Goal: Information Seeking & Learning: Compare options

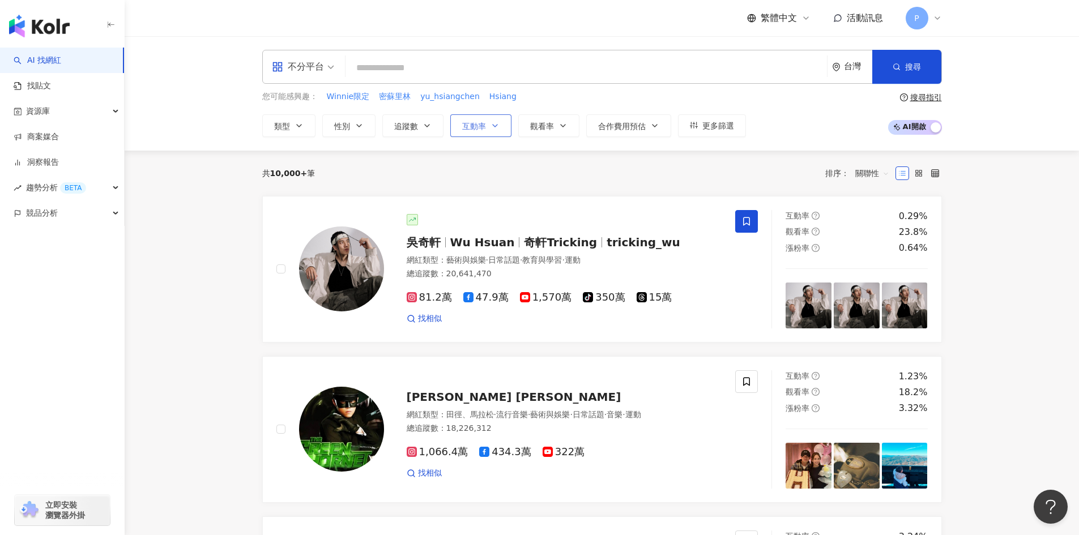
paste input "**********"
type input "**********"
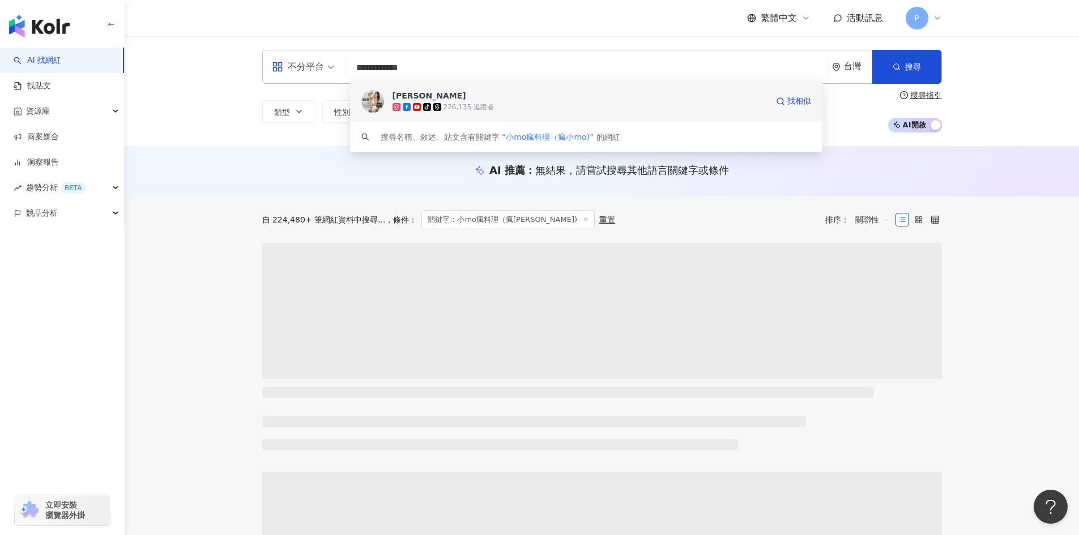
click at [531, 106] on div "tiktok-icon 226,135 追蹤者" at bounding box center [580, 106] width 375 height 11
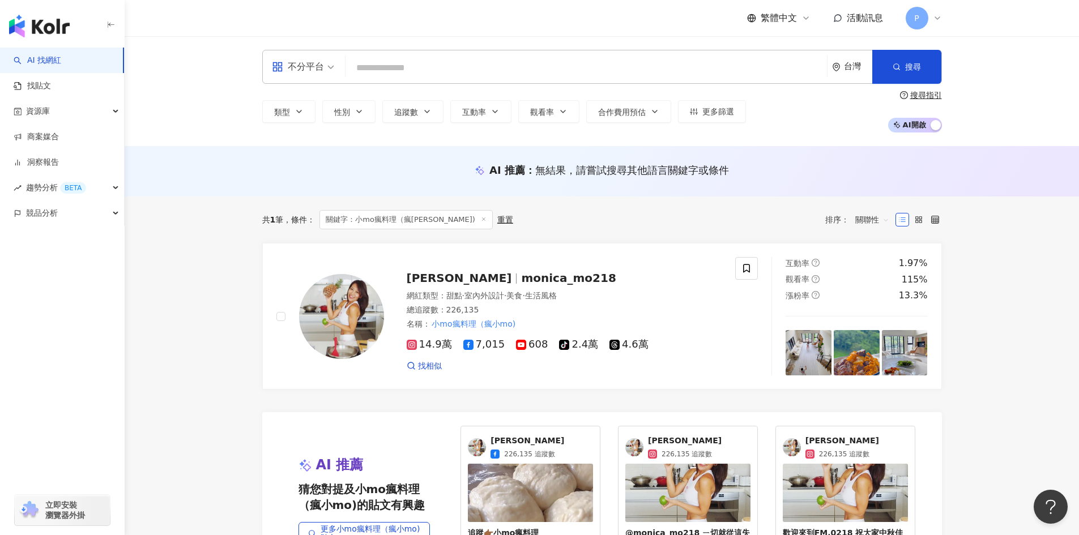
paste input "*******"
type input "*******"
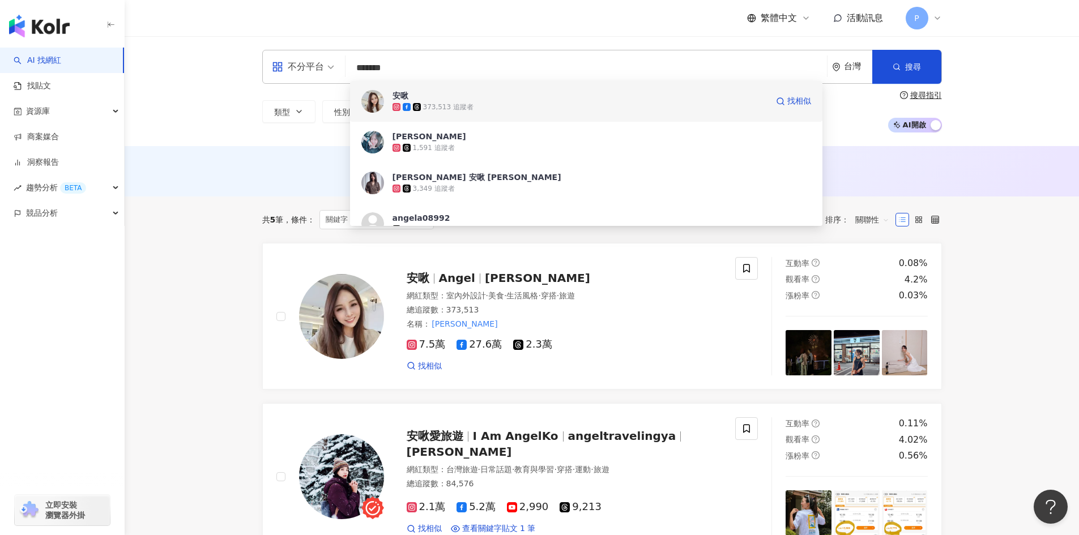
click at [433, 103] on div "373,513 追蹤者" at bounding box center [448, 108] width 50 height 10
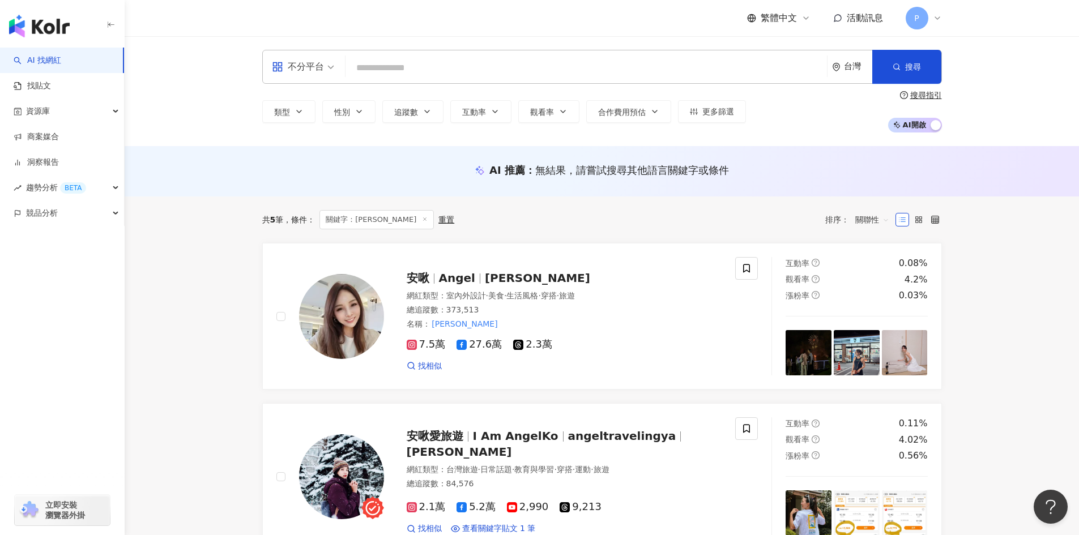
paste input "****"
type input "****"
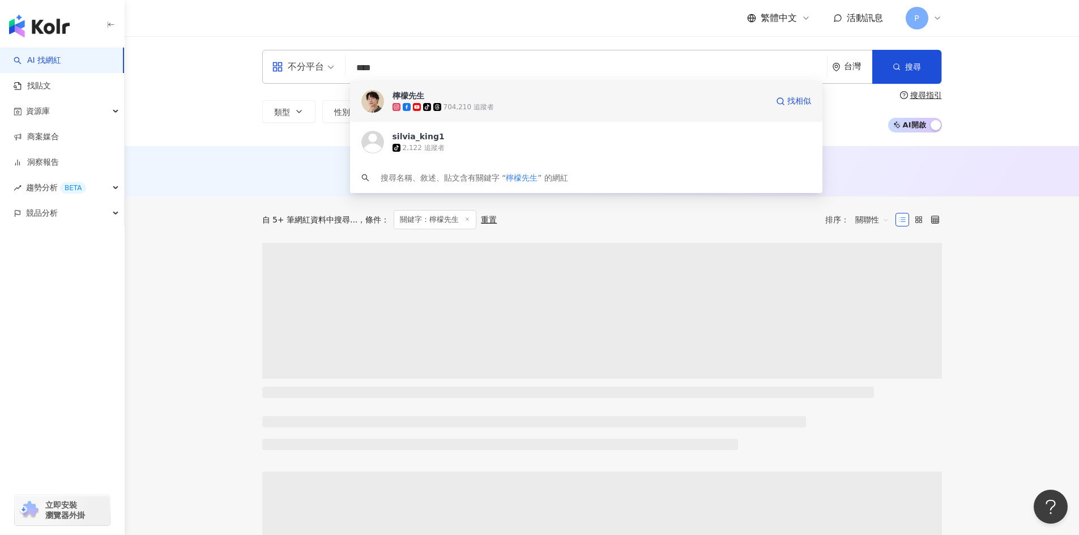
click at [509, 92] on span "檸檬先生" at bounding box center [580, 95] width 375 height 11
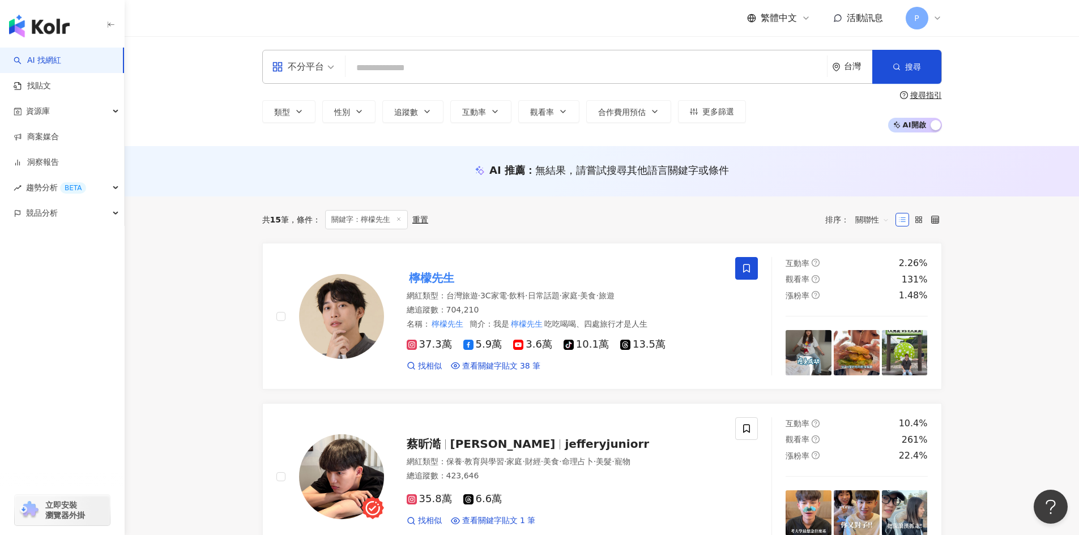
paste input "********"
type input "********"
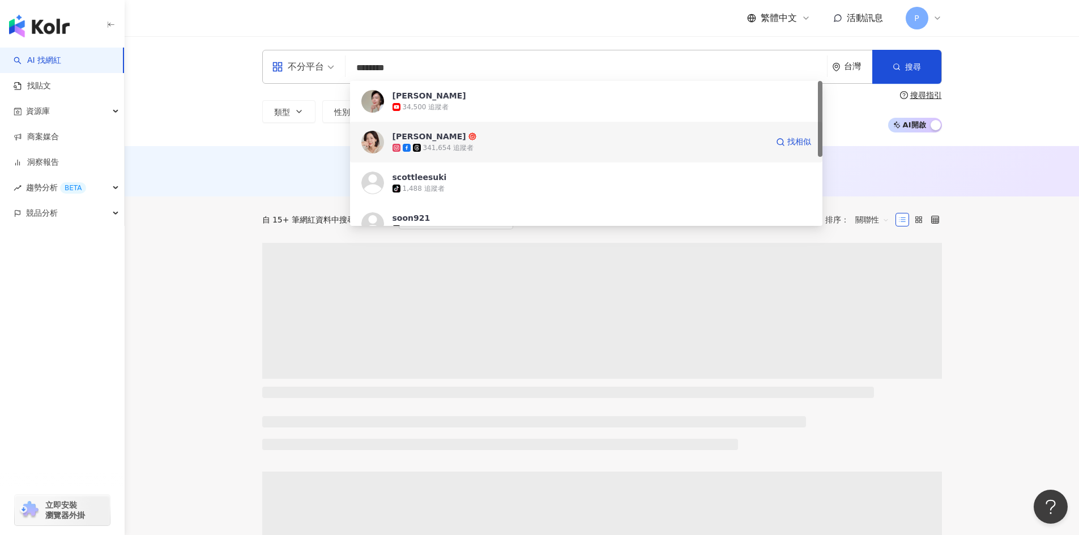
click at [446, 143] on div "341,654 追蹤者" at bounding box center [448, 148] width 50 height 10
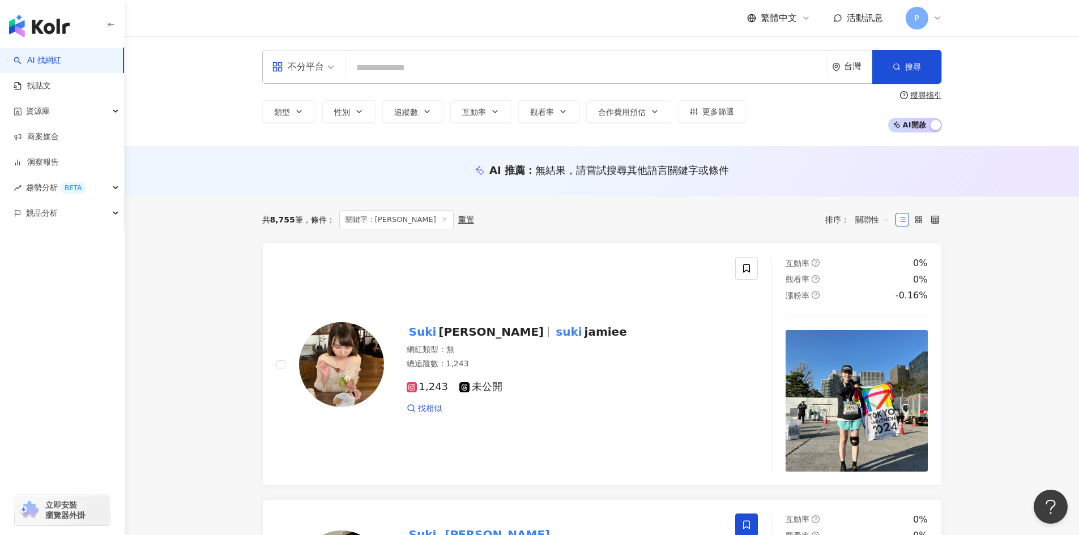
paste input "******"
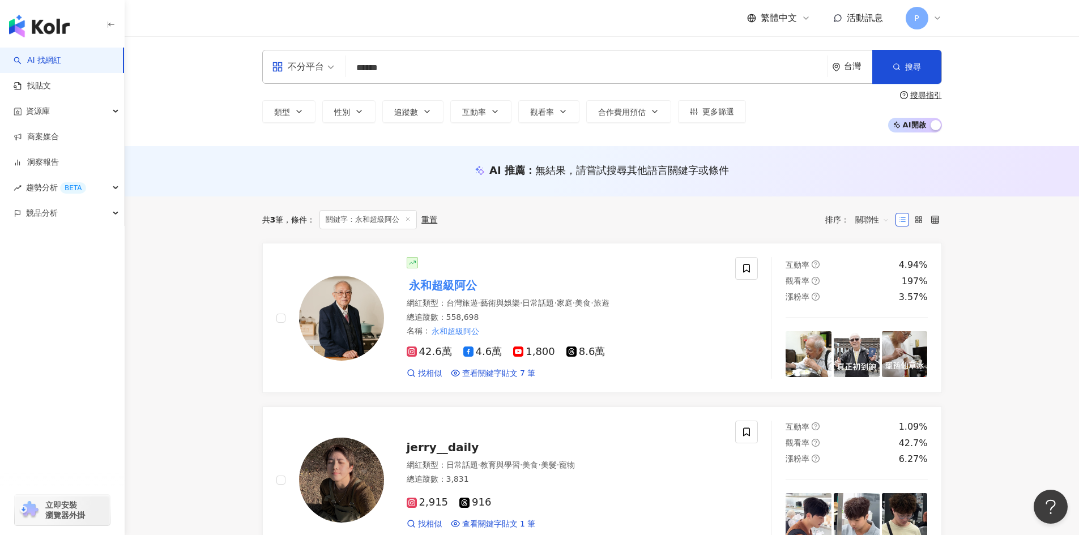
click at [443, 56] on div "不分平台 ****** 台灣 搜尋 08fdb3c8-4ead-4dad-b23e-e2781de9a43d keyword 永和超級阿公 558,698 追…" at bounding box center [602, 67] width 680 height 34
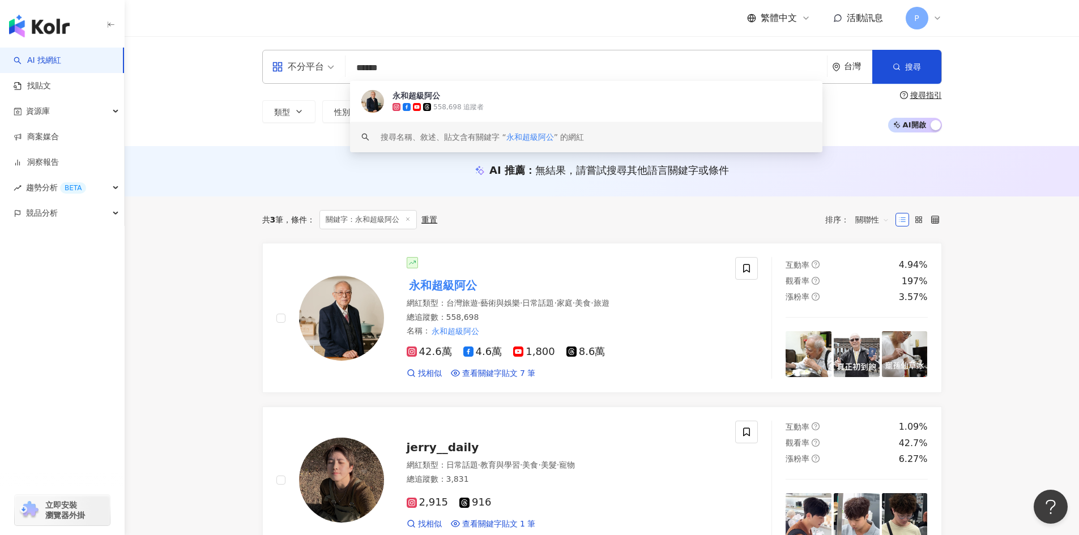
drag, startPoint x: 437, startPoint y: 67, endPoint x: 189, endPoint y: 69, distance: 248.7
click at [189, 69] on div "不分平台 ****** 台灣 搜尋 08fdb3c8-4ead-4dad-b23e-e2781de9a43d keyword 永和超級阿公 558,698 追…" at bounding box center [602, 91] width 955 height 110
paste input "****"
type input "**********"
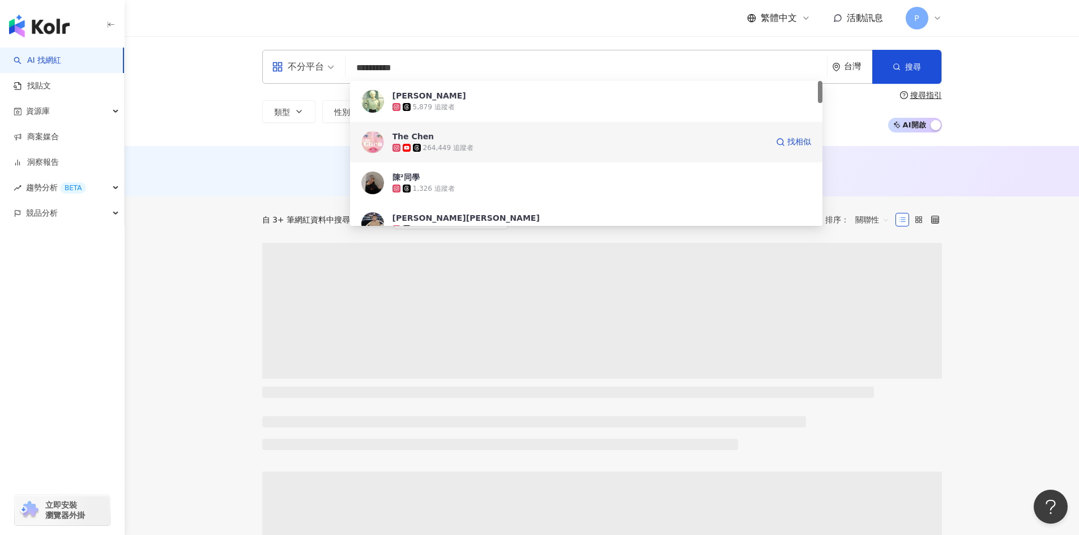
click at [411, 139] on div "The Chen" at bounding box center [414, 136] width 42 height 11
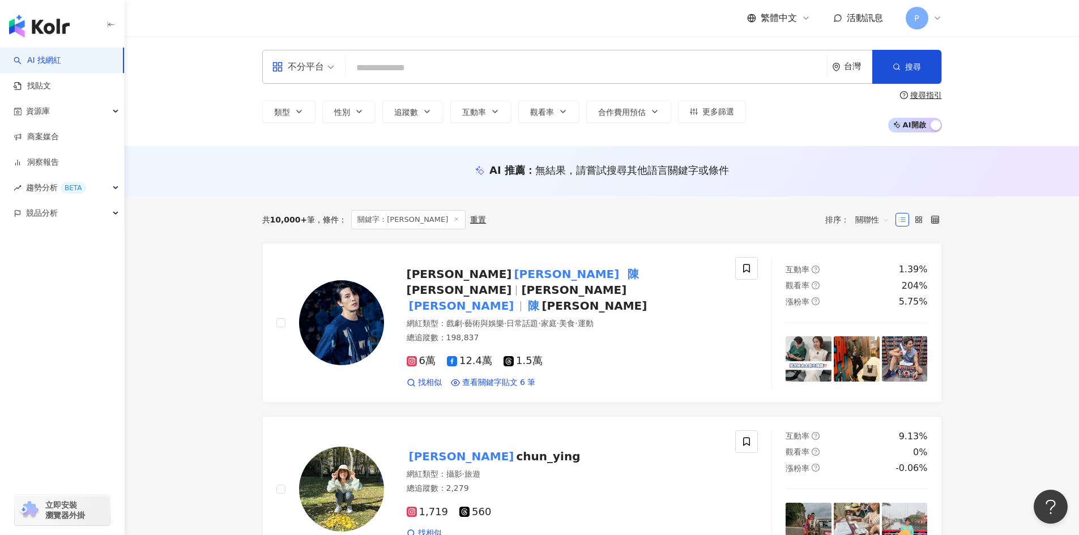
paste input "*******"
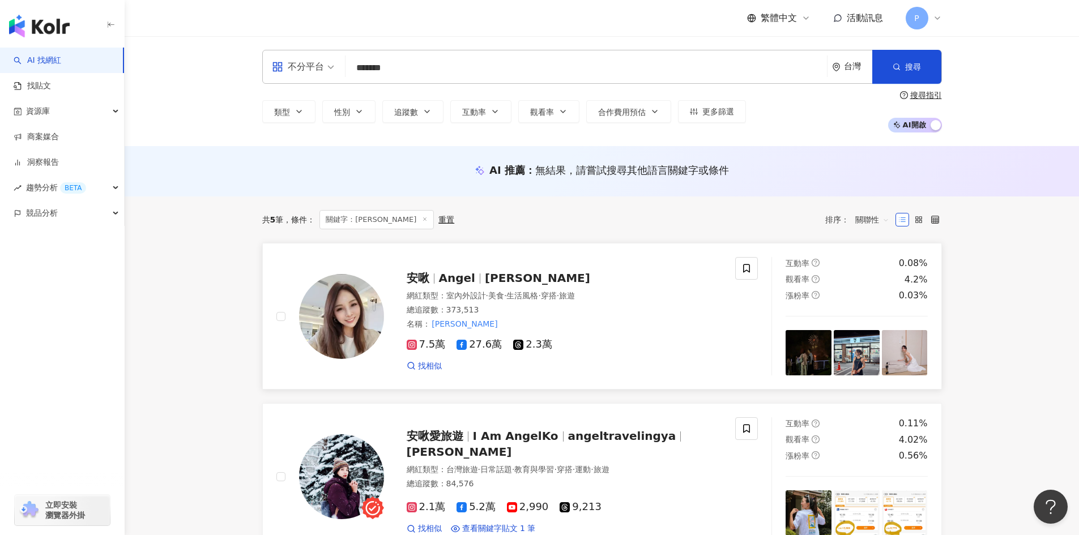
click at [466, 272] on span "Angel" at bounding box center [457, 278] width 36 height 14
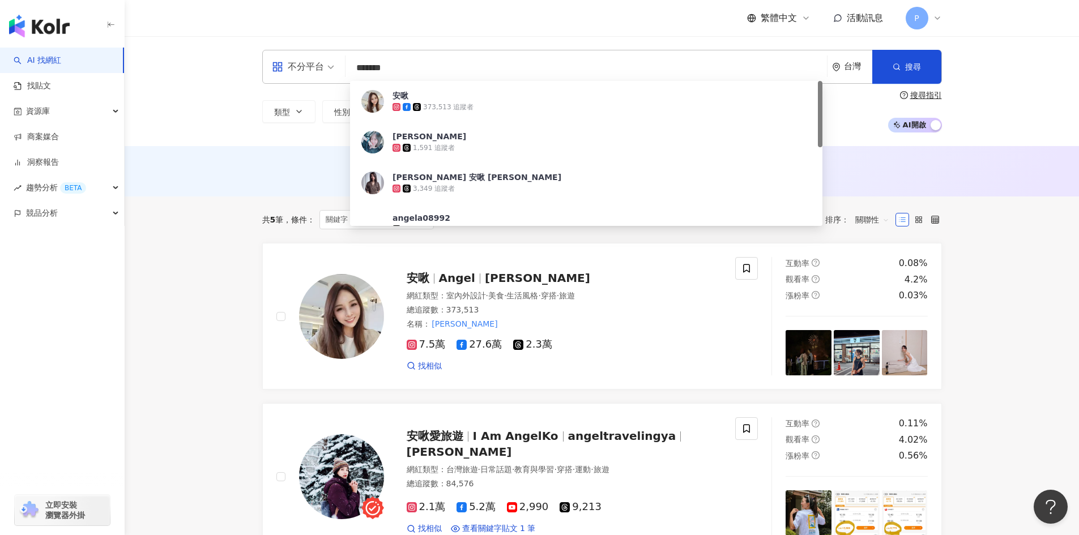
drag, startPoint x: 466, startPoint y: 68, endPoint x: 313, endPoint y: 68, distance: 153.5
click at [313, 68] on div "不分平台 ******* 台灣 搜尋 8eaee5d2-4016-462d-aa98-b950fc070d61 安啾 373,513 追蹤者 ANGELA 1…" at bounding box center [602, 67] width 680 height 34
paste input "search"
type input "****"
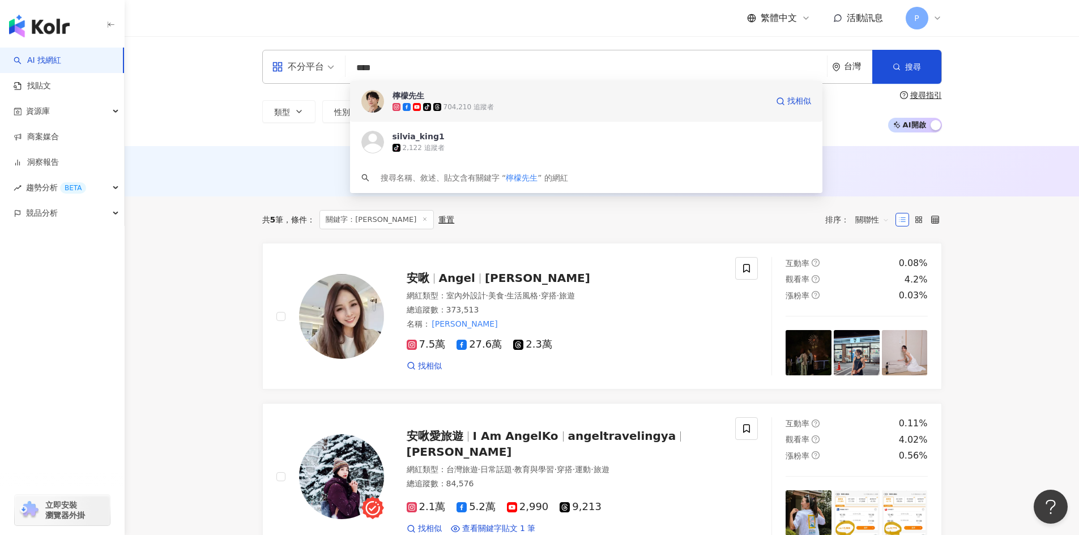
click at [442, 101] on div "tiktok-icon 704,210 追蹤者" at bounding box center [580, 106] width 375 height 11
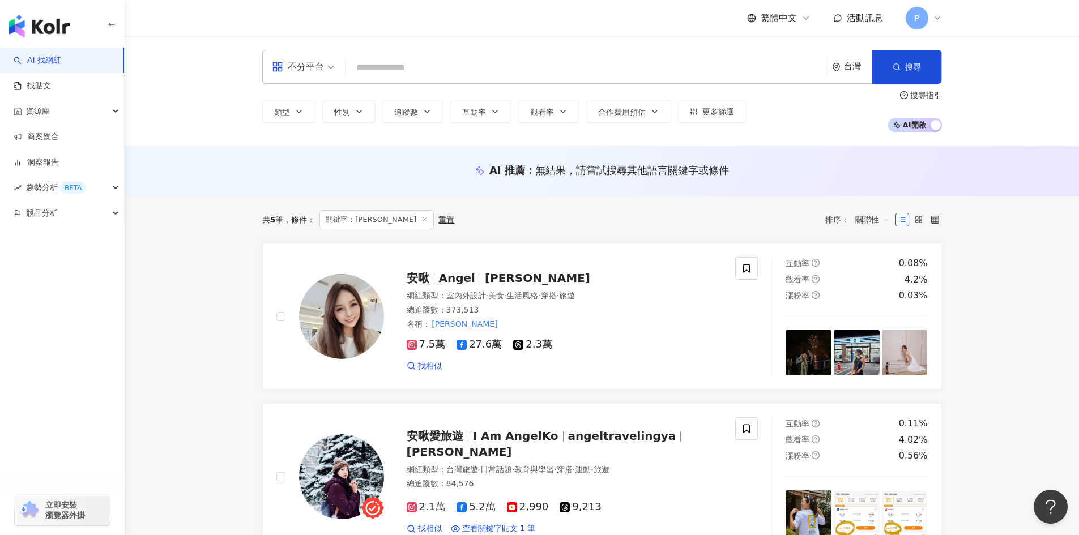
paste input "********"
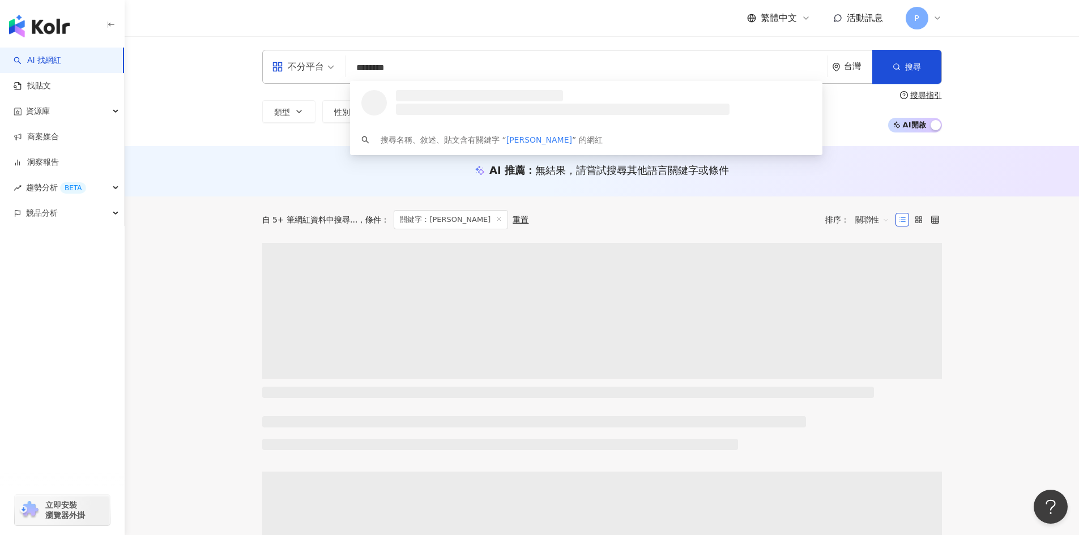
type input "********"
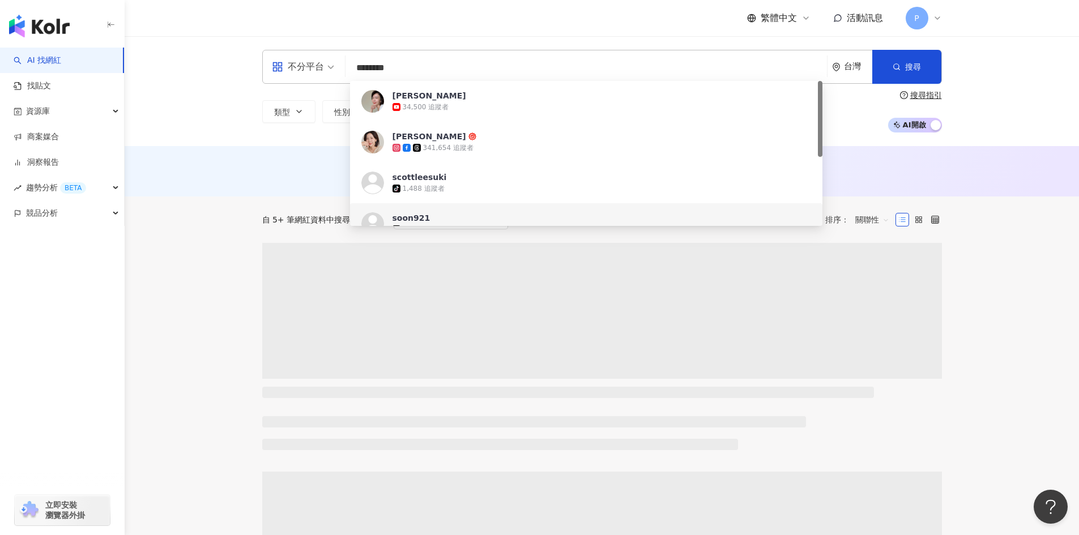
click at [412, 142] on div "蘇斉李" at bounding box center [430, 136] width 74 height 11
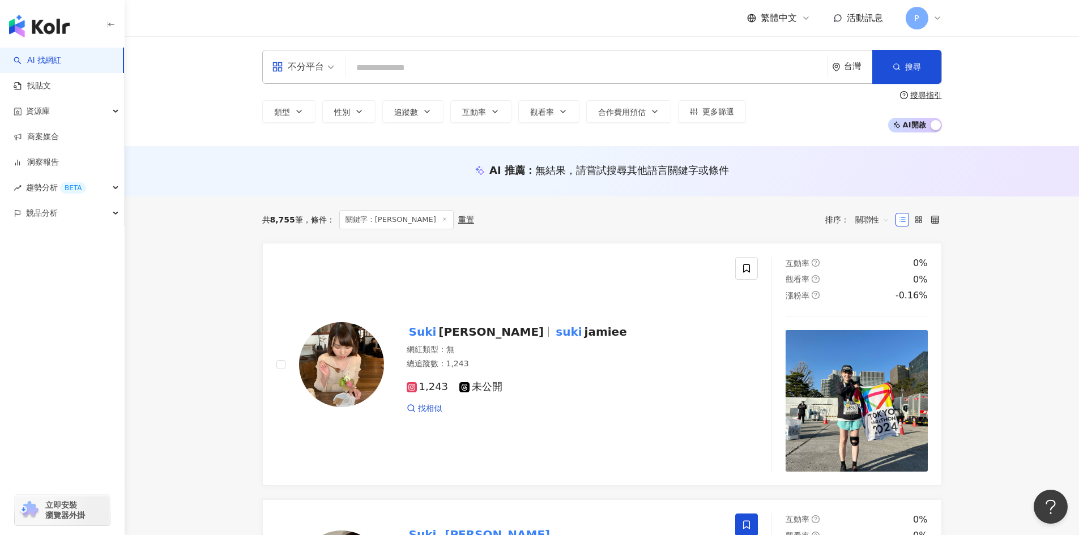
paste input "**********"
type input "**********"
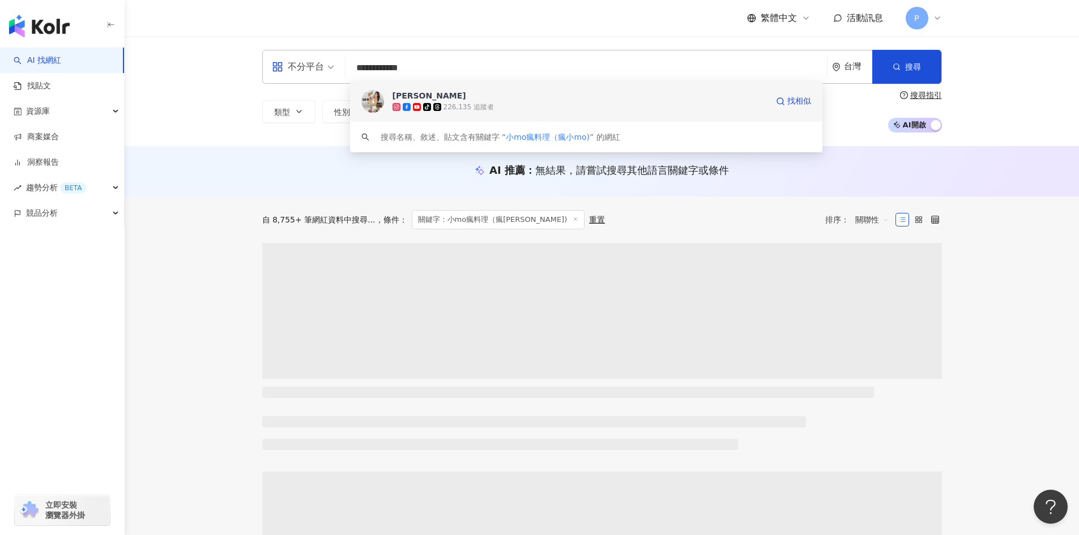
click at [477, 106] on div "226,135 追蹤者" at bounding box center [469, 108] width 50 height 10
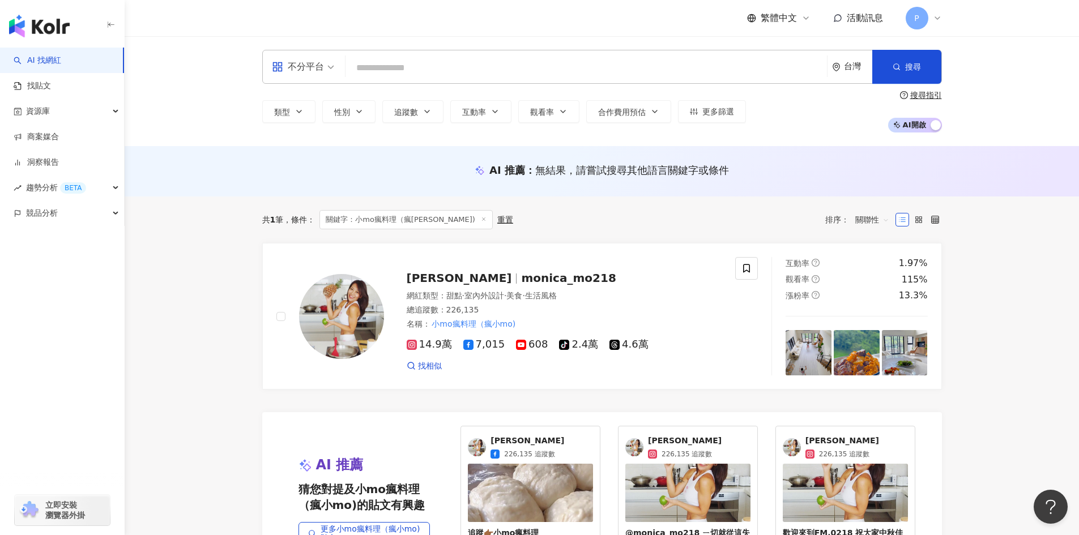
paste input "****"
type input "****"
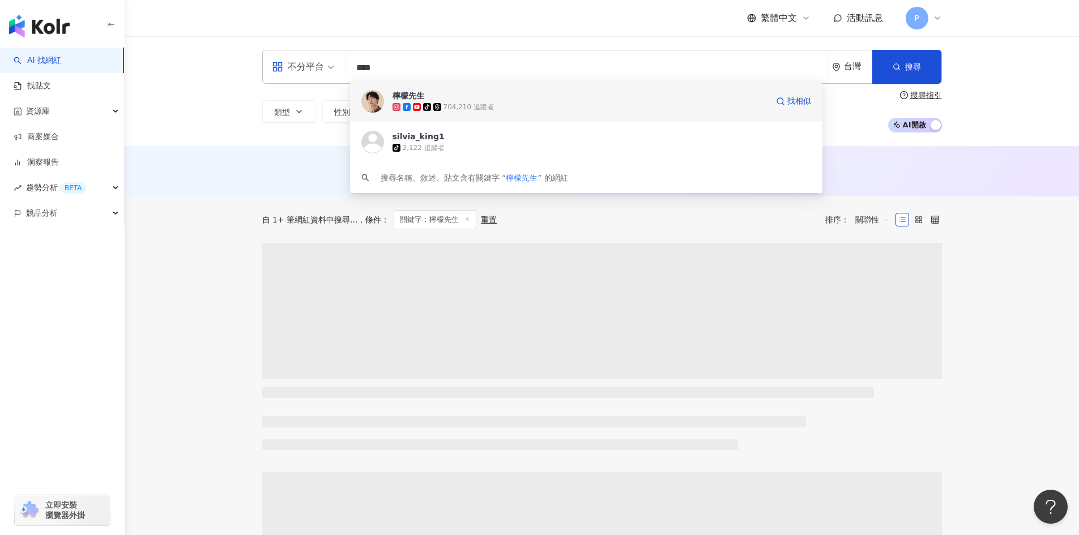
click at [482, 94] on span "檸檬先生" at bounding box center [580, 95] width 375 height 11
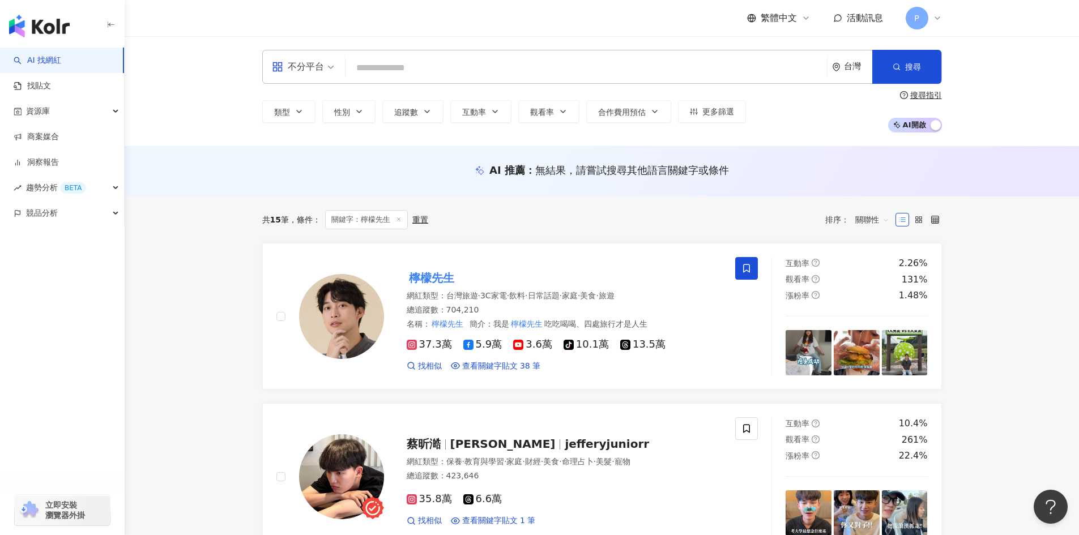
paste input "********"
type input "********"
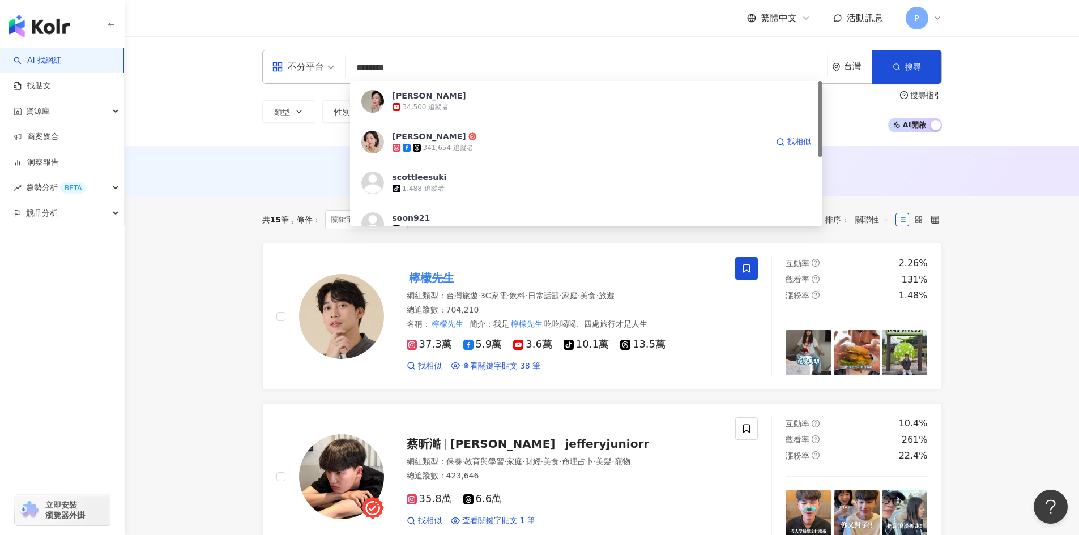
click at [421, 126] on div "蘇斉李 341,654 追蹤者 找相似" at bounding box center [586, 142] width 472 height 41
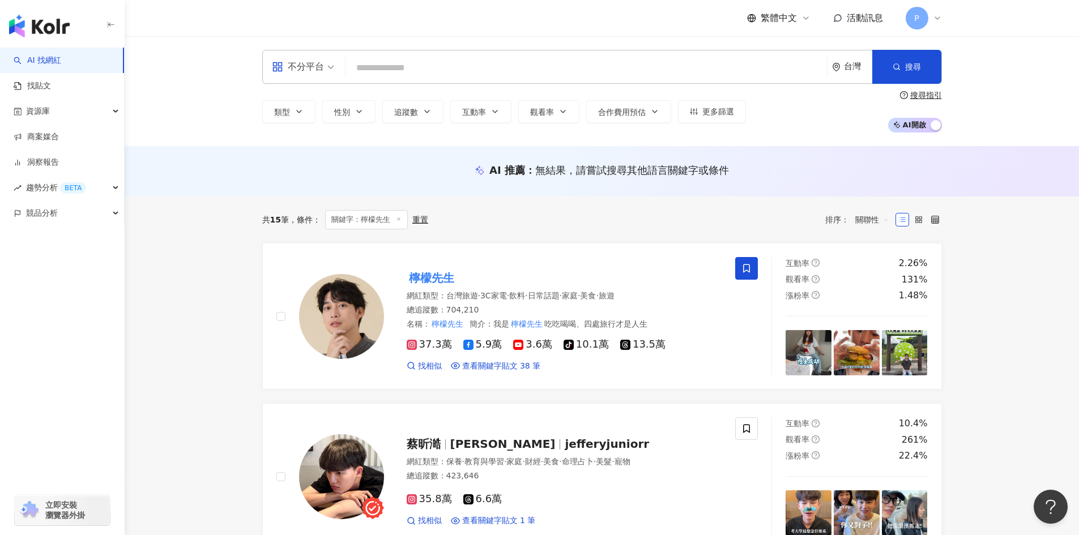
paste input "******"
type input "******"
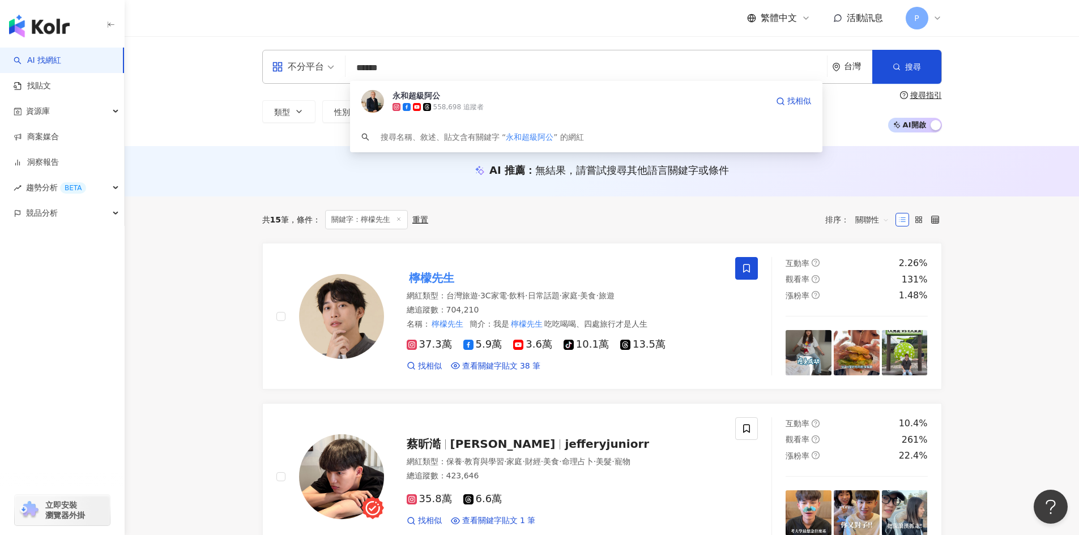
click at [411, 104] on span at bounding box center [408, 107] width 10 height 8
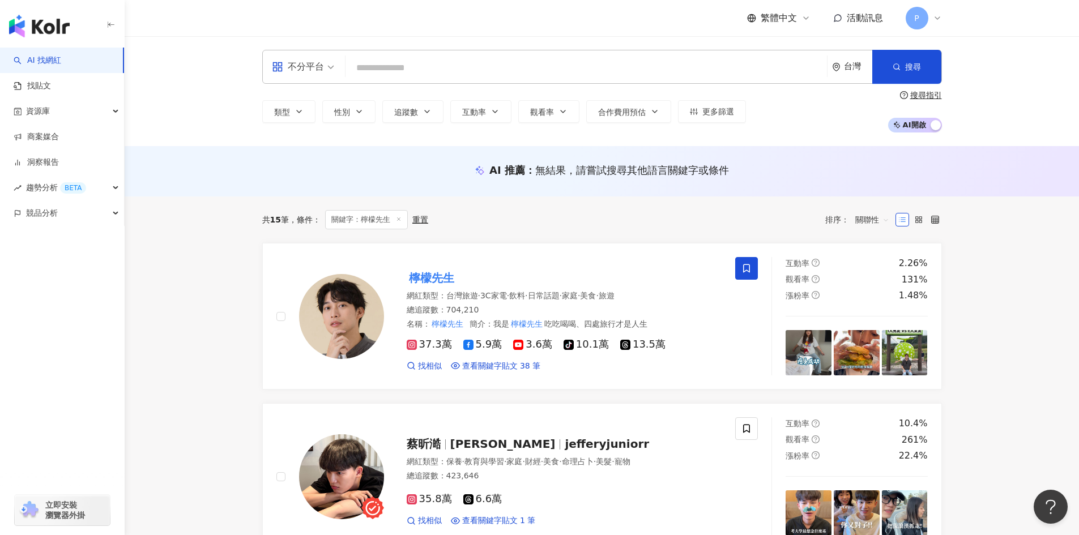
paste input "**********"
type input "**********"
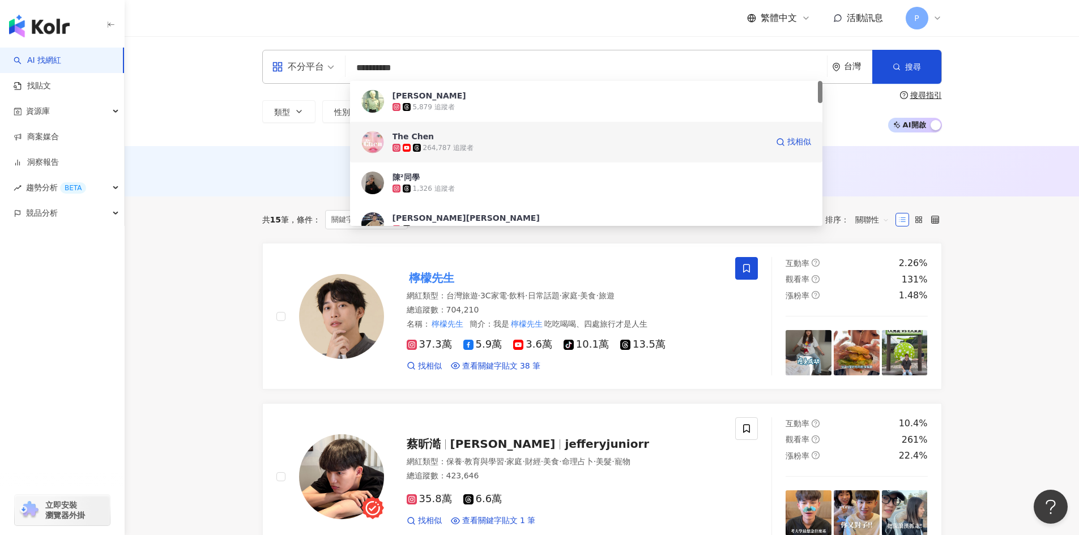
click at [439, 137] on span "The Chen" at bounding box center [580, 136] width 375 height 11
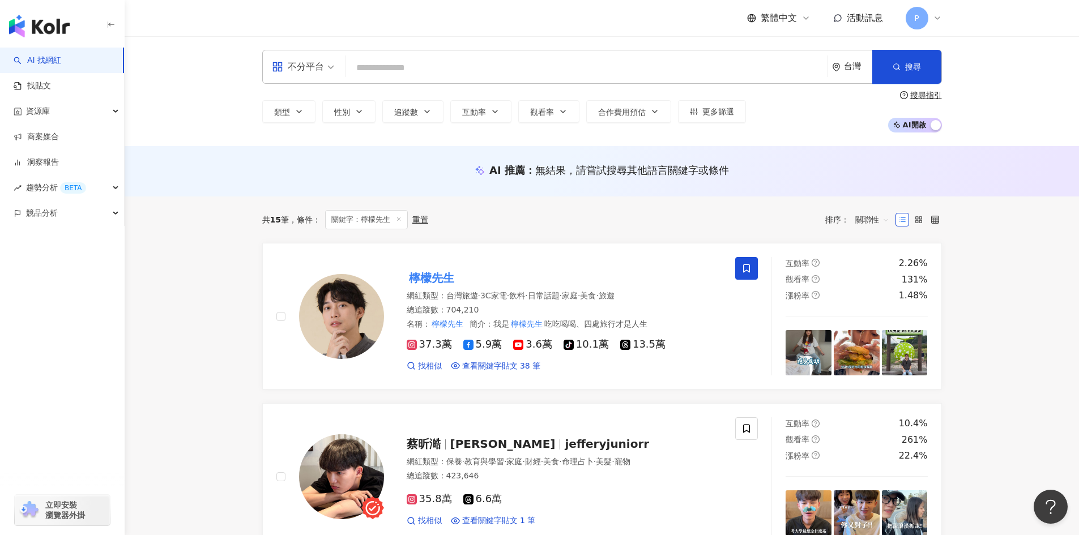
click at [491, 78] on input "search" at bounding box center [586, 68] width 472 height 22
paste input "******"
type input "******"
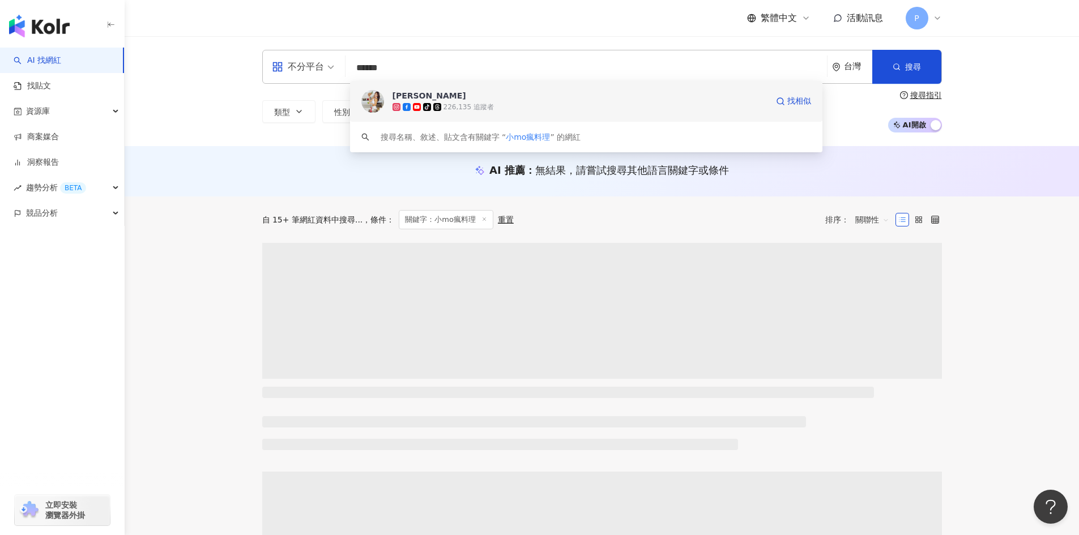
click at [429, 99] on div "Monica 小Mo" at bounding box center [430, 95] width 74 height 11
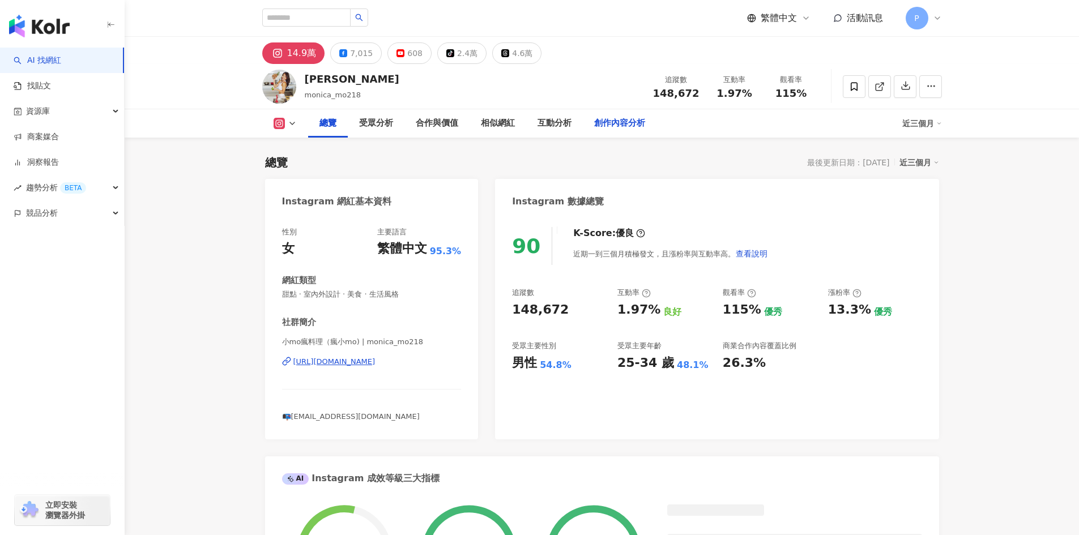
click at [628, 113] on div "創作內容分析" at bounding box center [620, 123] width 74 height 28
click at [624, 122] on div "創作內容分析" at bounding box center [619, 124] width 51 height 14
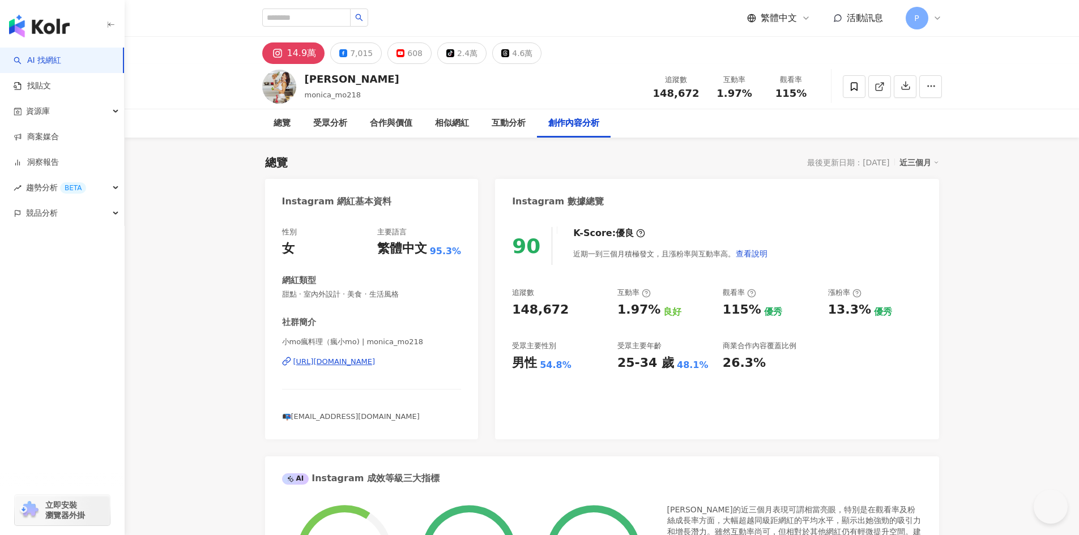
scroll to position [3176, 0]
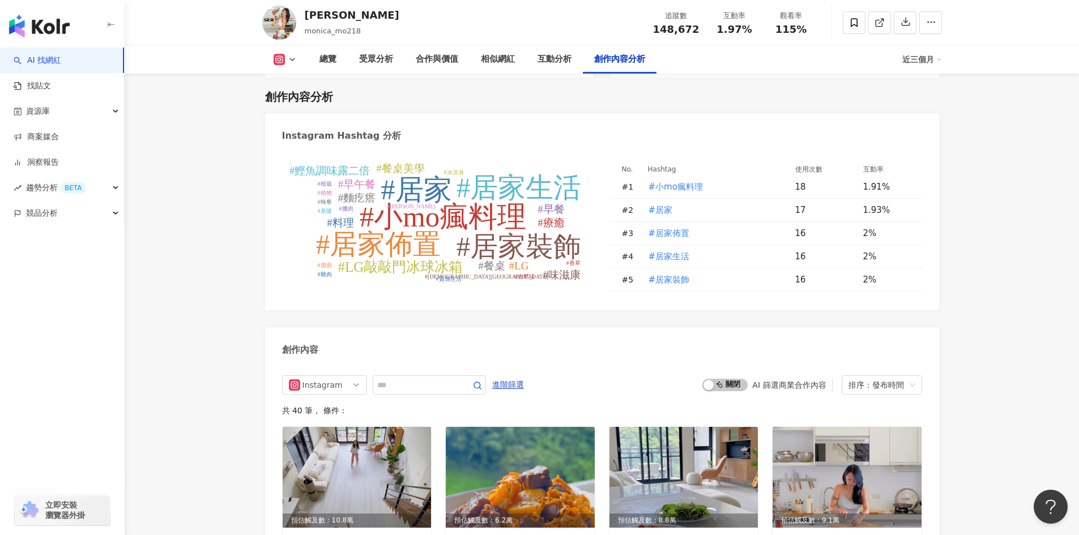
scroll to position [0, 0]
click at [329, 61] on div "總覽" at bounding box center [327, 60] width 17 height 14
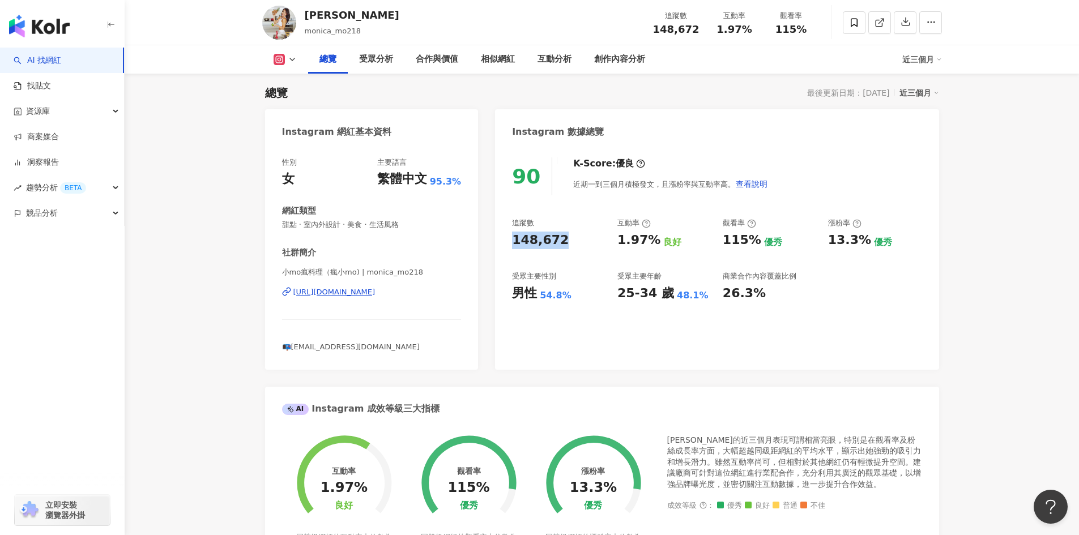
drag, startPoint x: 557, startPoint y: 241, endPoint x: 513, endPoint y: 242, distance: 44.2
click at [513, 242] on div "148,672" at bounding box center [540, 241] width 57 height 18
copy div "148,672"
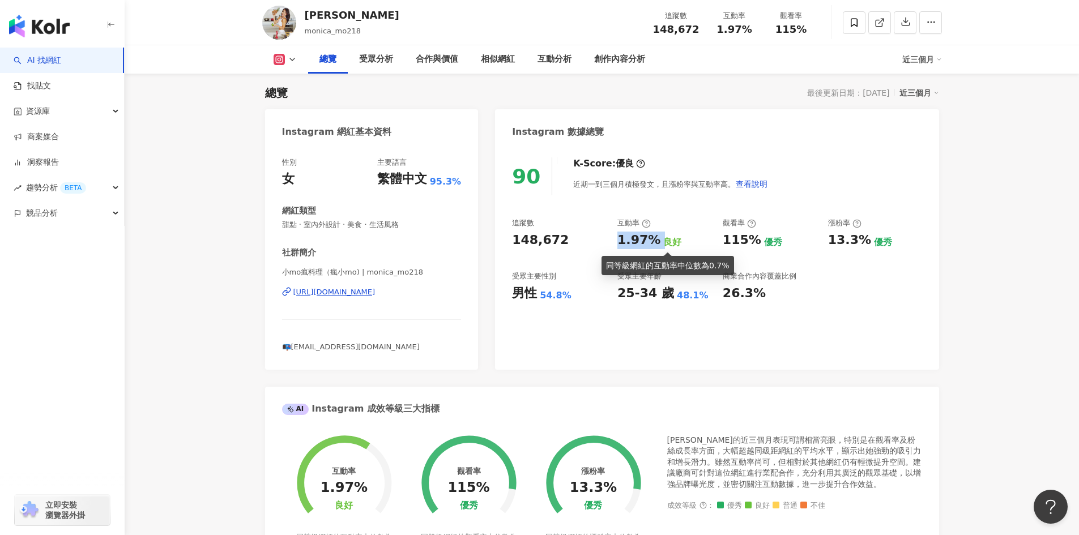
drag, startPoint x: 620, startPoint y: 237, endPoint x: 659, endPoint y: 239, distance: 39.7
click at [659, 239] on div "1.97% 良好" at bounding box center [664, 241] width 94 height 18
copy div "1.97%"
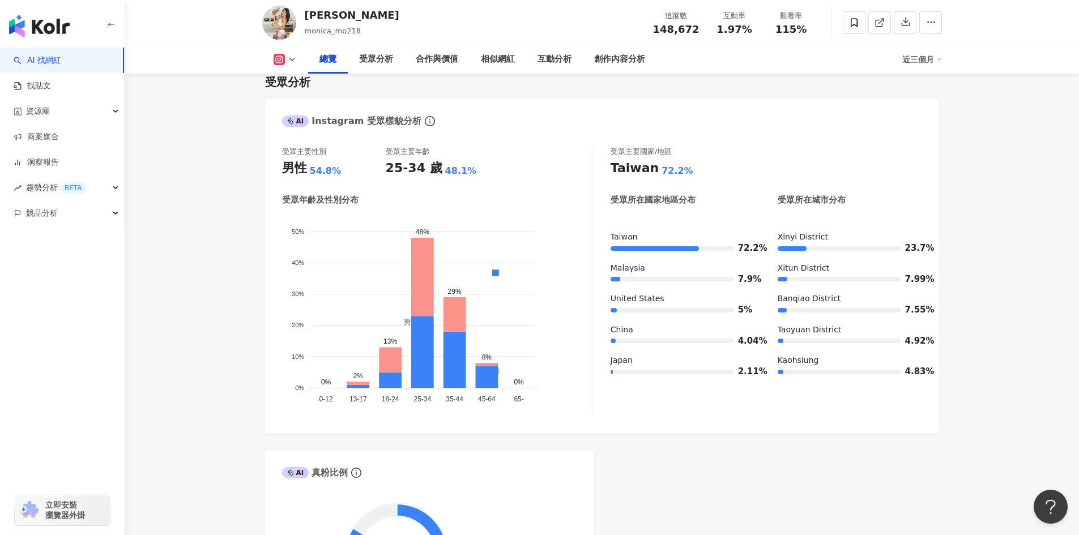
scroll to position [976, 0]
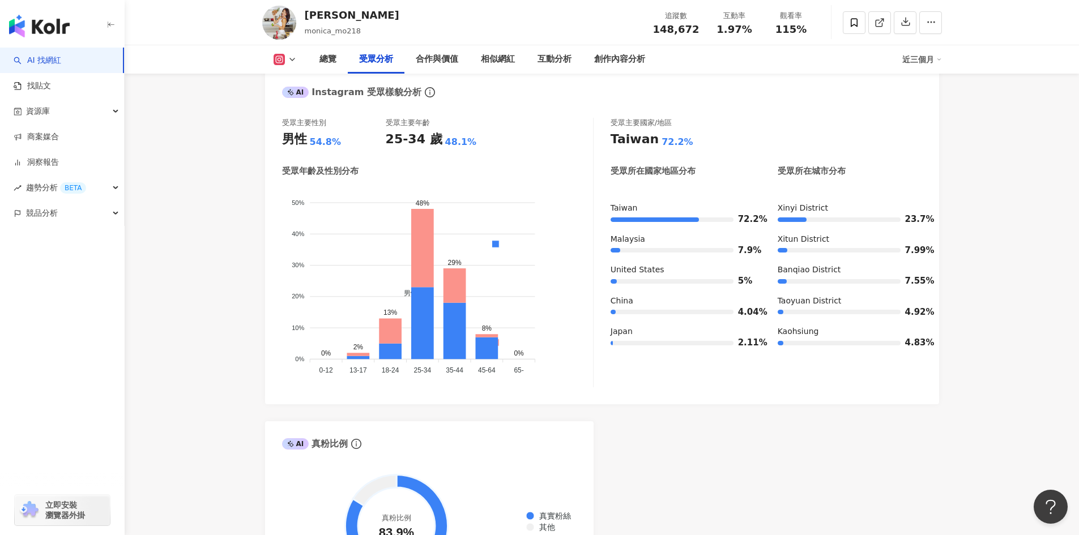
click at [298, 60] on button at bounding box center [285, 59] width 46 height 11
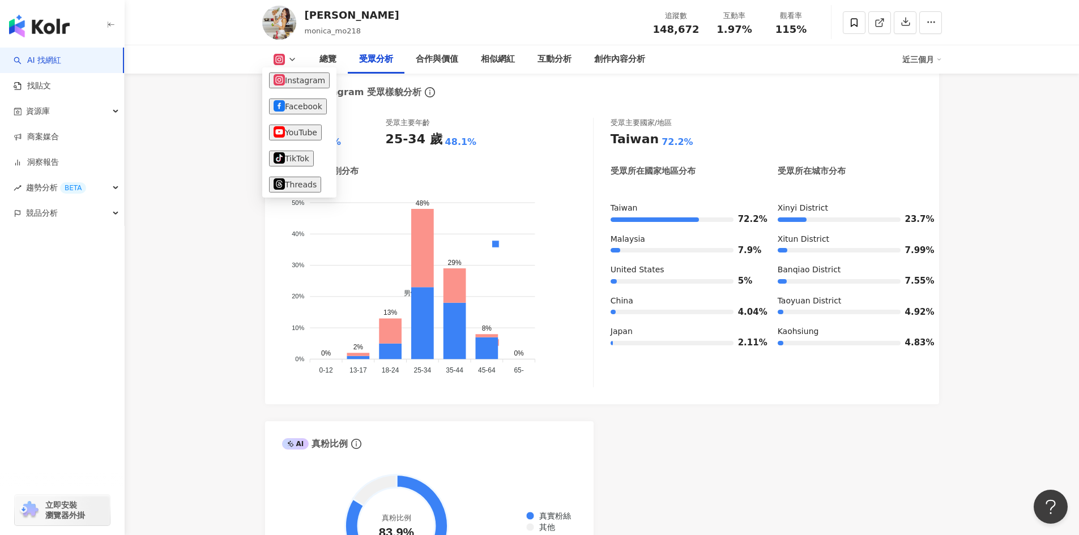
click at [293, 56] on icon at bounding box center [292, 59] width 9 height 9
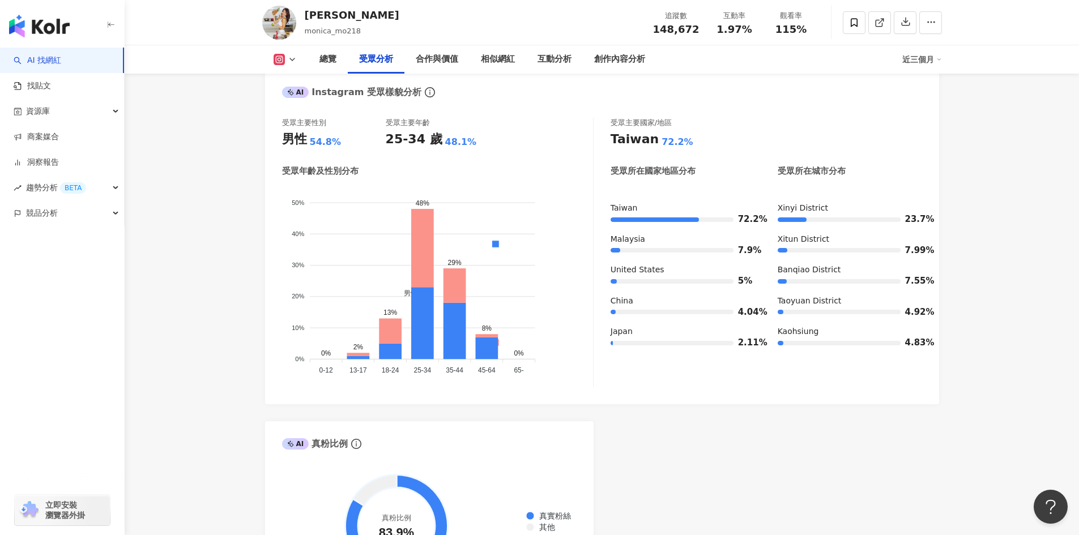
click at [293, 56] on icon at bounding box center [292, 59] width 9 height 9
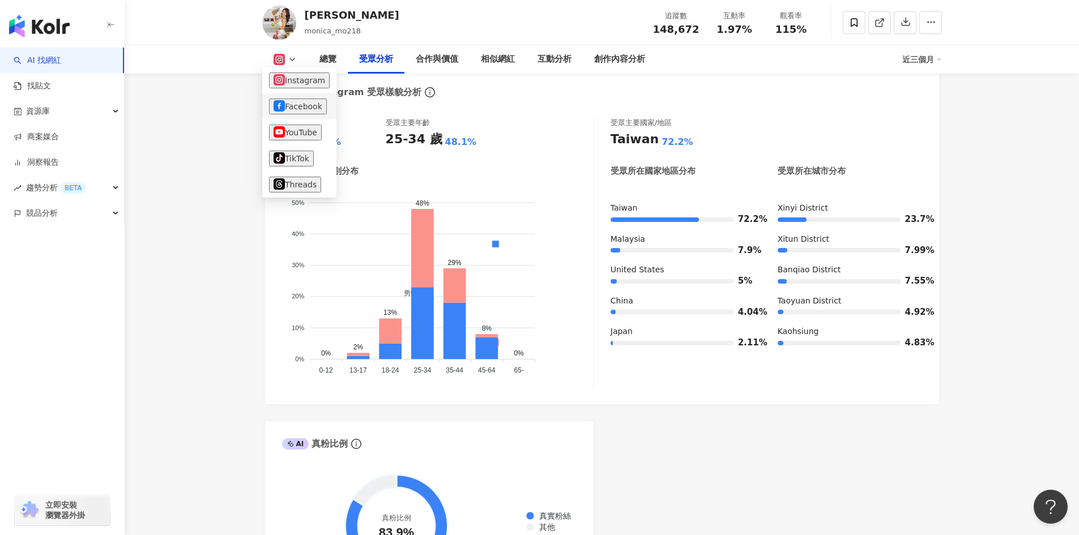
click at [298, 105] on button "Facebook" at bounding box center [298, 107] width 58 height 16
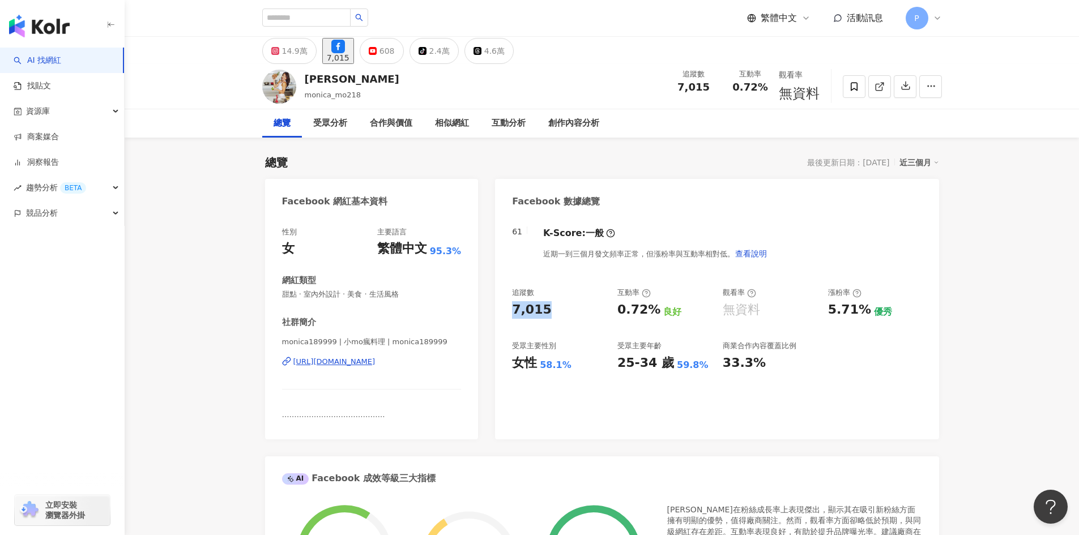
drag, startPoint x: 512, startPoint y: 309, endPoint x: 550, endPoint y: 309, distance: 38.0
click at [550, 309] on div "7,015" at bounding box center [559, 310] width 94 height 18
copy div "7,015"
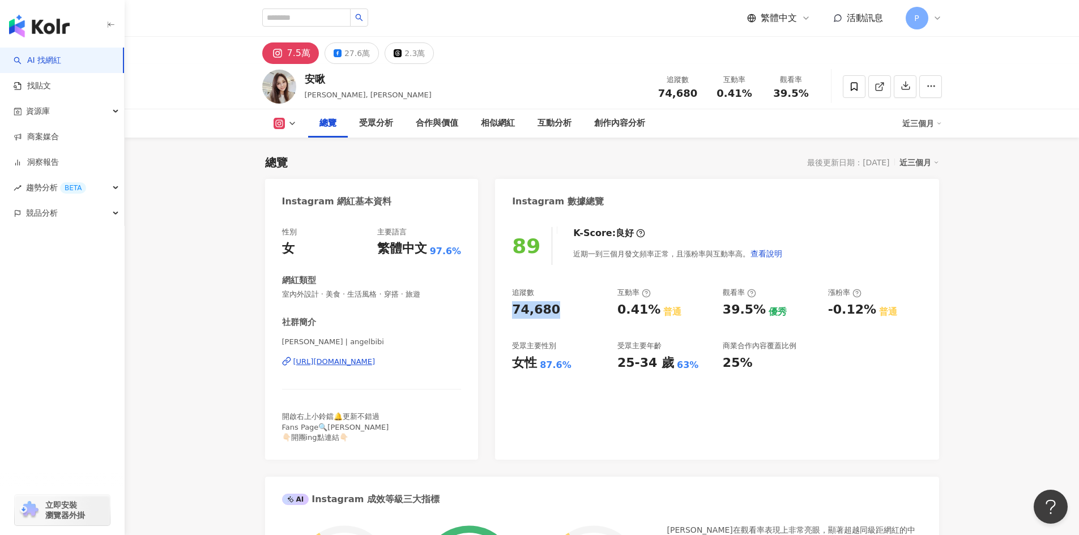
drag, startPoint x: 515, startPoint y: 311, endPoint x: 556, endPoint y: 310, distance: 40.8
click at [556, 310] on div "74,680" at bounding box center [559, 310] width 94 height 18
copy div "74,680"
drag, startPoint x: 621, startPoint y: 309, endPoint x: 655, endPoint y: 310, distance: 34.6
click at [655, 310] on div "0.41%" at bounding box center [638, 310] width 43 height 18
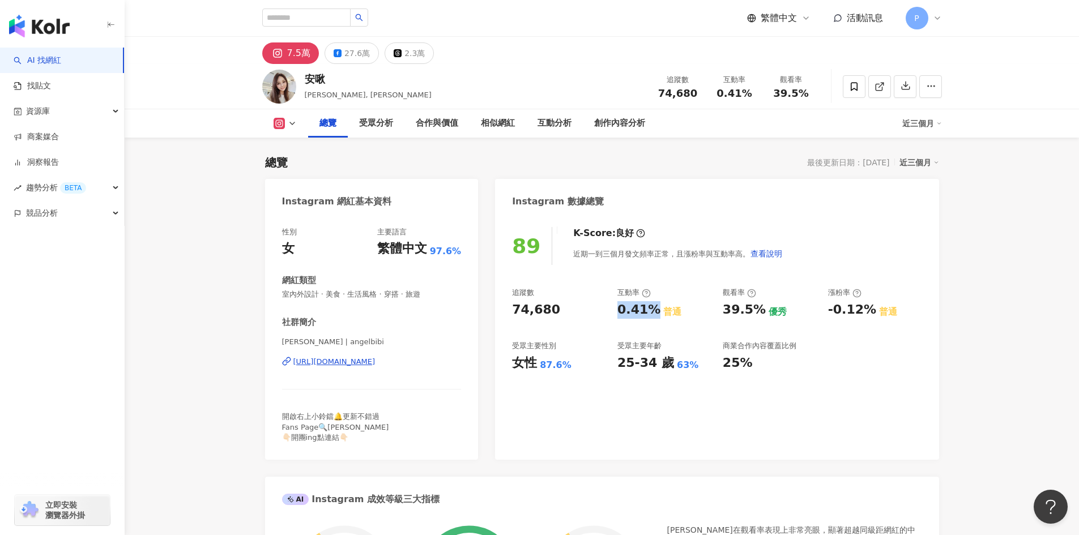
copy div "0.41%"
click at [347, 58] on div "27.6萬" at bounding box center [356, 53] width 25 height 16
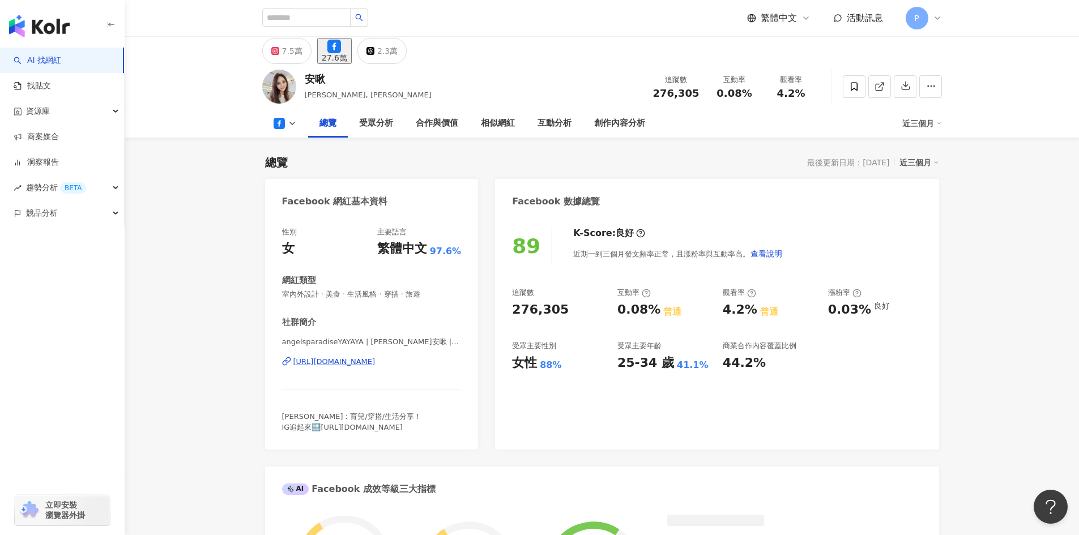
drag, startPoint x: 569, startPoint y: 310, endPoint x: 549, endPoint y: 312, distance: 19.9
click at [549, 312] on div "276,305" at bounding box center [540, 310] width 57 height 18
drag, startPoint x: 566, startPoint y: 309, endPoint x: 496, endPoint y: 312, distance: 70.9
click at [496, 312] on div "89 K-Score : 良好 近期一到三個月發文頻率正常，且漲粉率與互動率高。 查看說明 追蹤數 276,305 互動率 0.08% 普通 觀看率 4.2%…" at bounding box center [717, 333] width 444 height 234
copy div "276,305"
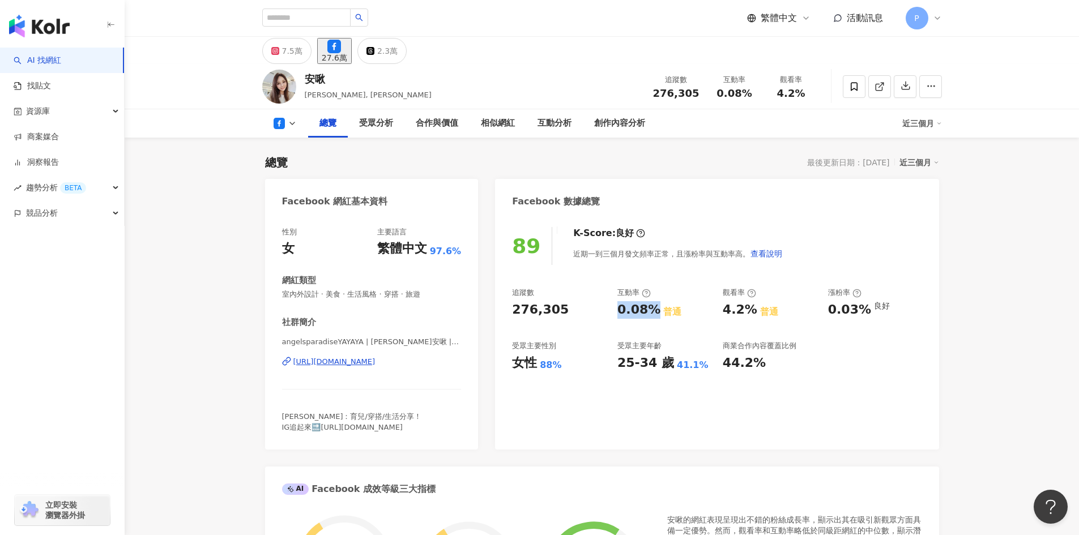
drag, startPoint x: 619, startPoint y: 309, endPoint x: 653, endPoint y: 308, distance: 34.0
click at [653, 308] on div "0.08%" at bounding box center [638, 310] width 43 height 18
copy div "0.08%"
drag, startPoint x: 340, startPoint y: 356, endPoint x: 333, endPoint y: 361, distance: 8.5
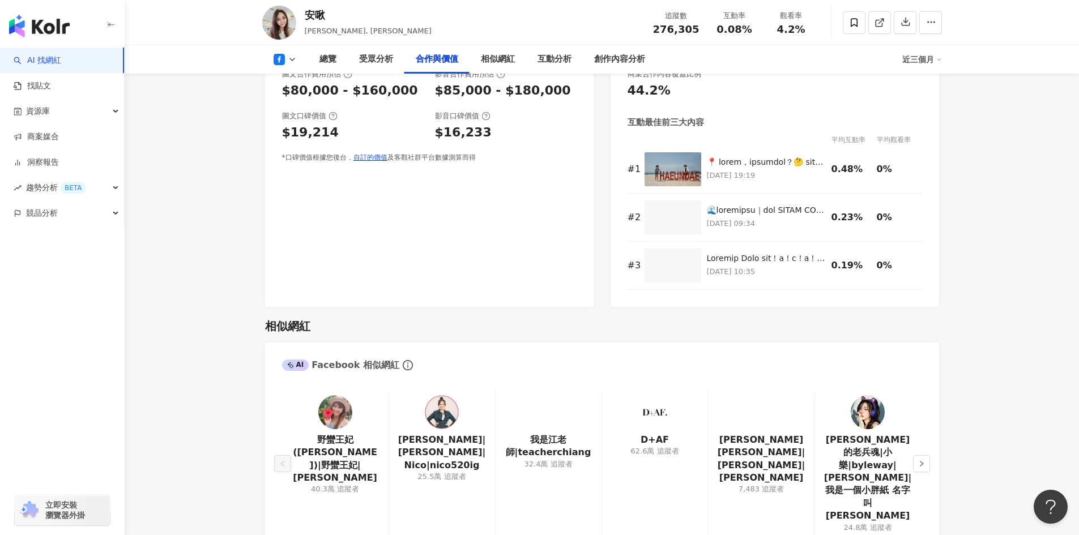
scroll to position [1190, 0]
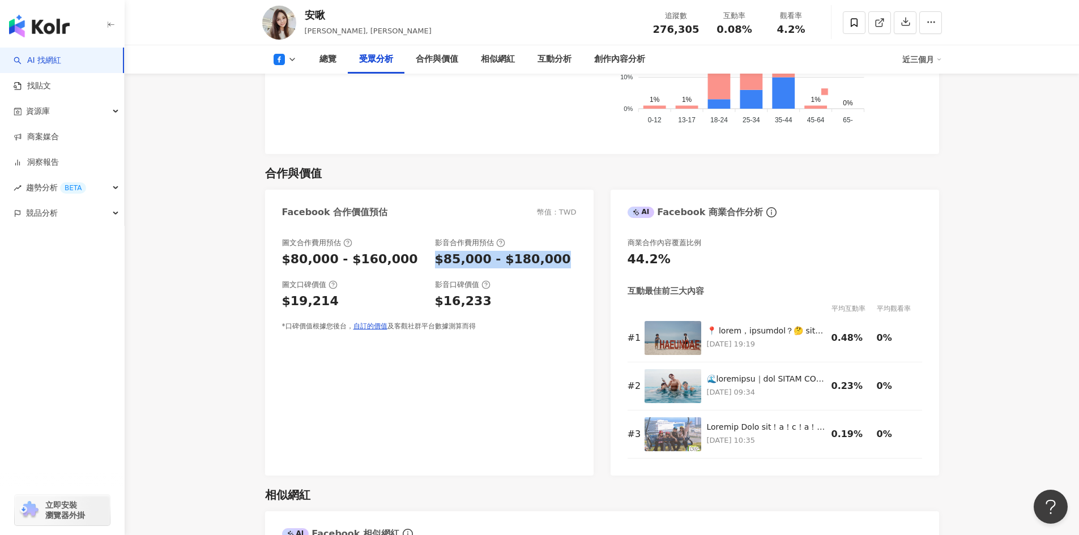
drag, startPoint x: 434, startPoint y: 255, endPoint x: 563, endPoint y: 262, distance: 128.2
click at [563, 262] on div "$85,000 - $180,000" at bounding box center [506, 260] width 142 height 18
copy div "$85,000 - $180,000"
click at [292, 57] on icon at bounding box center [292, 59] width 9 height 9
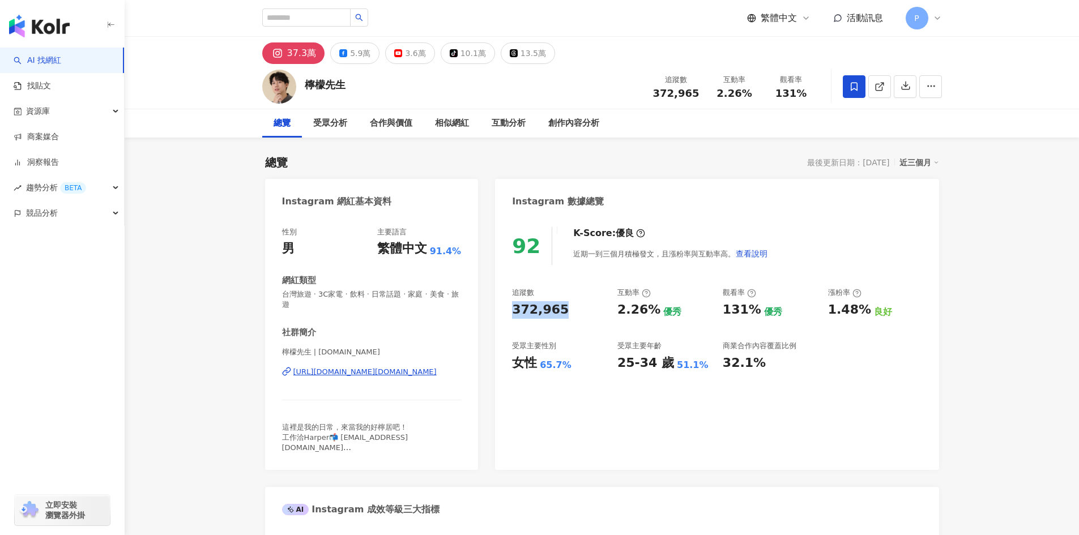
drag, startPoint x: 510, startPoint y: 306, endPoint x: 580, endPoint y: 310, distance: 69.8
click at [580, 310] on div "92 K-Score : 優良 近期一到三個月積極發文，且漲粉率與互動率高。 查看說明 追蹤數 372,965 互動率 2.26% 優秀 觀看率 131% 優…" at bounding box center [717, 343] width 444 height 254
copy div "372,965"
drag, startPoint x: 619, startPoint y: 309, endPoint x: 654, endPoint y: 310, distance: 35.7
click at [654, 310] on div "2.26%" at bounding box center [638, 310] width 43 height 18
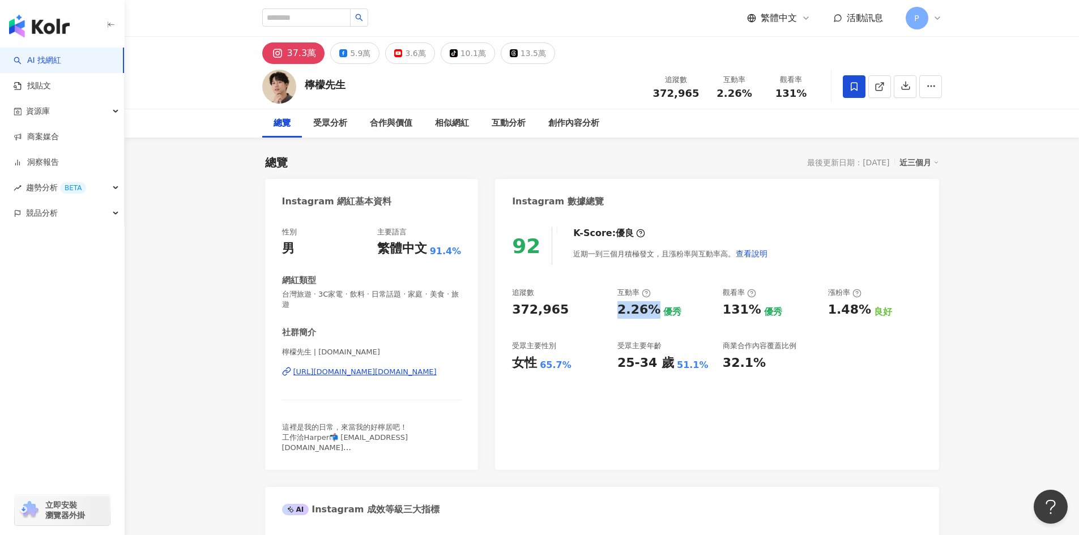
copy div "2.26%"
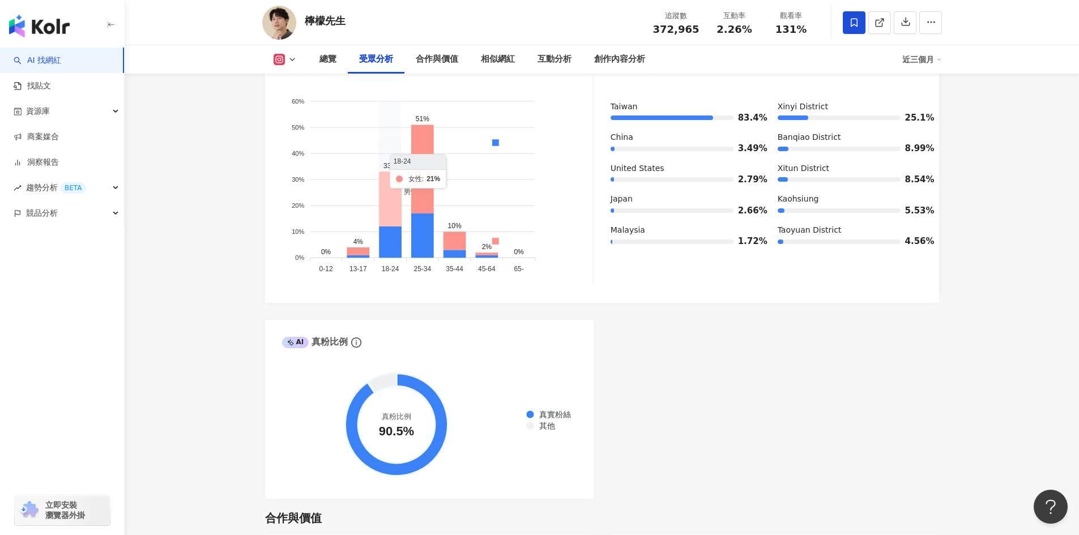
scroll to position [1303, 0]
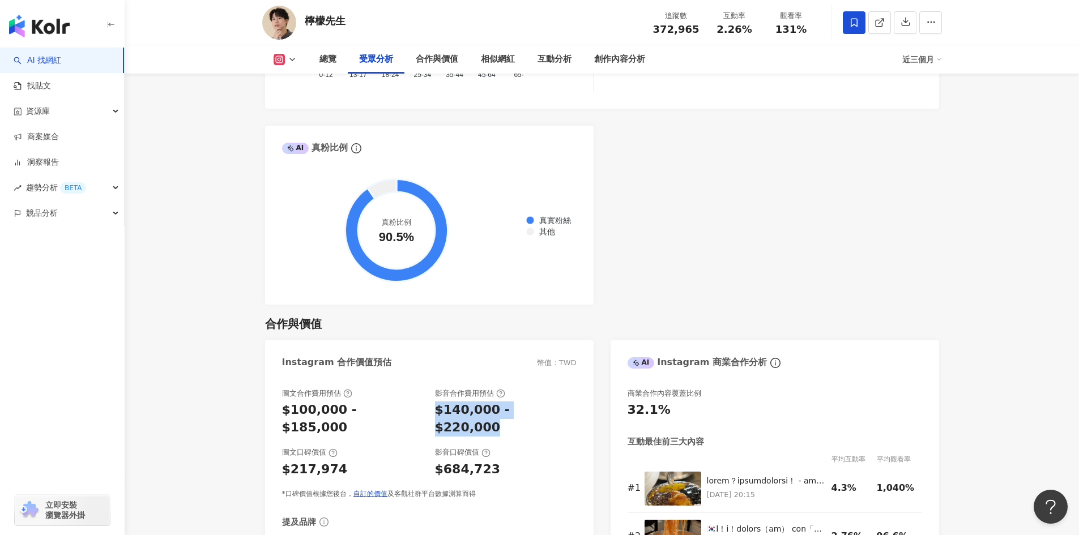
drag, startPoint x: 434, startPoint y: 410, endPoint x: 553, endPoint y: 405, distance: 119.1
click at [553, 405] on div "圖文合作費用預估 $100,000 - $185,000 影音合作費用預估 $140,000 - $220,000" at bounding box center [429, 413] width 295 height 48
copy div "$140,000 - $220,000"
click at [291, 58] on icon at bounding box center [292, 59] width 9 height 9
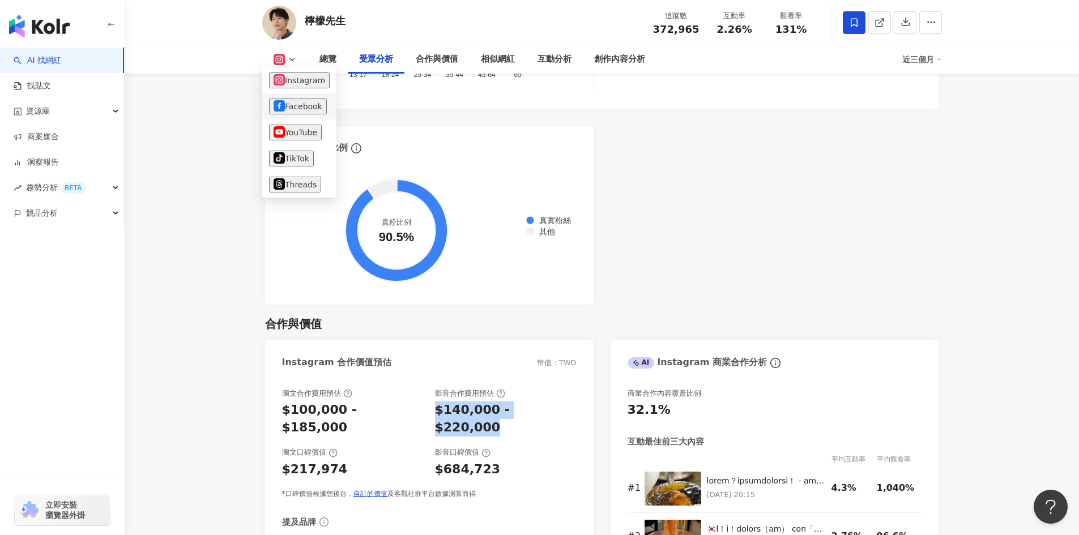
click at [295, 101] on button "Facebook" at bounding box center [298, 107] width 58 height 16
click at [295, 340] on div "Instagram 合作價值預估 幣值：TWD" at bounding box center [429, 358] width 329 height 37
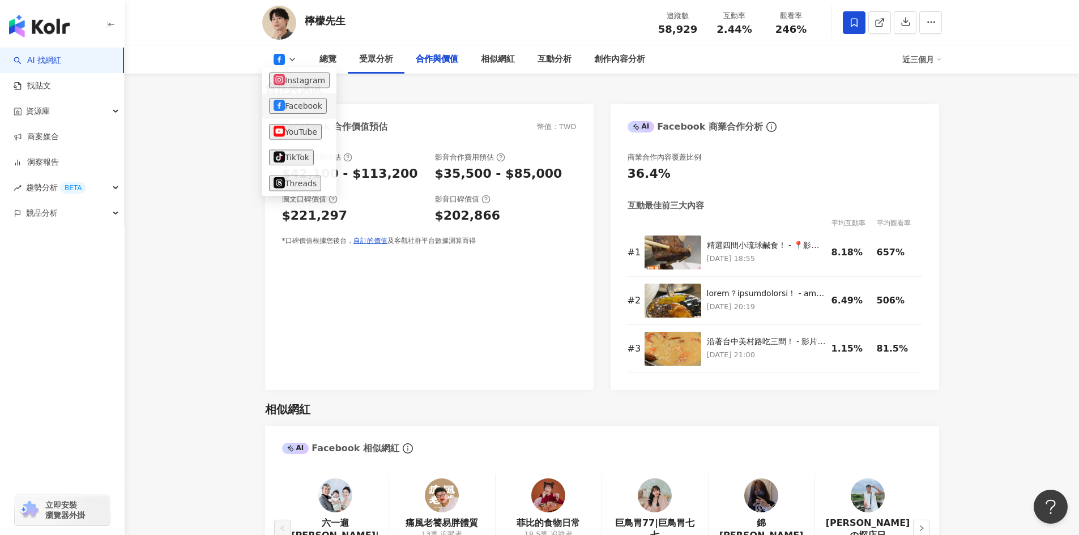
scroll to position [1293, 0]
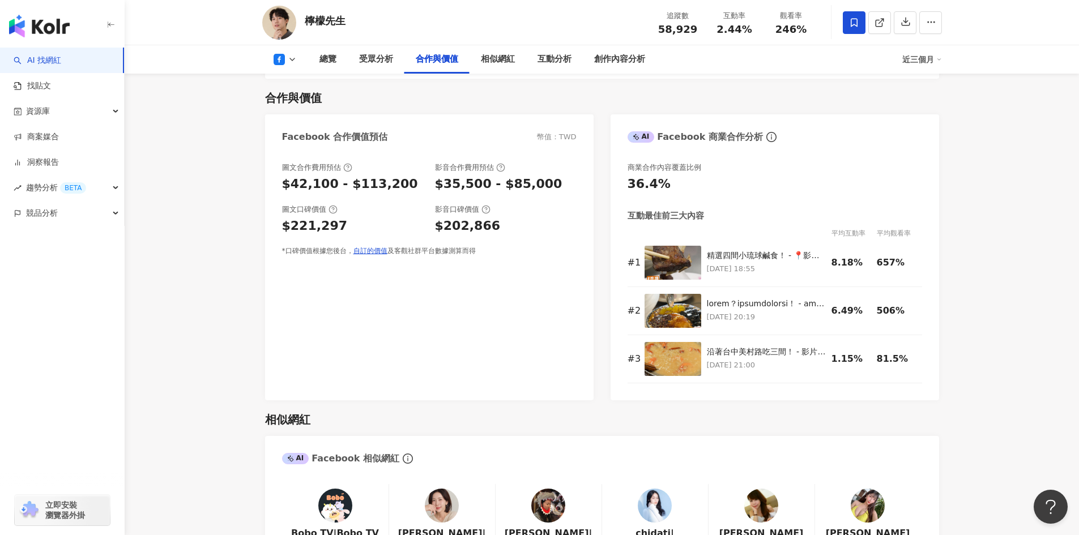
drag, startPoint x: 491, startPoint y: 164, endPoint x: 544, endPoint y: 164, distance: 53.2
click at [544, 164] on div "圖文合作費用預估 $42,100 - $113,200 影音合作費用預估 $35,500 - $85,000" at bounding box center [429, 178] width 295 height 31
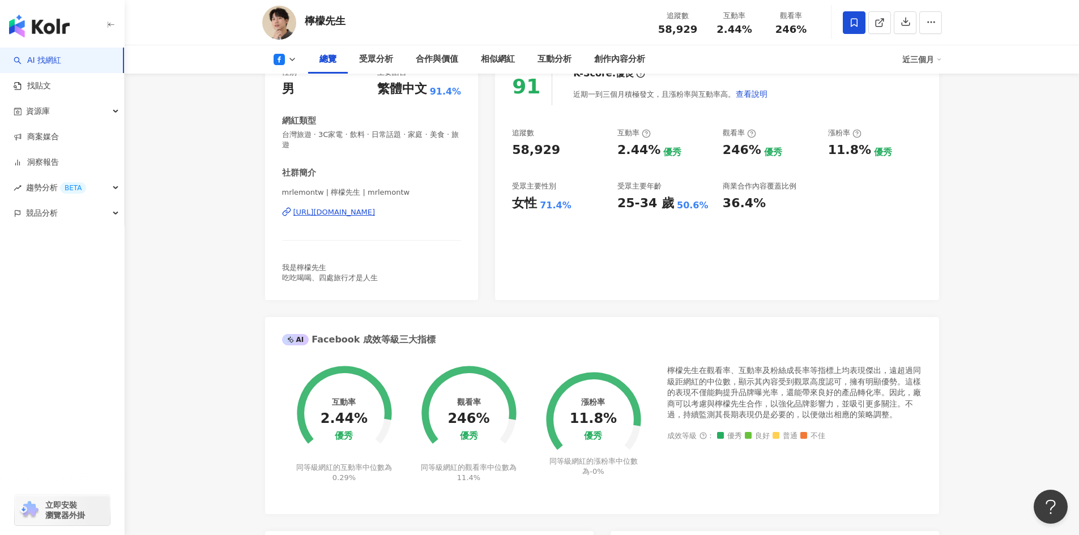
scroll to position [0, 0]
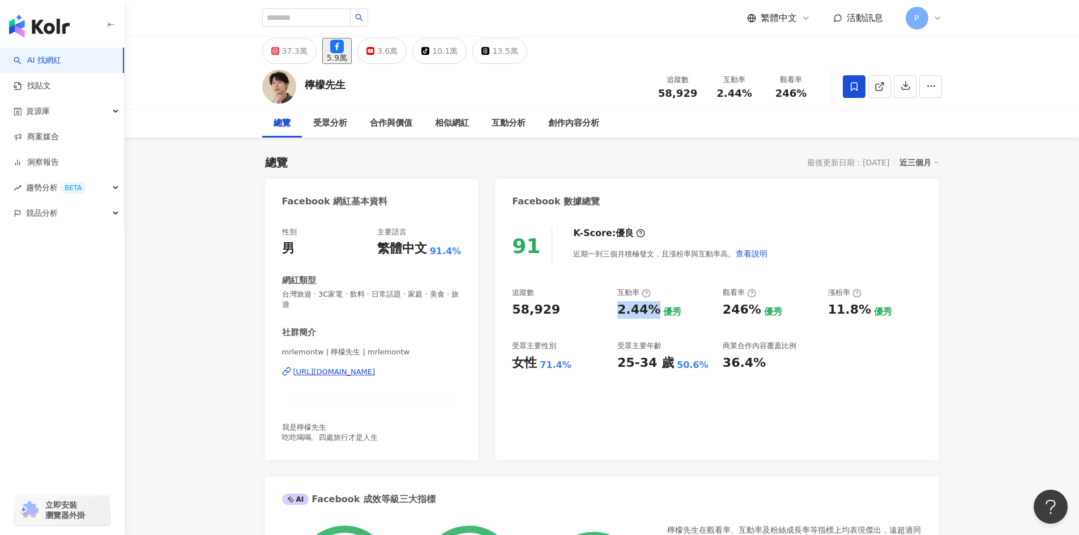
drag, startPoint x: 619, startPoint y: 311, endPoint x: 652, endPoint y: 313, distance: 32.9
click at [652, 313] on div "2.44%" at bounding box center [638, 310] width 43 height 18
copy div "2.44%"
drag, startPoint x: 506, startPoint y: 308, endPoint x: 574, endPoint y: 310, distance: 68.0
click at [574, 310] on div "91 K-Score : 優良 近期一到三個月積極發文，且漲粉率與互動率高。 查看說明 追蹤數 58,929 互動率 2.44% 優秀 觀看率 246% 優秀…" at bounding box center [717, 338] width 444 height 244
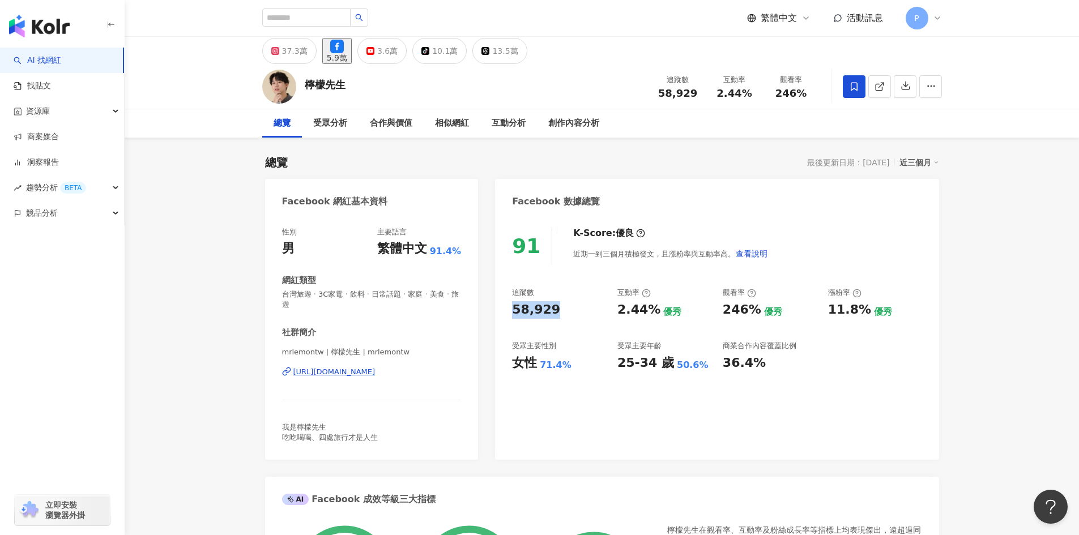
copy div "58,929"
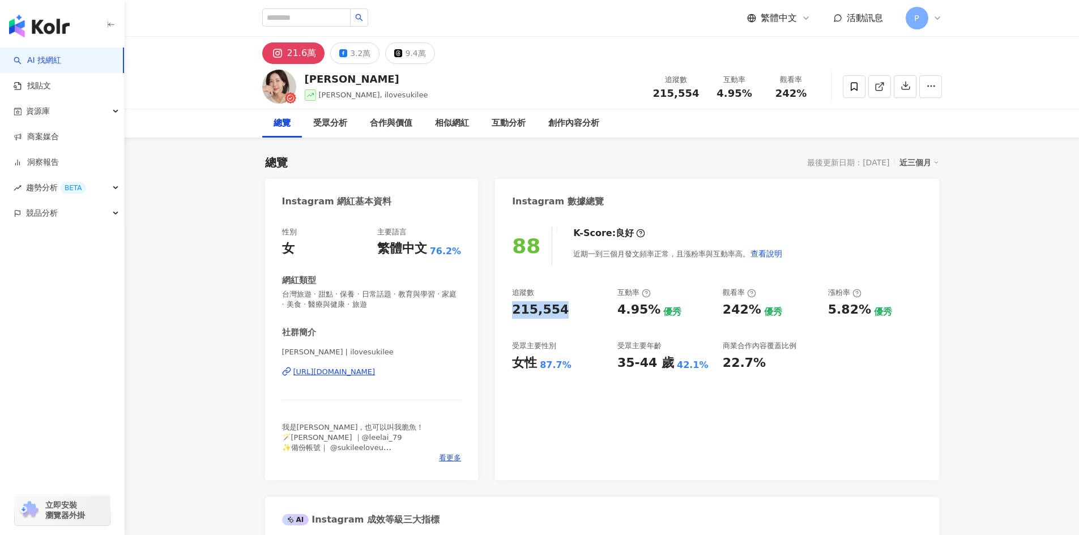
drag, startPoint x: 534, startPoint y: 309, endPoint x: 583, endPoint y: 311, distance: 49.9
click at [583, 311] on div "88 K-Score : 良好 近期一到三個月發文頻率正常，且漲粉率與互動率高。 查看說明 追蹤數 215,554 互動率 4.95% 優秀 觀看率 242%…" at bounding box center [717, 348] width 444 height 265
drag, startPoint x: 618, startPoint y: 312, endPoint x: 657, endPoint y: 314, distance: 39.2
click at [657, 314] on div "4.95% 優秀" at bounding box center [664, 310] width 94 height 18
copy div "4.95%"
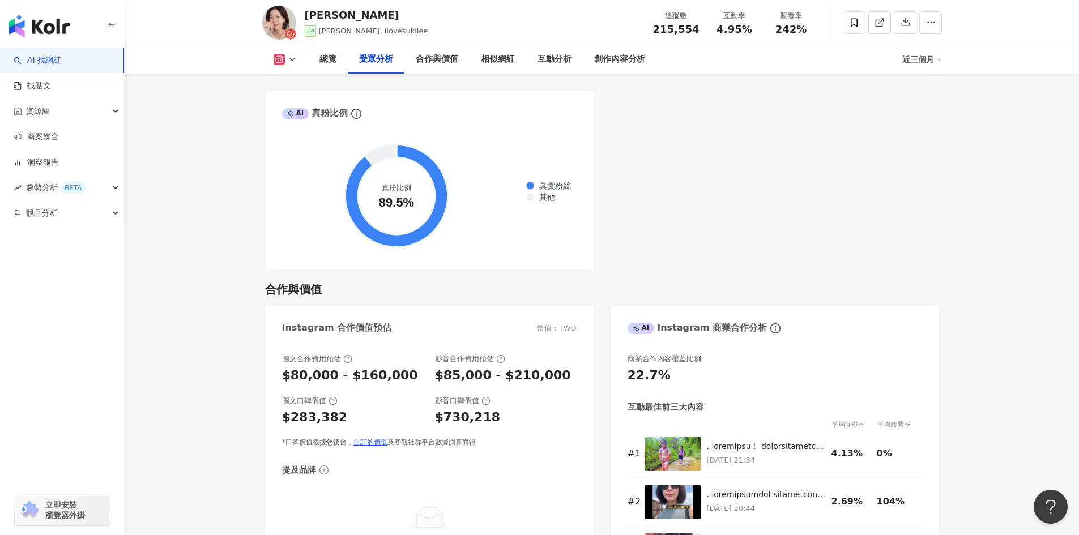
scroll to position [1416, 0]
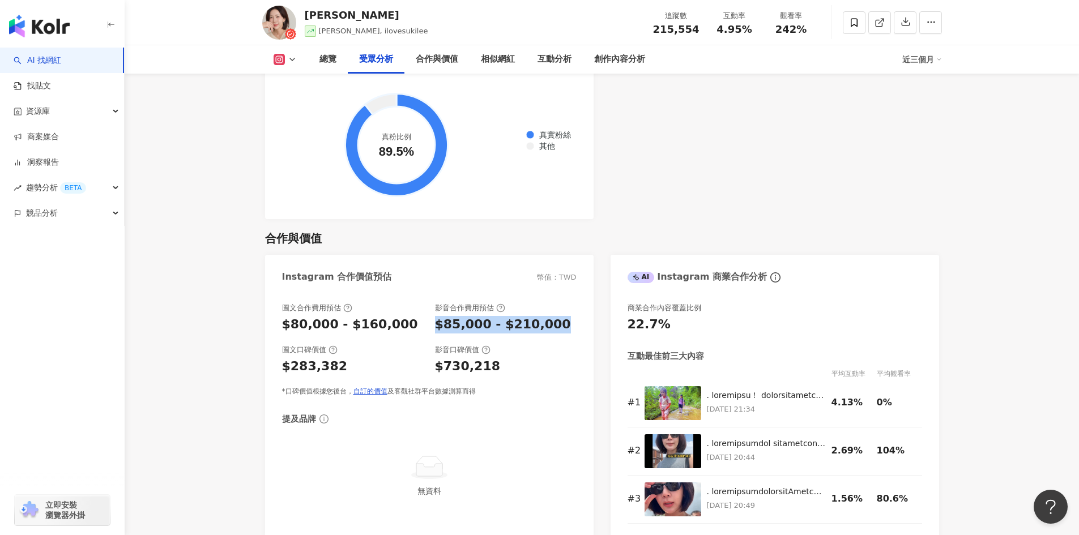
drag, startPoint x: 433, startPoint y: 309, endPoint x: 579, endPoint y: 305, distance: 145.7
click at [579, 305] on div "圖文合作費用預估 $80,000 - $160,000 影音合作費用預估 $85,000 - $210,000 圖文口碑價值 $283,382 影音口碑價值 …" at bounding box center [429, 416] width 329 height 249
copy div "$85,000 - $210,000"
click at [286, 58] on button at bounding box center [285, 59] width 46 height 11
click at [295, 100] on button "Facebook" at bounding box center [303, 107] width 68 height 16
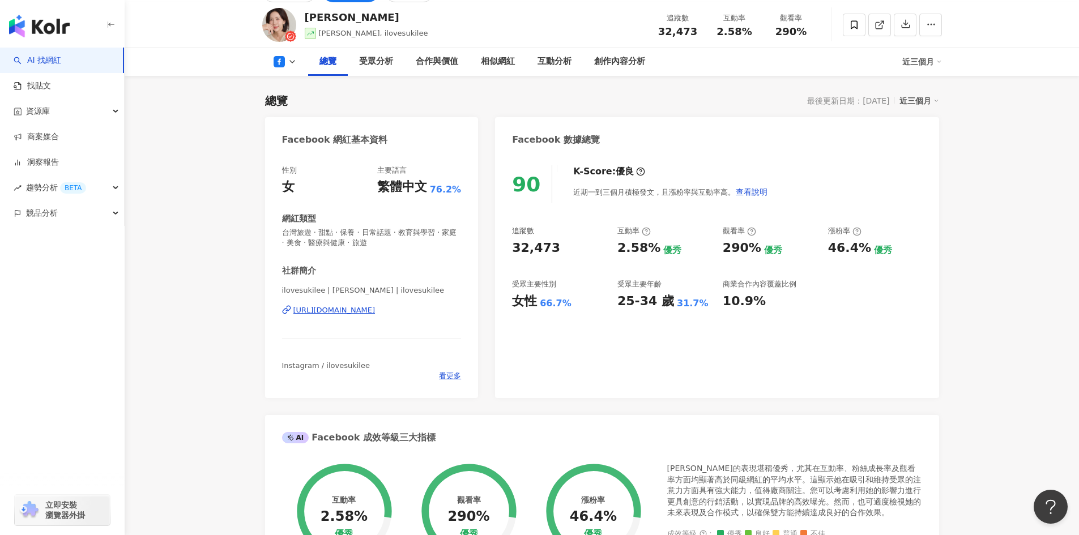
scroll to position [46, 0]
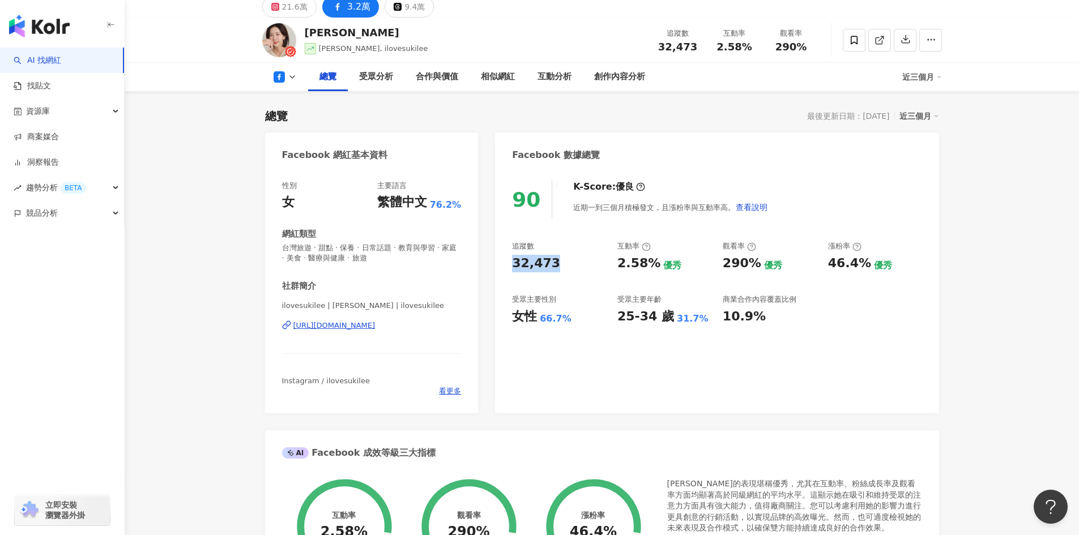
drag, startPoint x: 509, startPoint y: 265, endPoint x: 563, endPoint y: 266, distance: 53.3
click at [563, 266] on div "90 K-Score : 優良 近期一到三個月積極發文，且漲粉率與互動率高。 查看說明 追蹤數 32,473 互動率 2.58% 優秀 觀看率 290% 優秀…" at bounding box center [717, 291] width 444 height 244
copy div "32,473"
drag, startPoint x: 613, startPoint y: 260, endPoint x: 655, endPoint y: 263, distance: 42.1
click at [655, 263] on div "追蹤數 32,473 互動率 2.58% 優秀 觀看率 290% 優秀 漲粉率 46.4% 優秀 受眾主要性別 女性 66.7% 受眾主要年齡 25-34 歲…" at bounding box center [717, 283] width 410 height 84
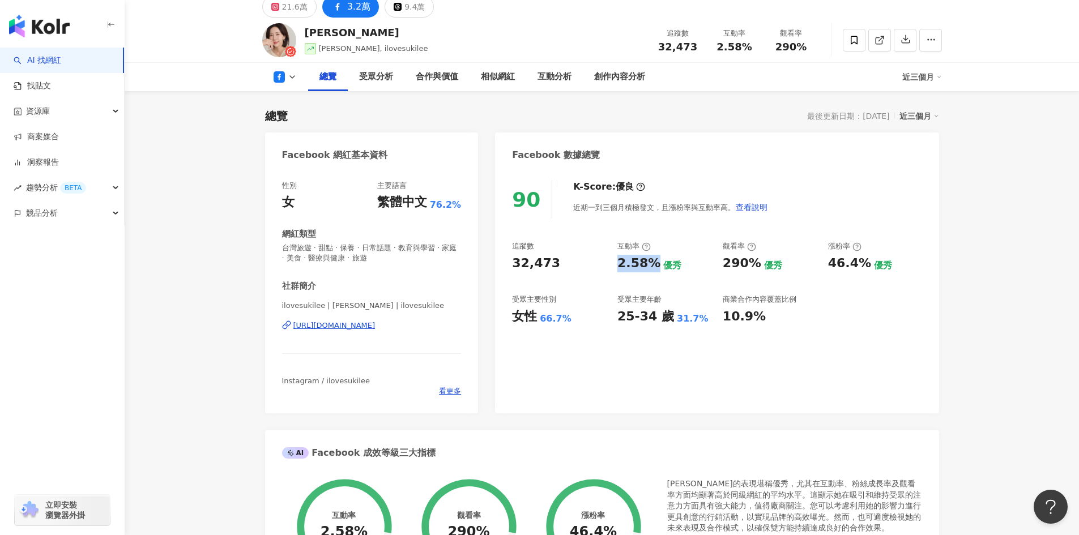
copy div "2.58%"
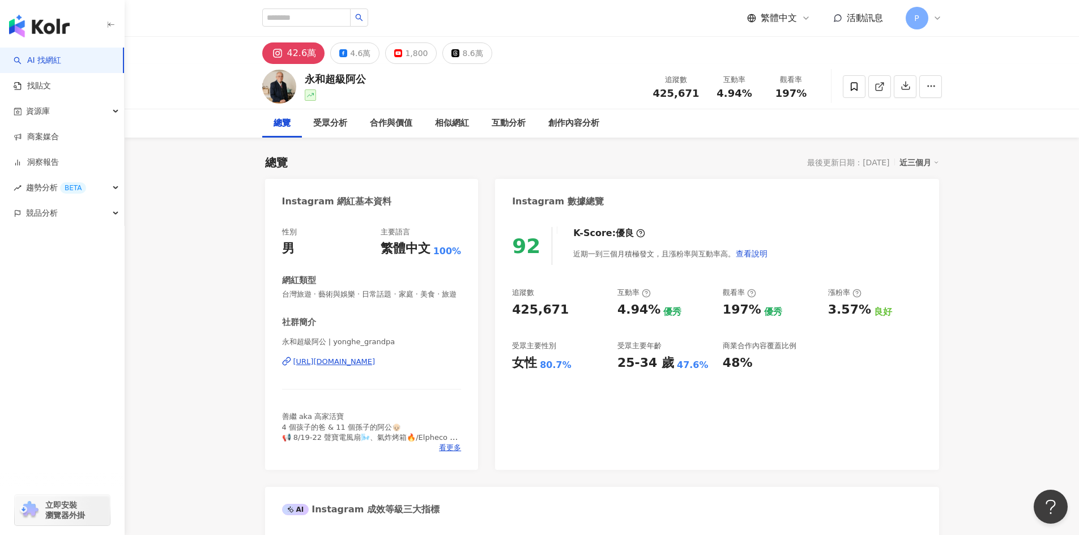
click at [569, 313] on div "92 K-Score : 優良 近期一到三個月積極發文，且漲粉率與互動率高。 查看說明 追蹤數 425,671 互動率 4.94% 優秀 觀看率 197% 優…" at bounding box center [717, 343] width 444 height 254
drag, startPoint x: 617, startPoint y: 309, endPoint x: 656, endPoint y: 310, distance: 39.1
click at [656, 310] on div "4.94% 優秀" at bounding box center [664, 310] width 94 height 18
copy div "4.94%"
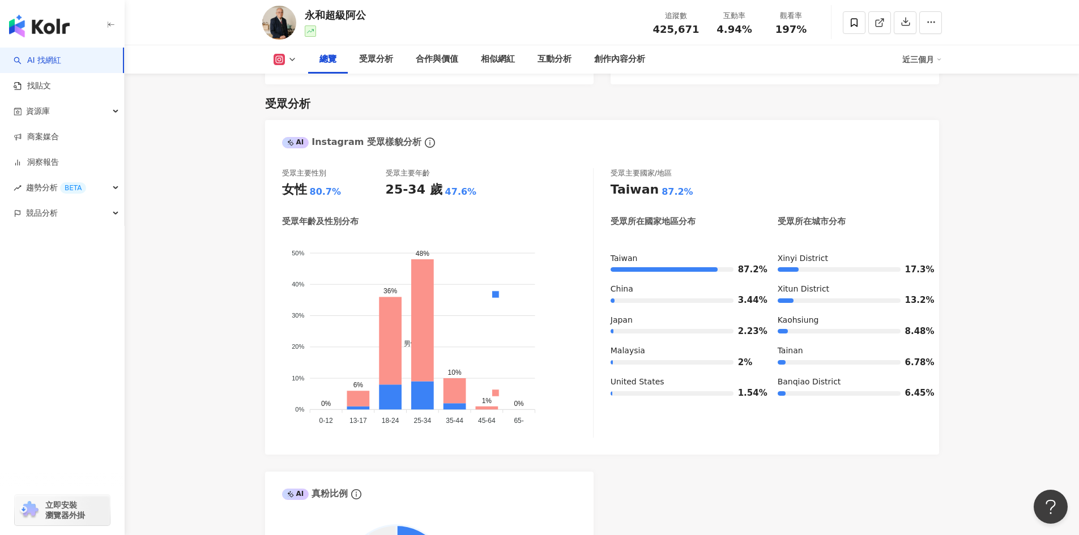
scroll to position [963, 0]
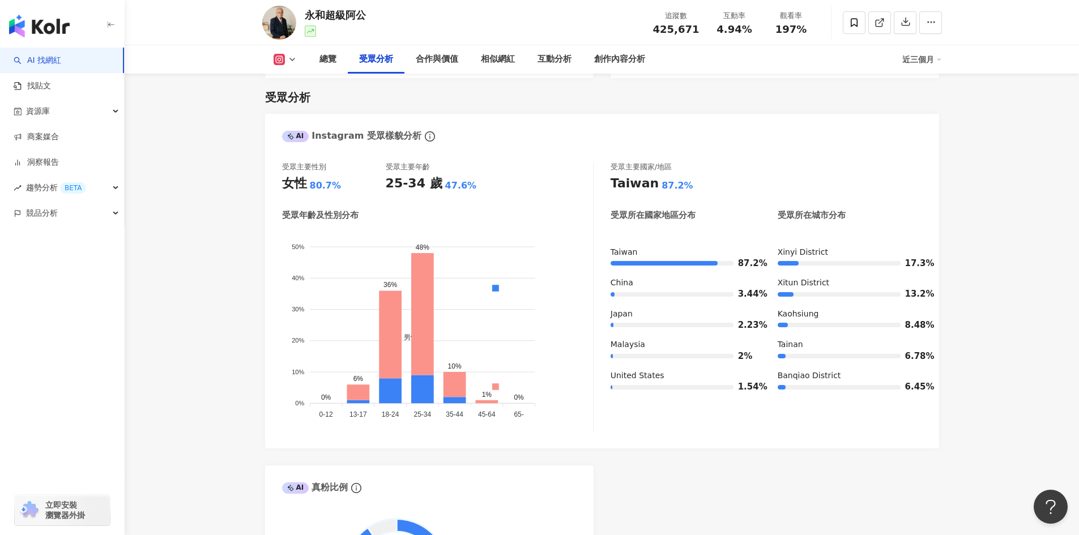
click at [297, 66] on div "總覽 受眾分析 合作與價值 相似網紅 互動分析 創作內容分析 近三個月" at bounding box center [602, 59] width 680 height 28
click at [294, 62] on icon at bounding box center [292, 59] width 9 height 9
click at [287, 97] on li "Facebook" at bounding box center [303, 106] width 82 height 26
click at [283, 59] on icon at bounding box center [279, 59] width 11 height 11
click at [284, 101] on button "Facebook" at bounding box center [303, 107] width 68 height 16
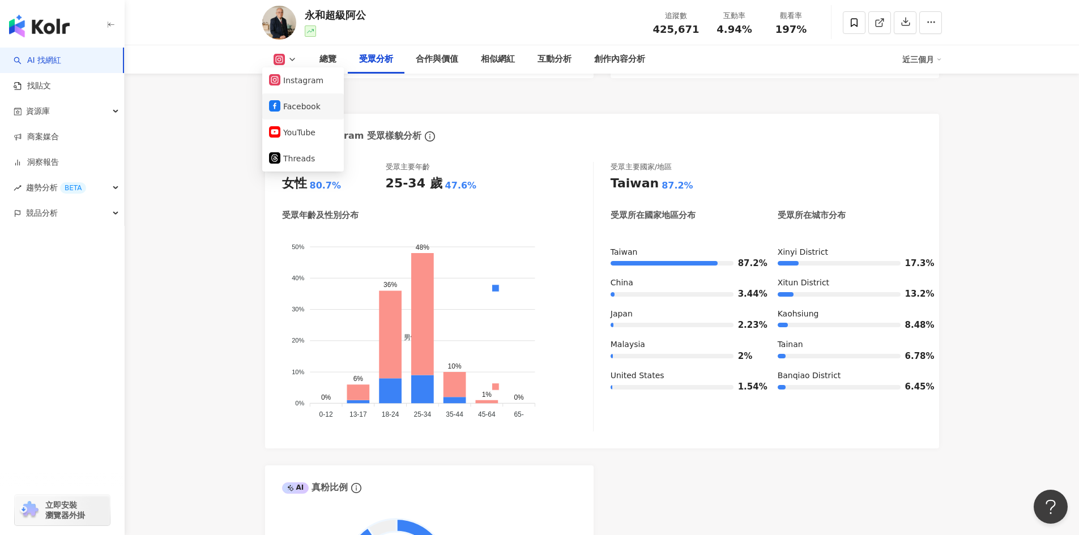
click at [284, 101] on div "受眾分析" at bounding box center [287, 98] width 45 height 16
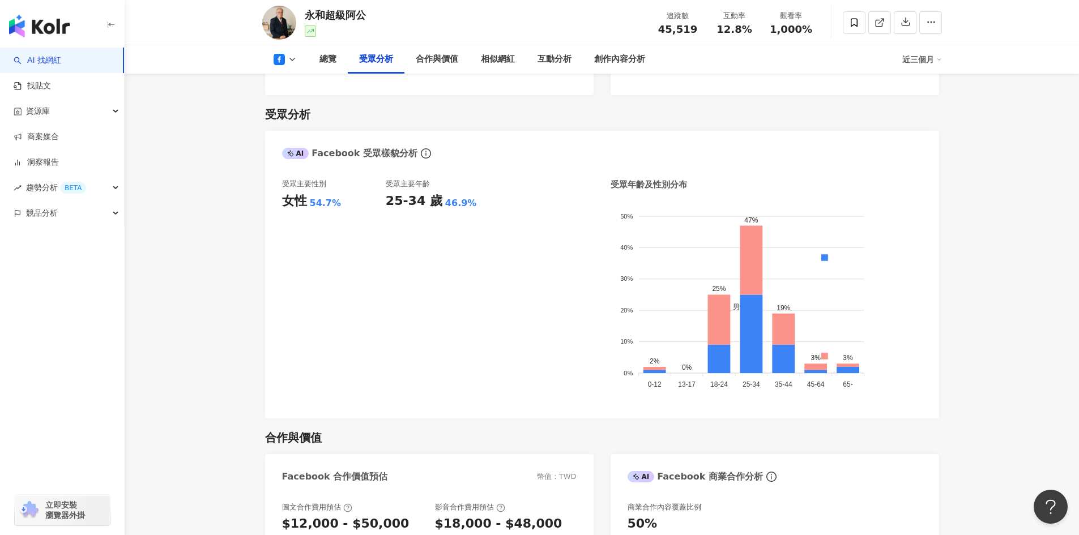
click at [280, 111] on div "受眾分析" at bounding box center [287, 114] width 45 height 16
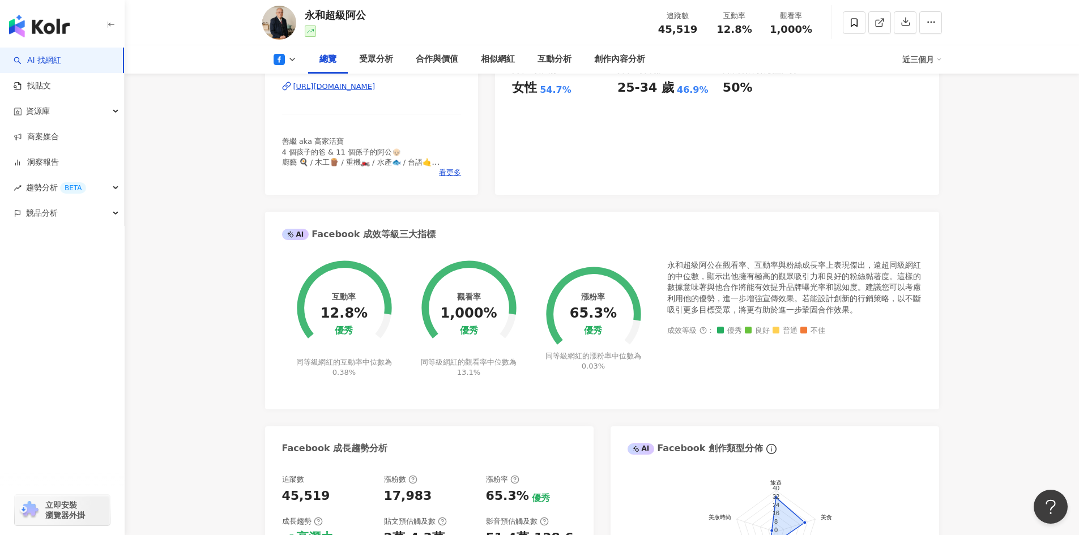
scroll to position [113, 0]
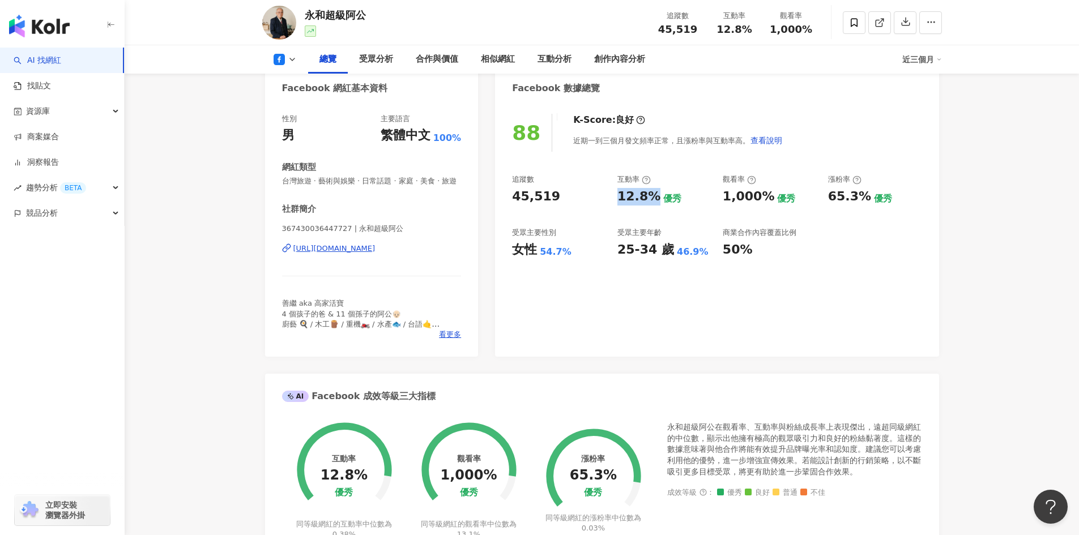
drag, startPoint x: 620, startPoint y: 195, endPoint x: 657, endPoint y: 191, distance: 37.0
click at [657, 191] on div "12.8% 優秀" at bounding box center [664, 197] width 94 height 18
copy div "12.8%"
drag, startPoint x: 552, startPoint y: 196, endPoint x: 504, endPoint y: 198, distance: 48.7
click at [504, 198] on div "88 K-Score : 良好 近期一到三個月發文頻率正常，且漲粉率與互動率高。 查看說明 追蹤數 45,519 互動率 12.8% 優秀 觀看率 1,000…" at bounding box center [717, 230] width 444 height 254
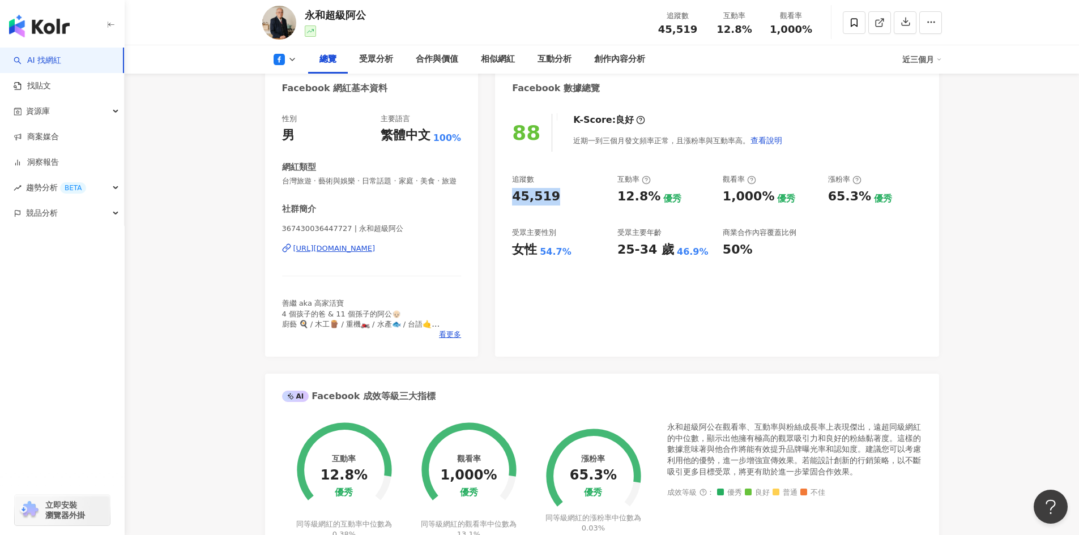
copy div "45,519"
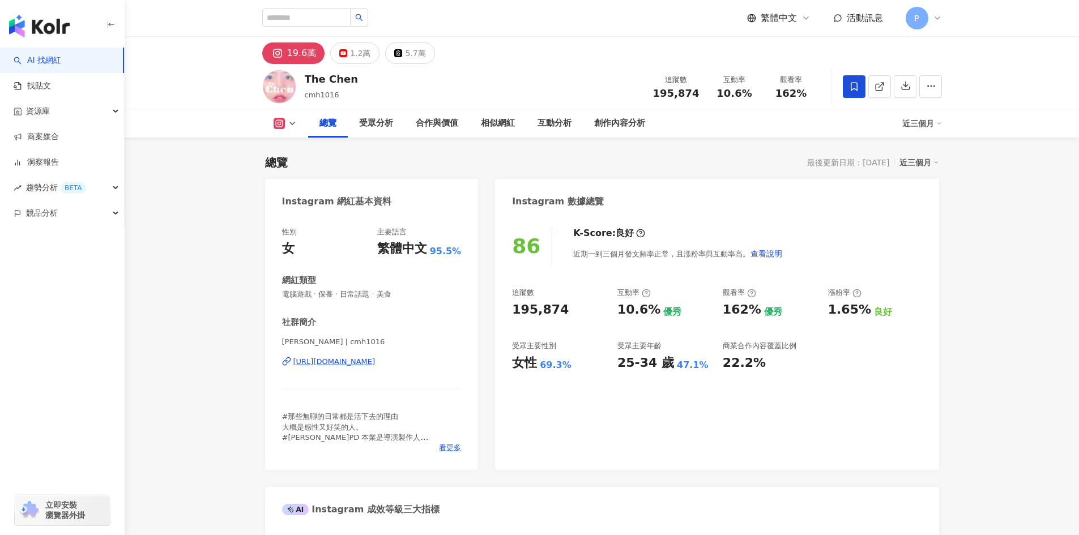
drag, startPoint x: 545, startPoint y: 311, endPoint x: 562, endPoint y: 310, distance: 17.0
click at [562, 310] on div "195,874" at bounding box center [559, 310] width 94 height 18
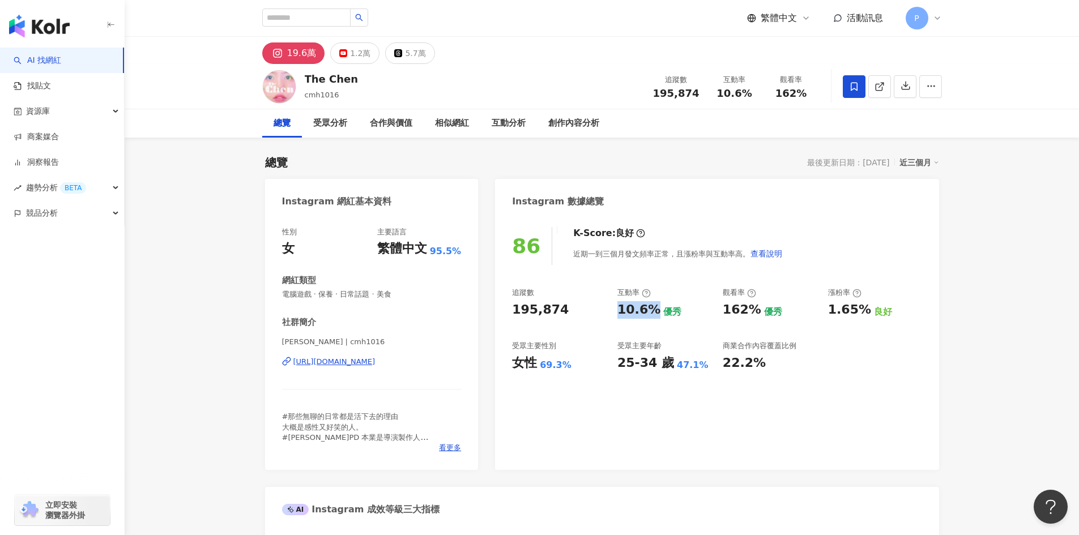
drag, startPoint x: 619, startPoint y: 312, endPoint x: 657, endPoint y: 312, distance: 38.0
click at [657, 312] on div "10.6% 優秀" at bounding box center [664, 310] width 94 height 18
copy div "10.6%"
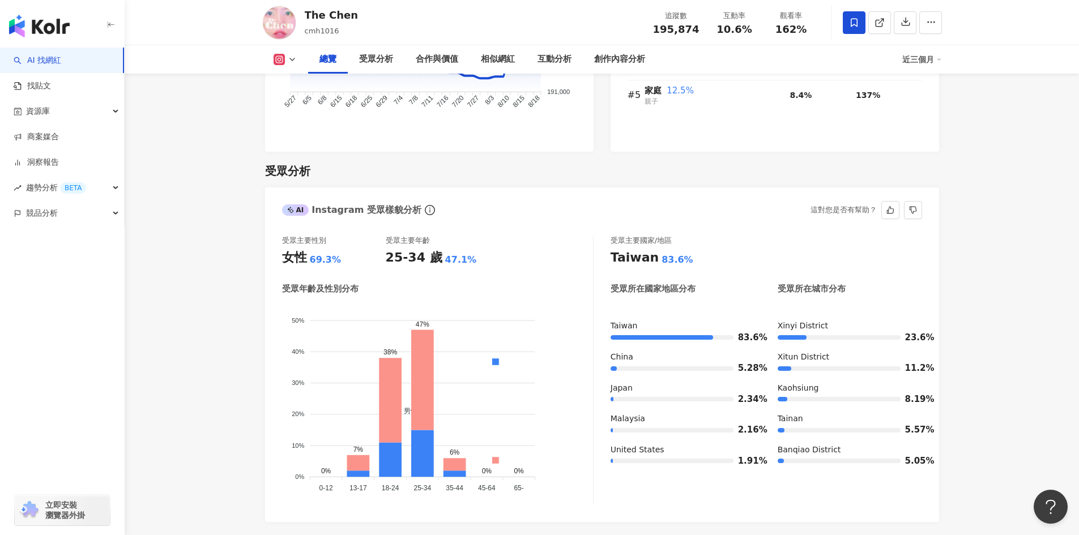
scroll to position [850, 0]
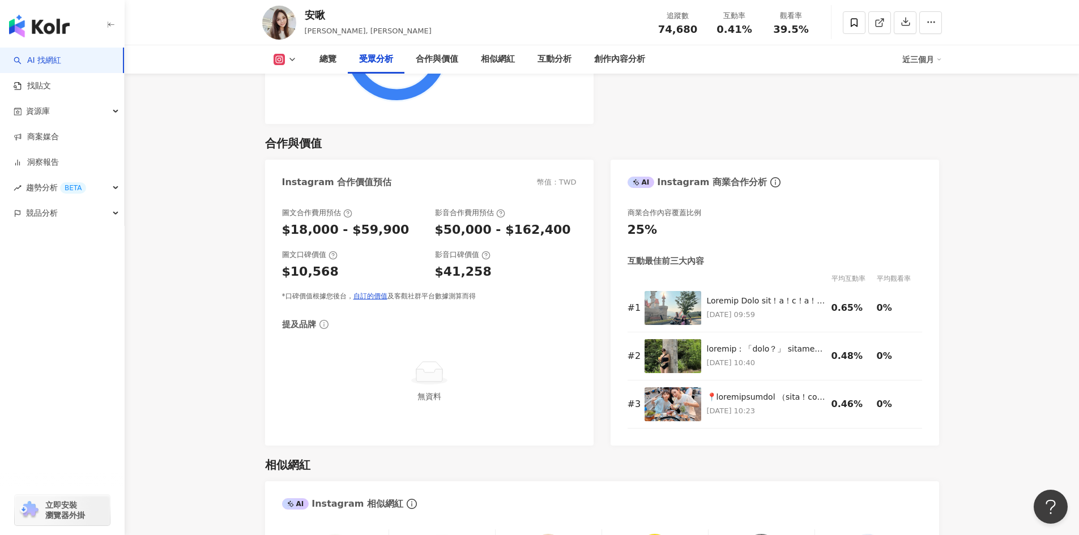
click at [291, 55] on icon at bounding box center [292, 59] width 9 height 9
click at [300, 110] on button "Facebook" at bounding box center [303, 107] width 68 height 16
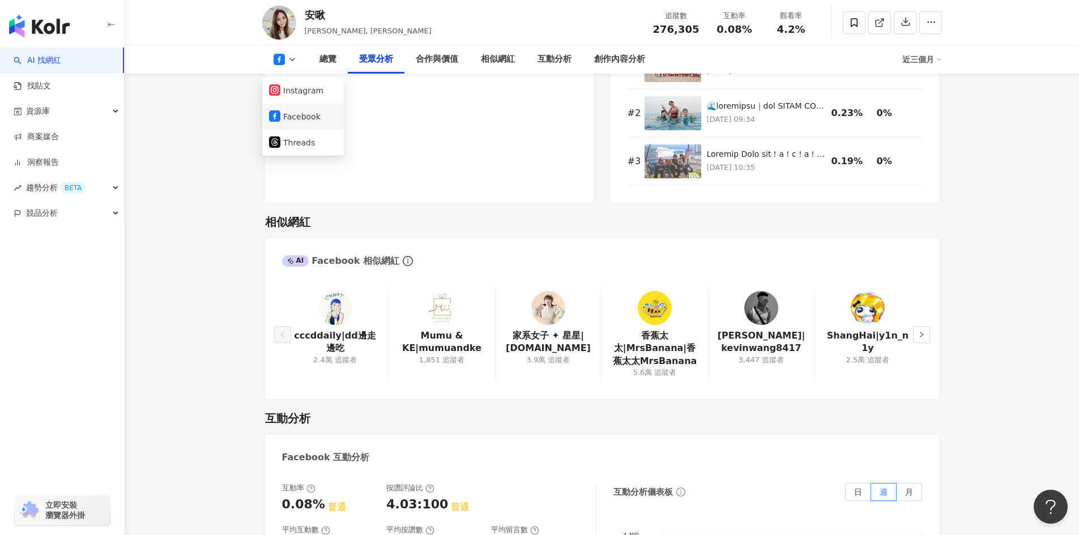
click at [300, 110] on div "圖文合作費用預估 $80,000 - $160,000 影音合作費用預估 $85,000 - $180,000 圖文口碑價值 $19,214 影音口碑價值 $…" at bounding box center [429, 78] width 329 height 249
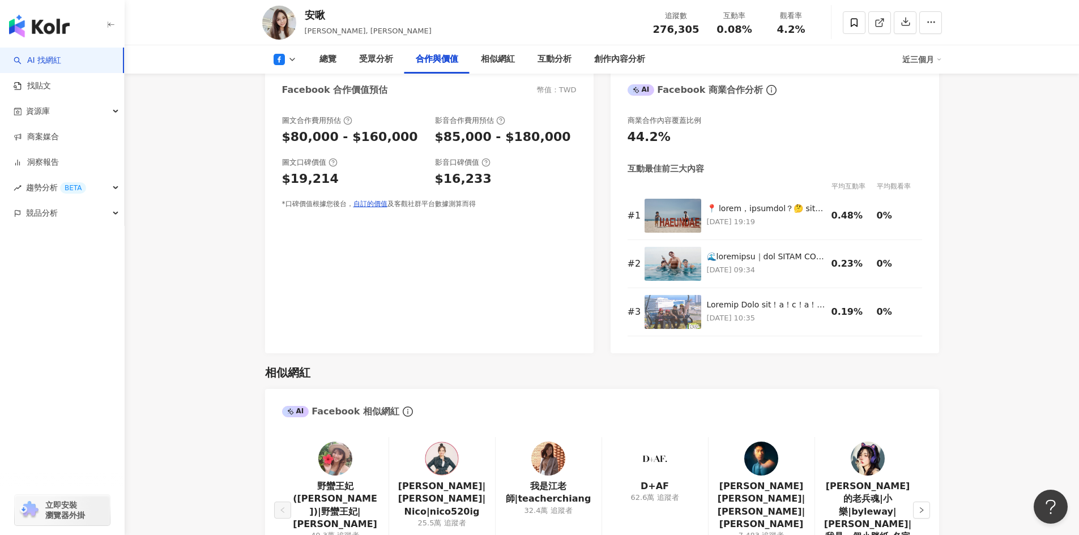
scroll to position [1236, 0]
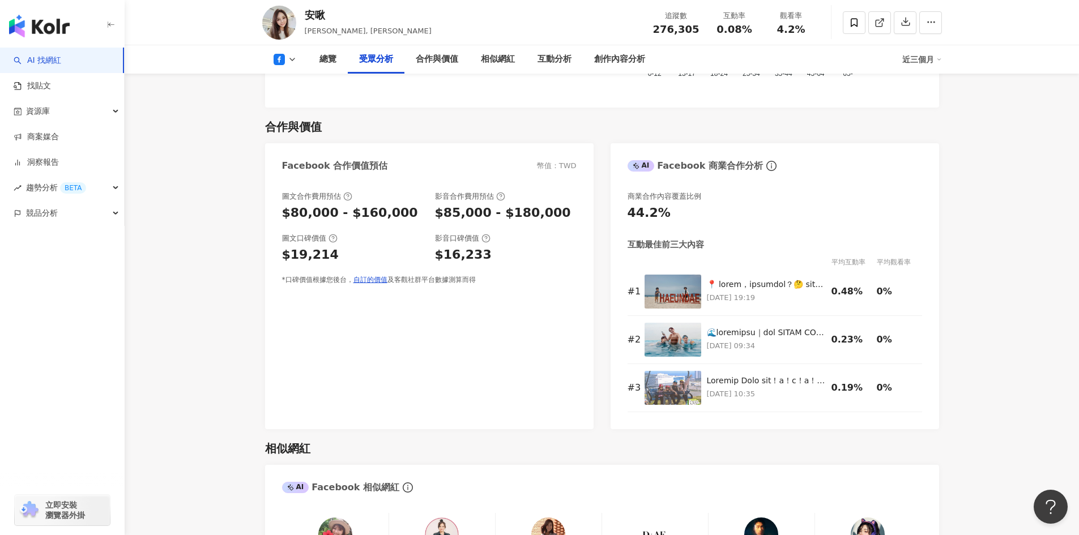
click at [282, 59] on icon at bounding box center [279, 59] width 11 height 11
click at [303, 85] on button "Instagram" at bounding box center [303, 81] width 68 height 16
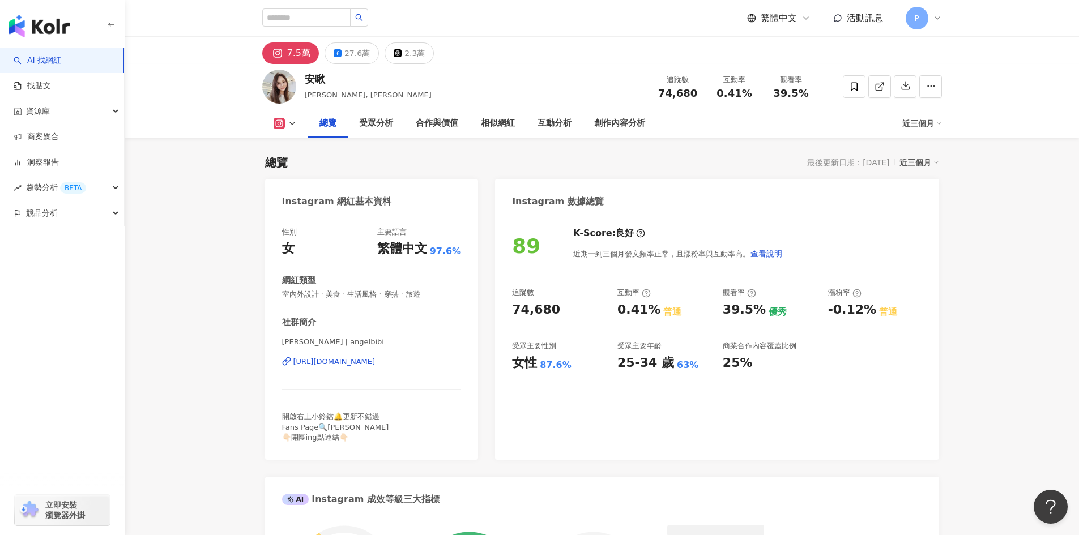
click at [376, 364] on div "https://www.instagram.com/angelbibi/" at bounding box center [334, 362] width 82 height 10
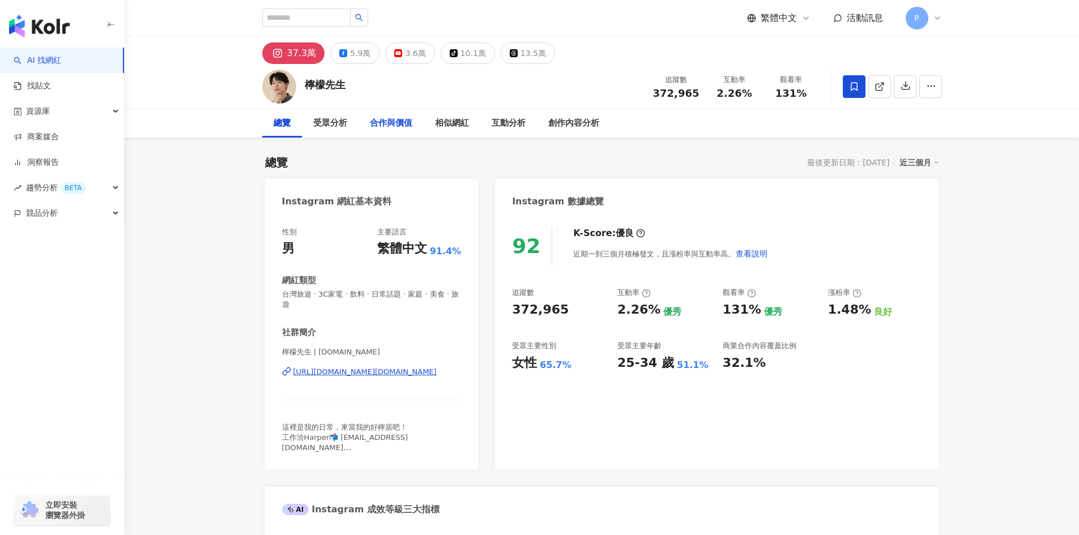
click at [403, 124] on div "合作與價值" at bounding box center [391, 124] width 42 height 14
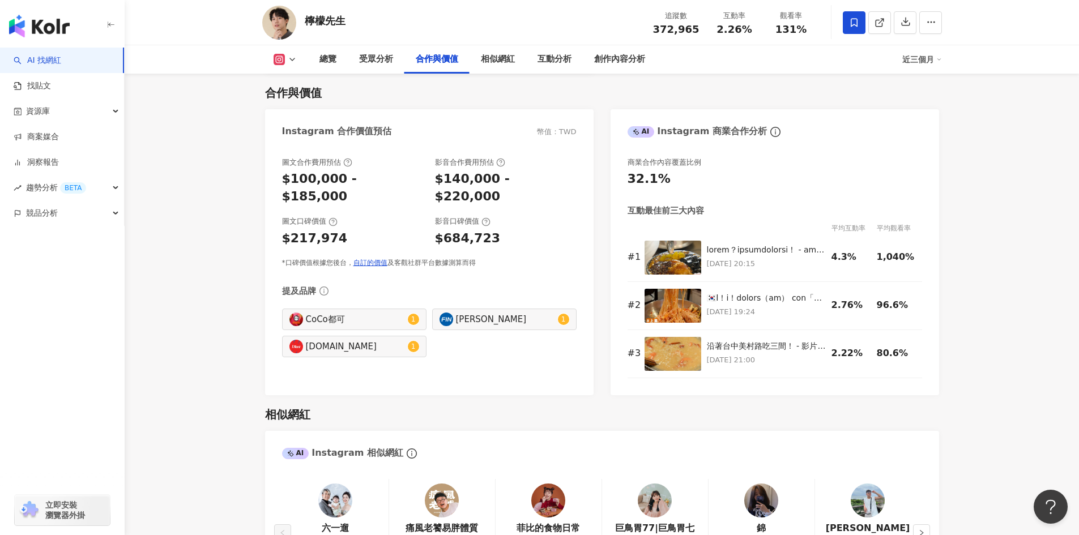
click at [280, 59] on rect at bounding box center [279, 60] width 9 height 8
click at [284, 107] on button "Facebook" at bounding box center [303, 107] width 68 height 16
click at [284, 146] on div "圖文合作費用預估 $100,000 - $185,000 影音合作費用預估 $140,000 - $220,000 圖文口碑價值 $217,974 影音口碑價…" at bounding box center [429, 270] width 329 height 249
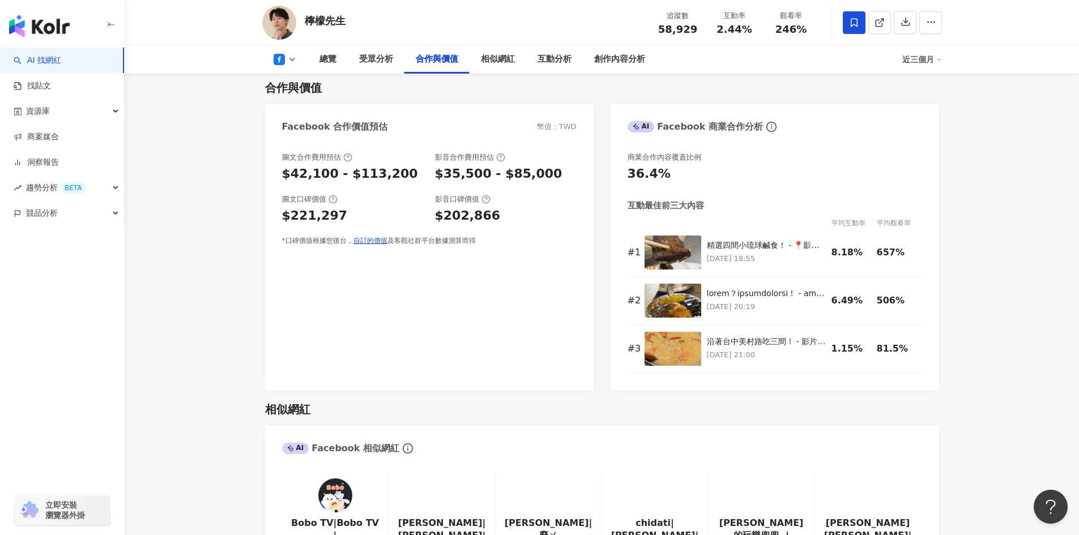
scroll to position [1297, 0]
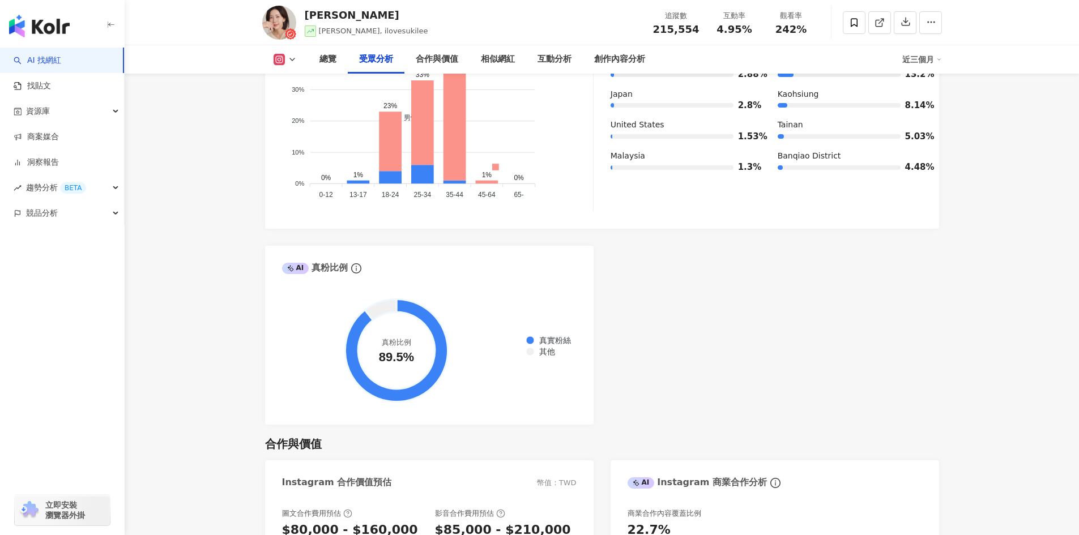
scroll to position [1473, 0]
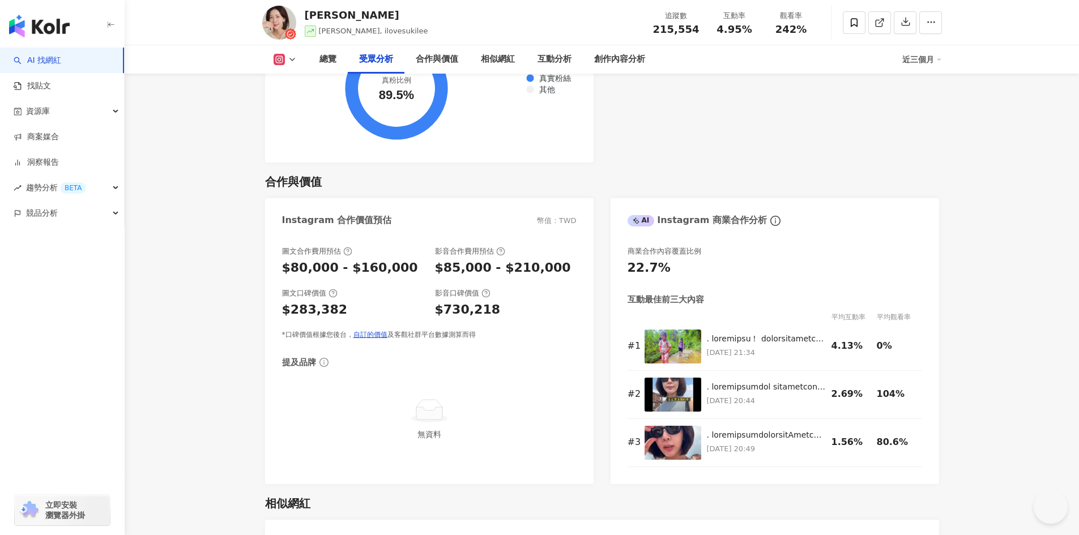
click at [278, 54] on icon at bounding box center [279, 59] width 11 height 11
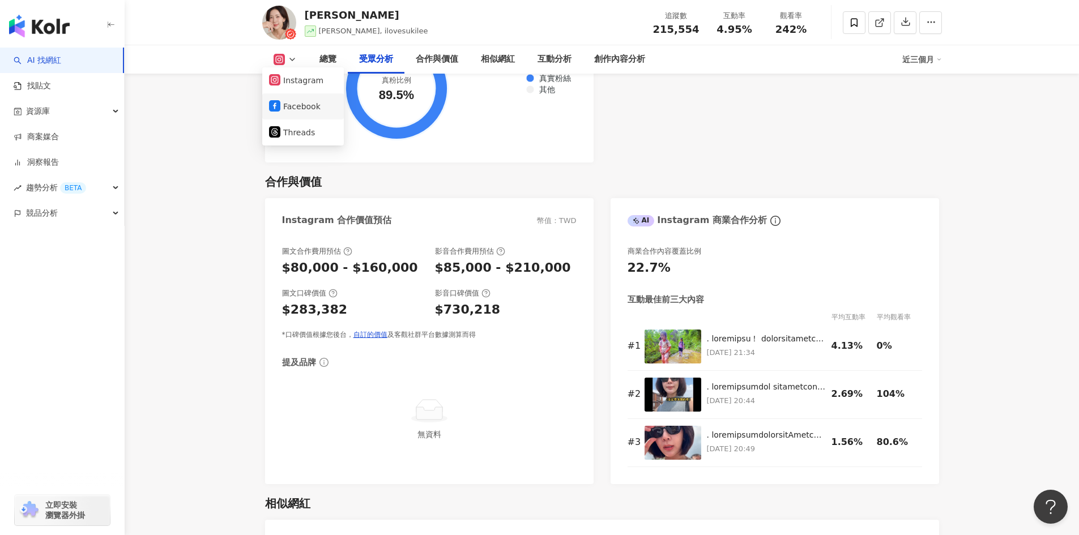
click at [291, 101] on button "Facebook" at bounding box center [303, 107] width 68 height 16
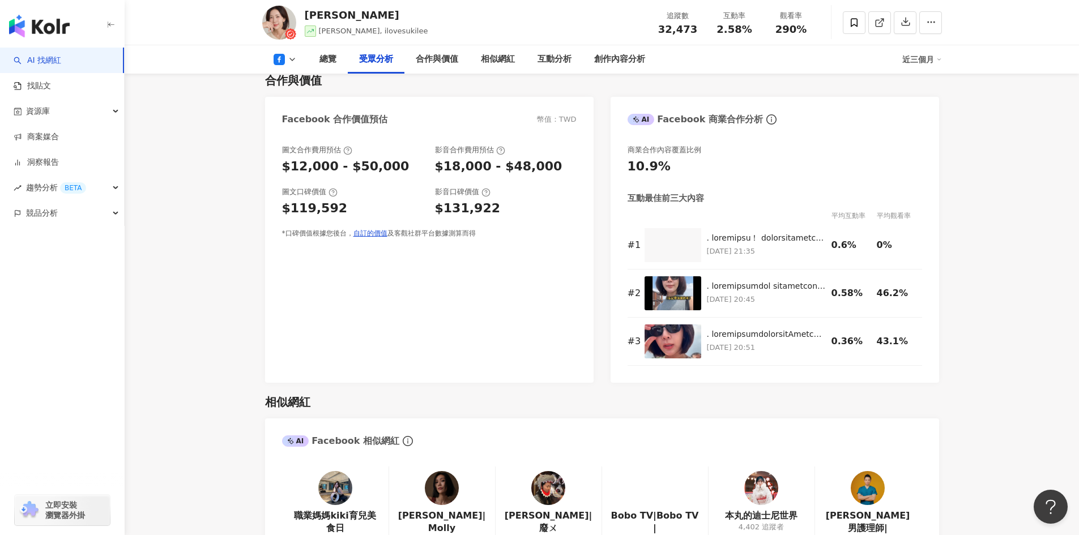
scroll to position [1236, 0]
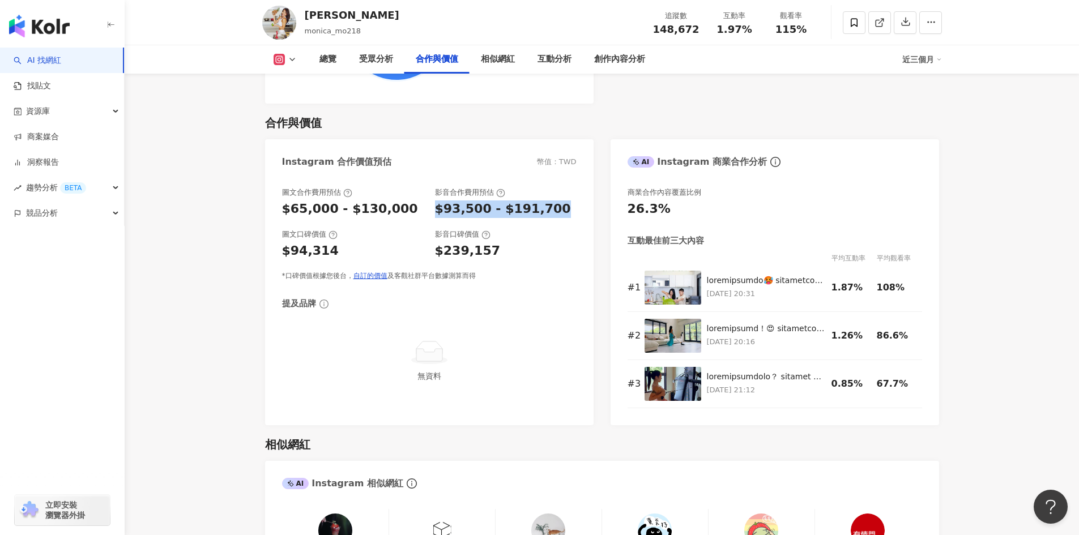
drag, startPoint x: 483, startPoint y: 212, endPoint x: 572, endPoint y: 214, distance: 89.0
click at [572, 214] on div "圖文合作費用預估 $65,000 - $130,000 影音合作費用預估 $93,500 - $191,700" at bounding box center [429, 203] width 295 height 31
copy div "$93,500 - $191,700"
click at [295, 59] on icon at bounding box center [292, 59] width 9 height 9
click at [308, 107] on button "Facebook" at bounding box center [298, 107] width 58 height 16
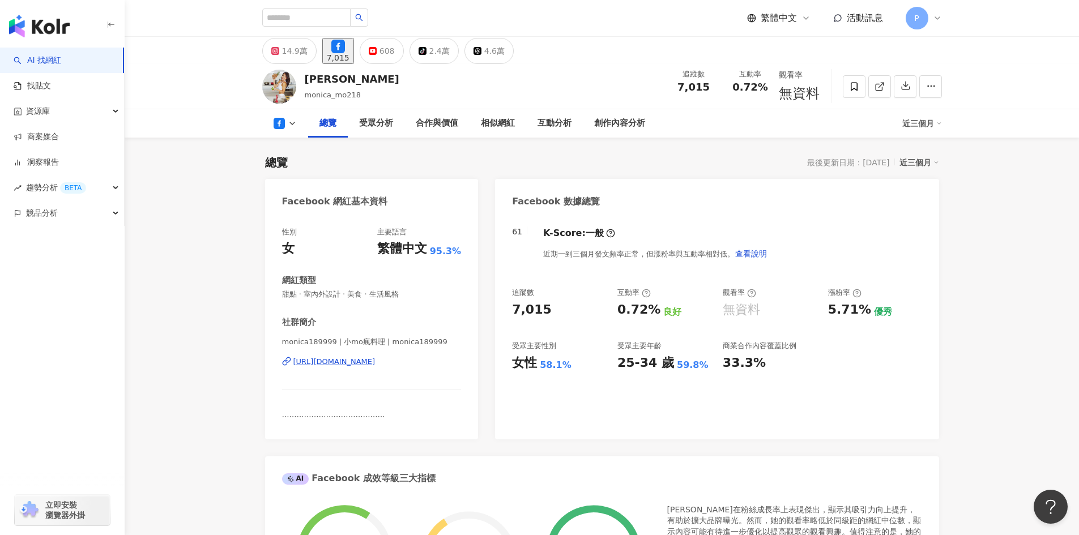
click at [376, 361] on div "https://www.facebook.com/109364980518794" at bounding box center [334, 362] width 82 height 10
click at [301, 34] on div "繁體中文 活動訊息 P" at bounding box center [602, 18] width 680 height 36
click at [297, 56] on div "14.9萬" at bounding box center [294, 51] width 25 height 16
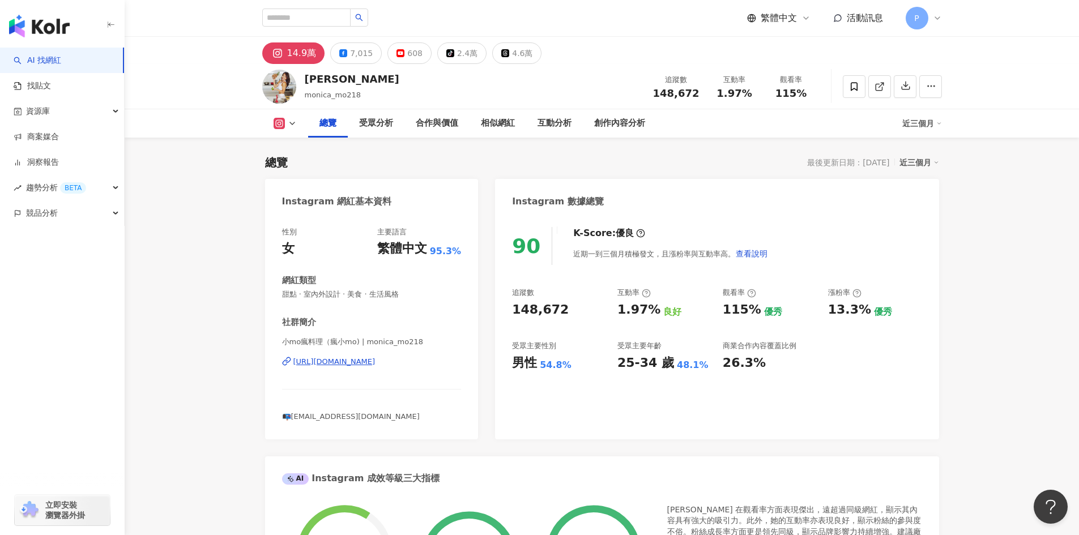
click at [293, 121] on icon at bounding box center [292, 123] width 9 height 9
click at [292, 124] on polyline at bounding box center [292, 123] width 5 height 2
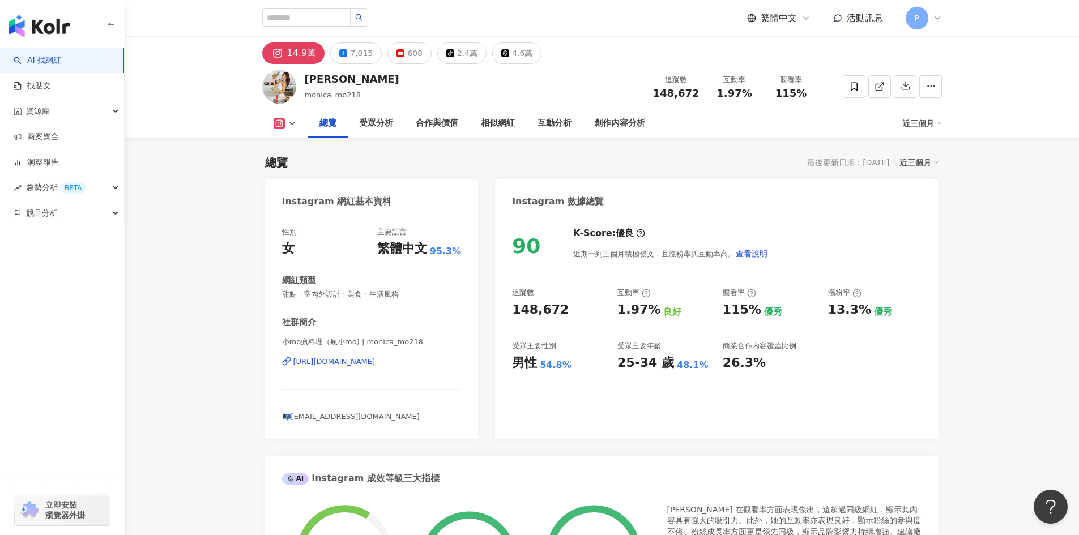
click at [356, 359] on div "https://www.instagram.com/monica_mo218/" at bounding box center [334, 362] width 82 height 10
click at [429, 120] on div "合作與價值" at bounding box center [437, 124] width 42 height 14
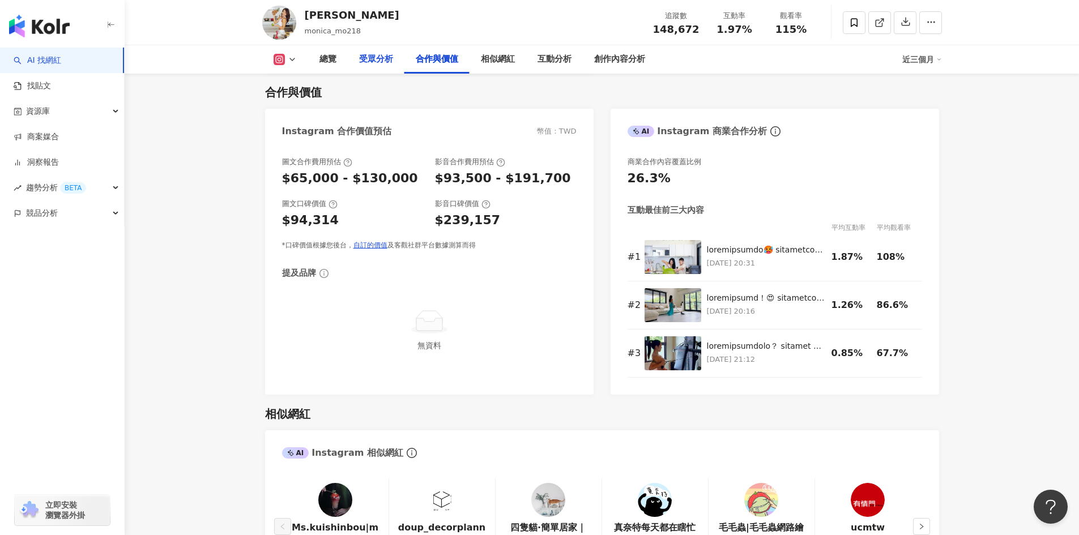
click at [372, 73] on div "受眾分析" at bounding box center [376, 59] width 57 height 28
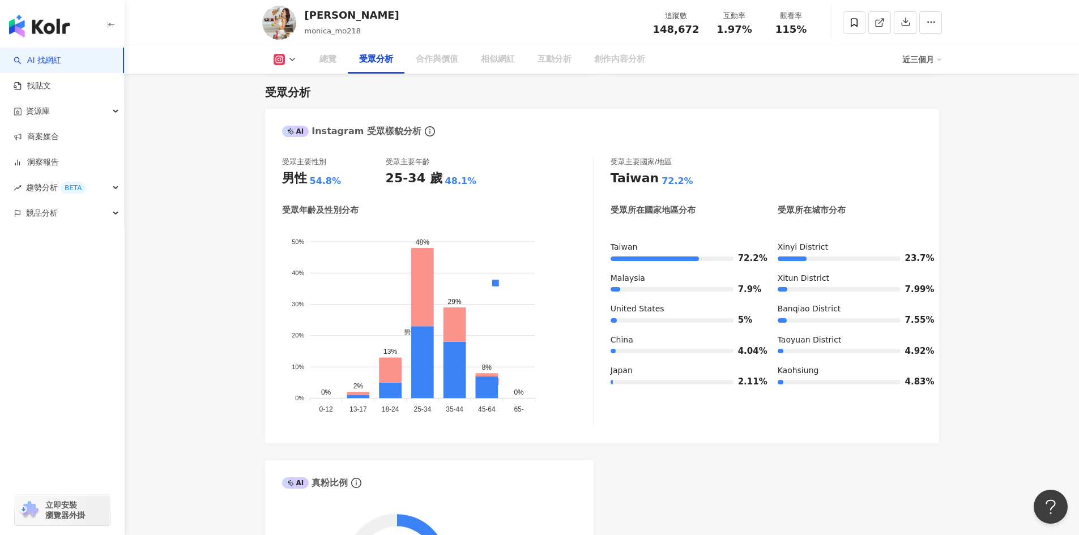
click at [375, 58] on div "受眾分析" at bounding box center [376, 60] width 34 height 14
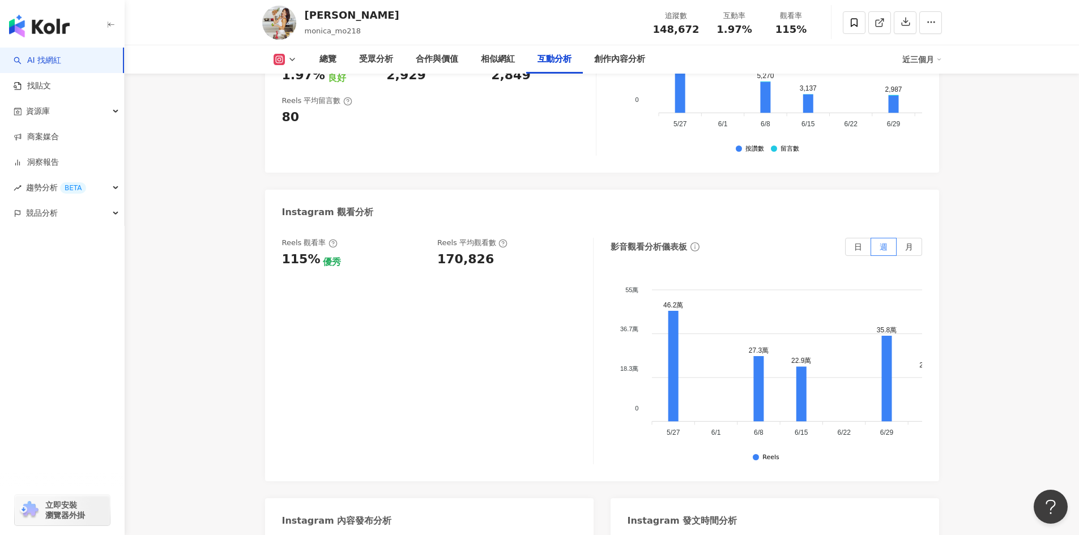
scroll to position [2410, 0]
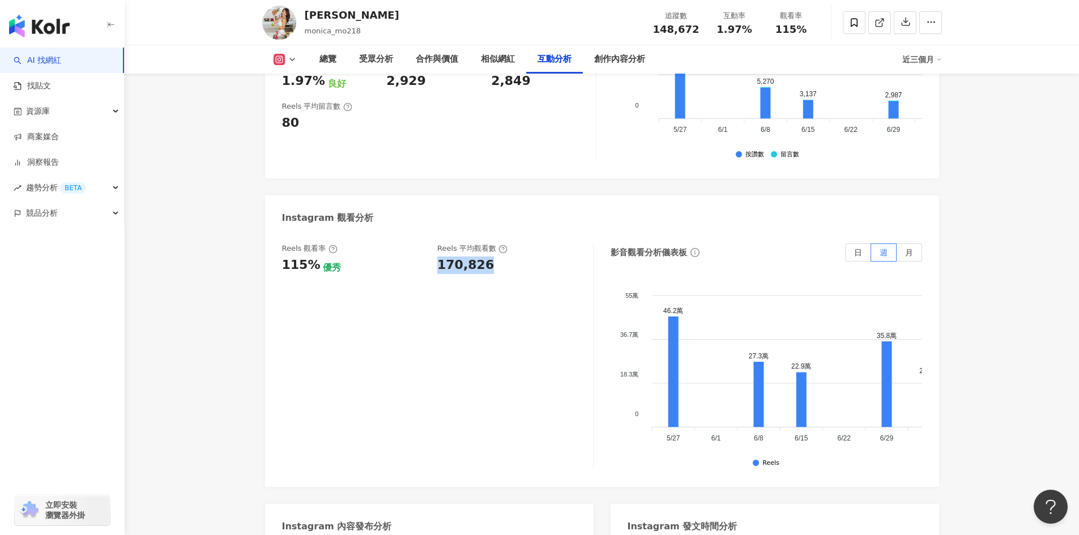
drag, startPoint x: 438, startPoint y: 254, endPoint x: 502, endPoint y: 254, distance: 64.0
click at [502, 257] on div "170,826" at bounding box center [509, 266] width 144 height 18
copy div "170,826"
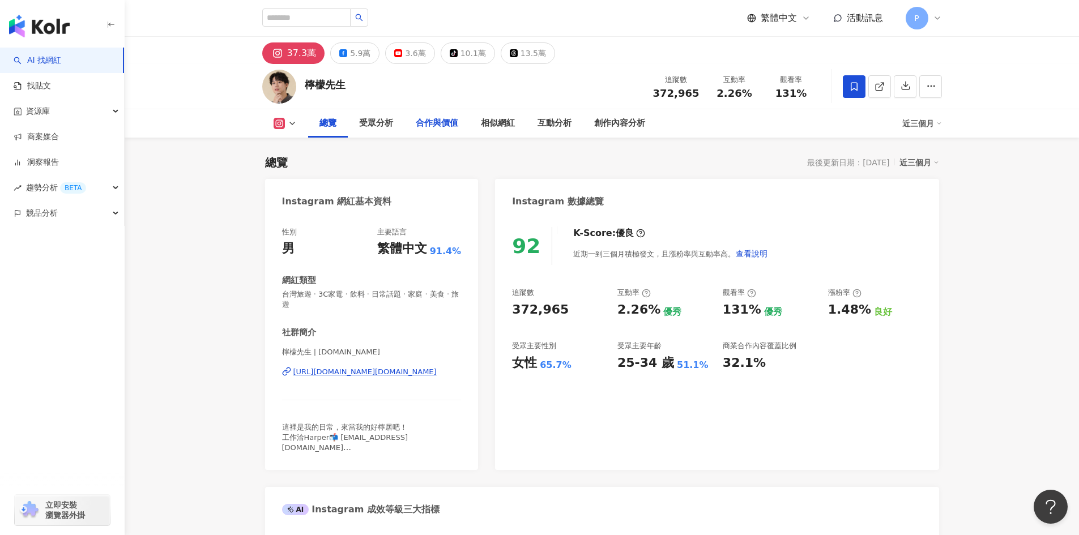
click at [417, 127] on div "合作與價值" at bounding box center [437, 124] width 42 height 14
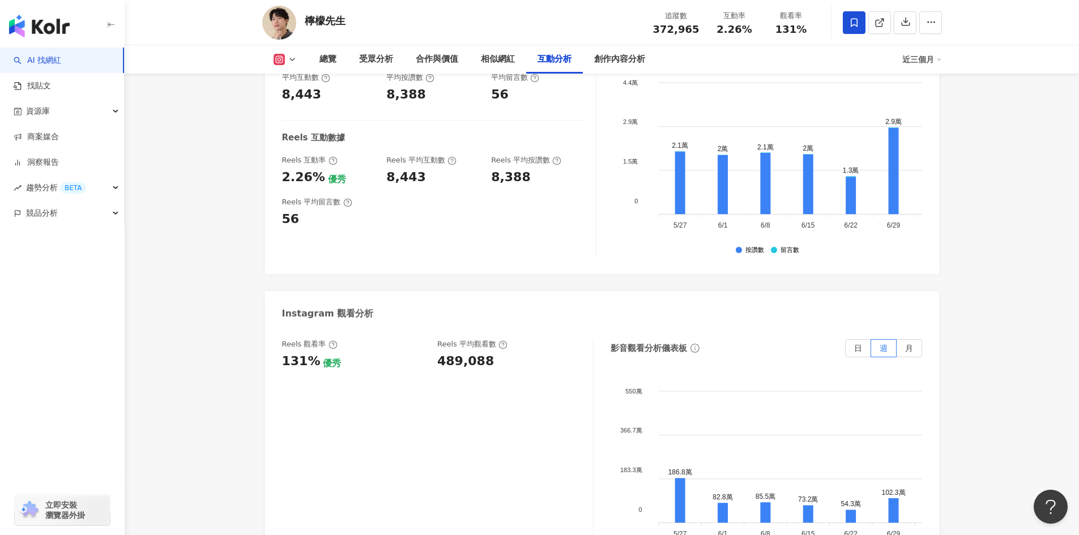
scroll to position [2546, 0]
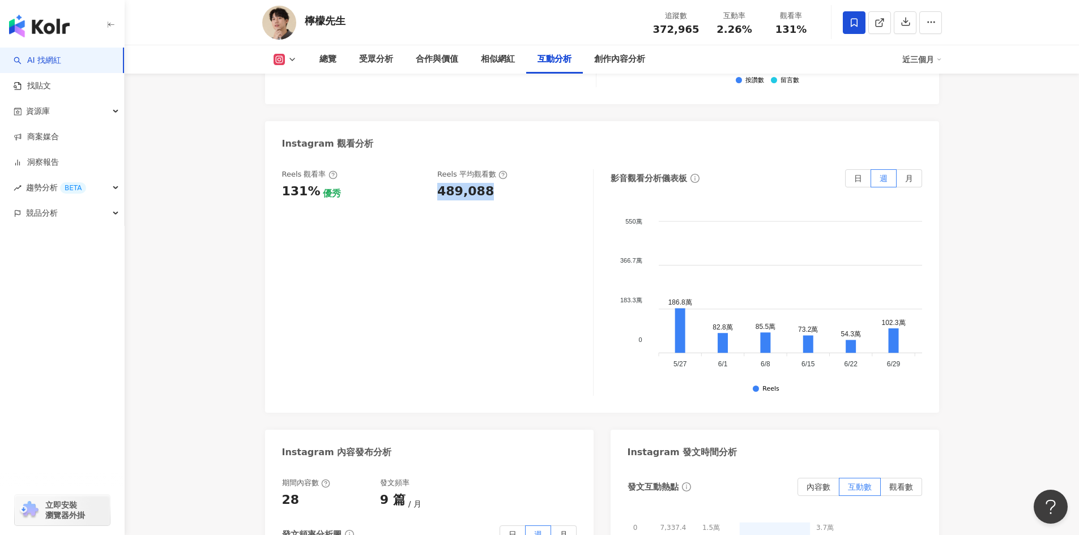
drag, startPoint x: 438, startPoint y: 168, endPoint x: 517, endPoint y: 173, distance: 78.3
click at [517, 183] on div "489,088" at bounding box center [509, 192] width 144 height 18
copy div "489,088"
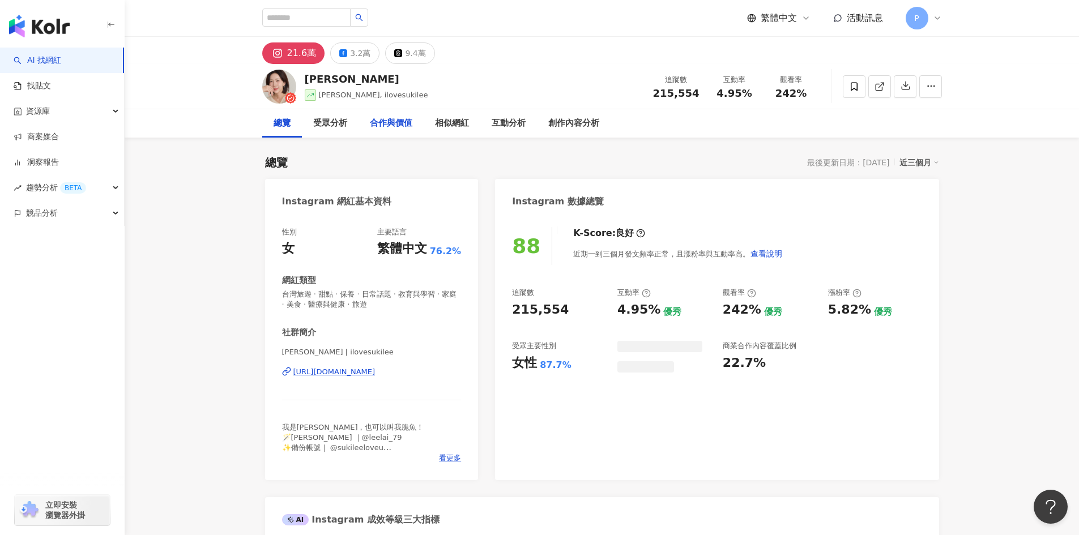
click at [419, 117] on div "合作與價值" at bounding box center [391, 123] width 65 height 28
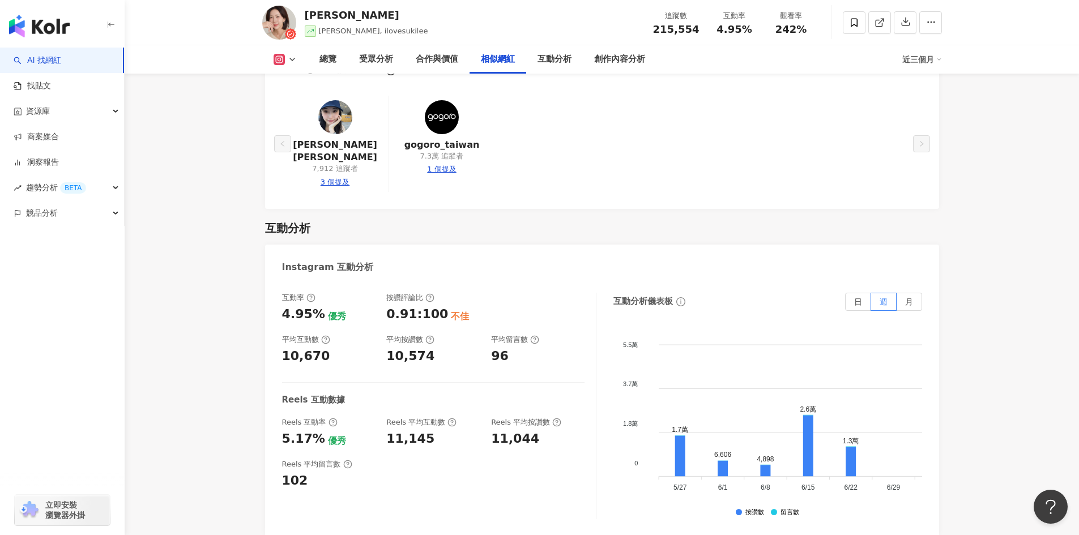
scroll to position [2451, 0]
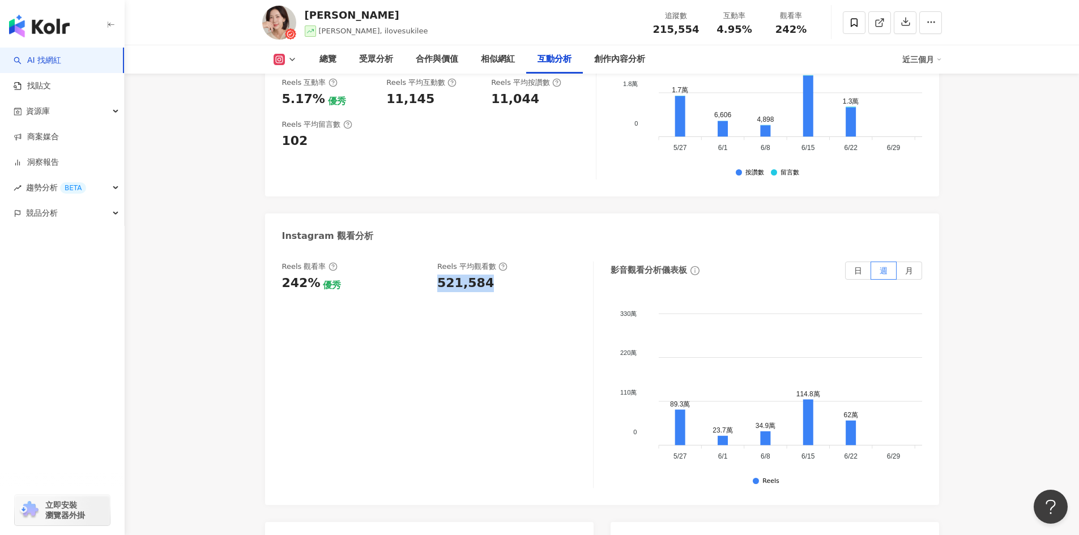
drag, startPoint x: 439, startPoint y: 258, endPoint x: 501, endPoint y: 260, distance: 61.8
click at [501, 275] on div "521,584" at bounding box center [509, 284] width 144 height 18
copy div "521,584"
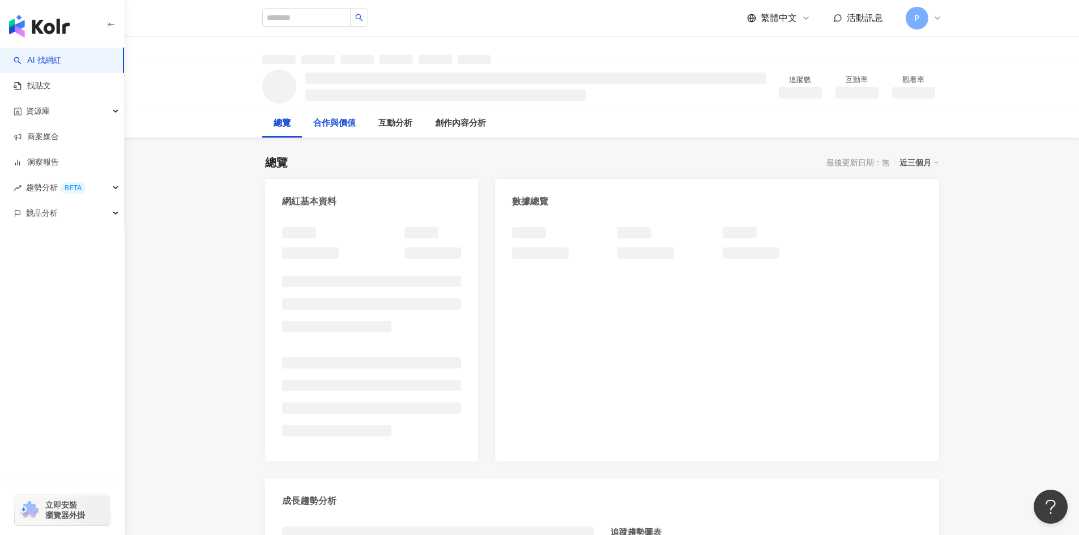
click at [343, 126] on div "合作與價值" at bounding box center [334, 124] width 42 height 14
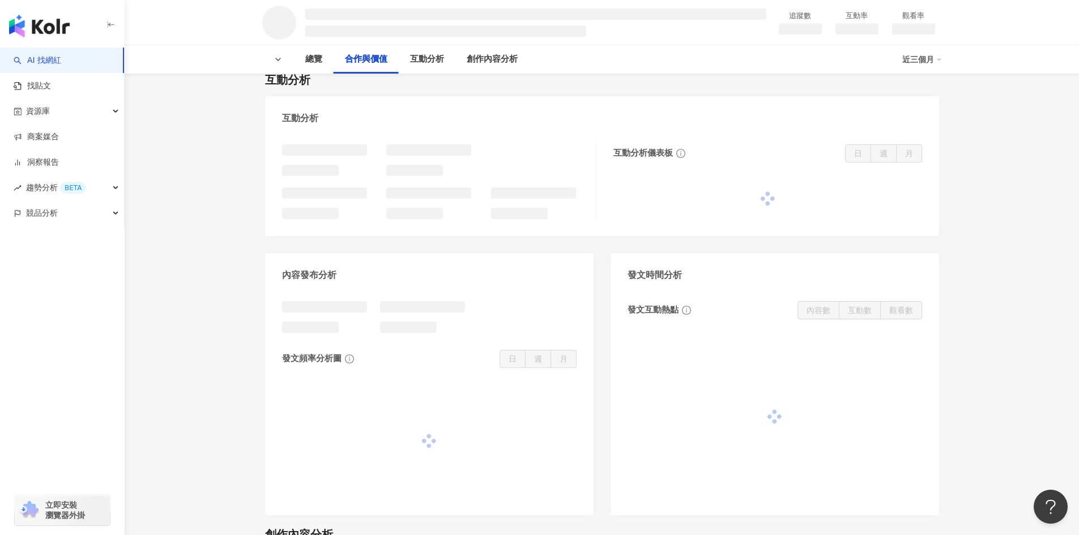
scroll to position [686, 0]
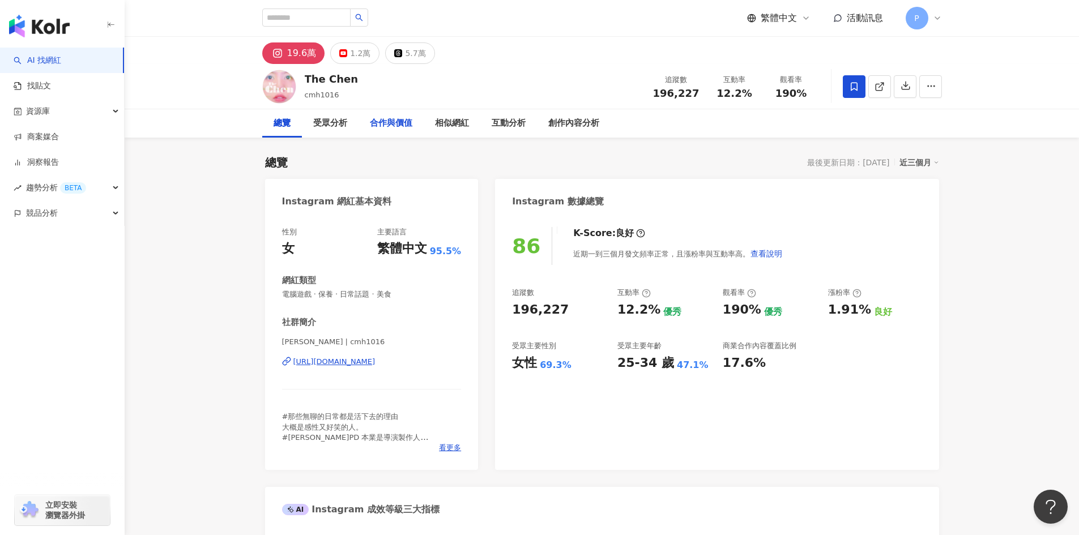
click at [373, 127] on div "合作與價值" at bounding box center [391, 124] width 42 height 14
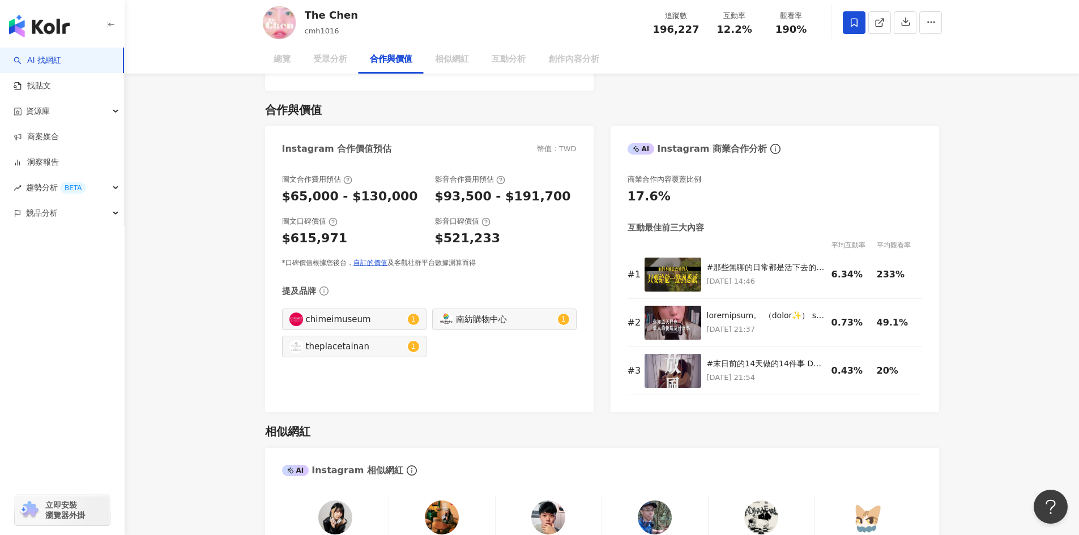
click at [389, 126] on div "Instagram 合作價值預估 幣值：TWD" at bounding box center [429, 144] width 329 height 37
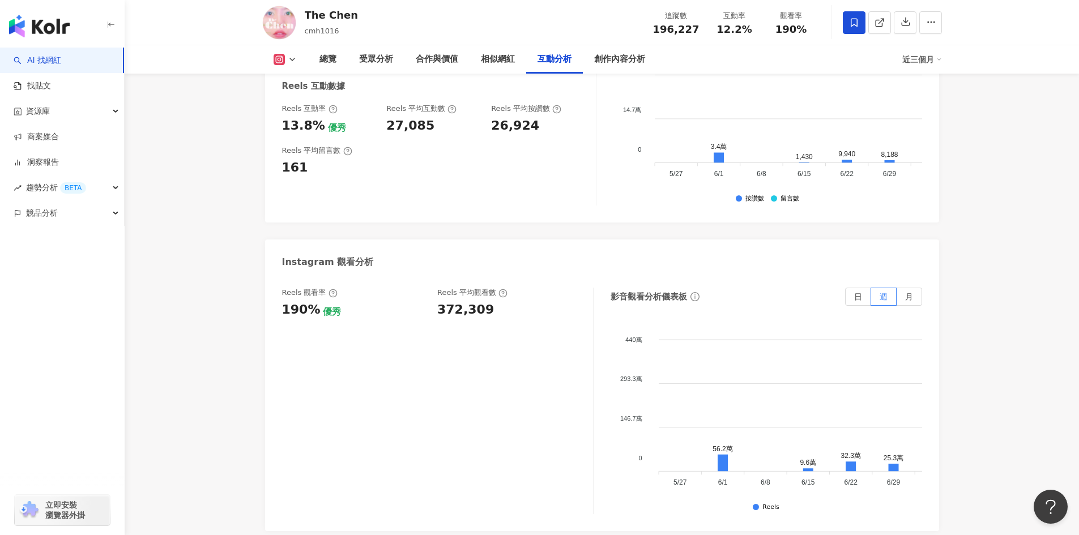
scroll to position [2610, 0]
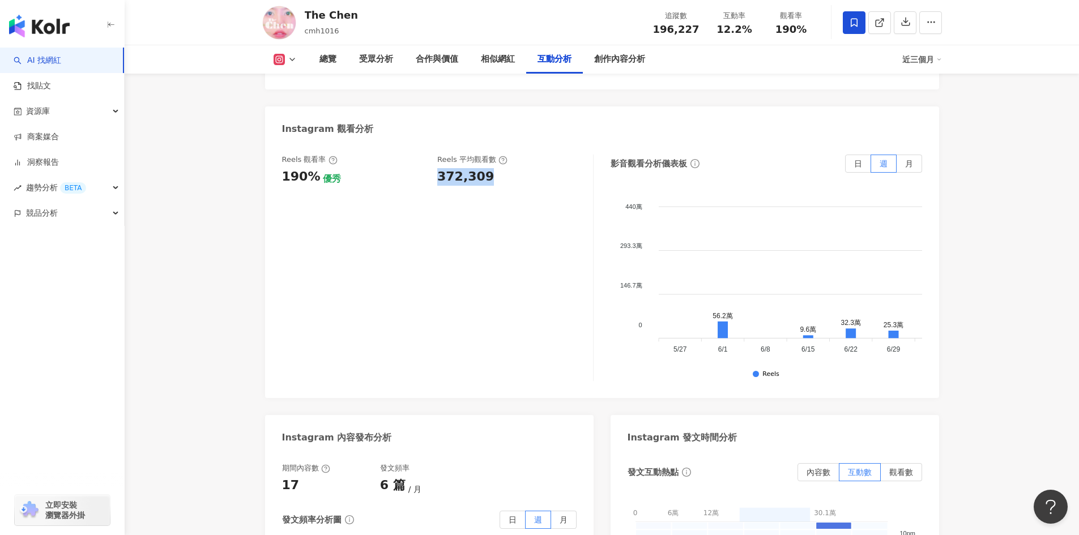
drag, startPoint x: 438, startPoint y: 132, endPoint x: 495, endPoint y: 135, distance: 56.7
click at [495, 168] on div "372,309" at bounding box center [509, 177] width 144 height 18
copy div "372,309"
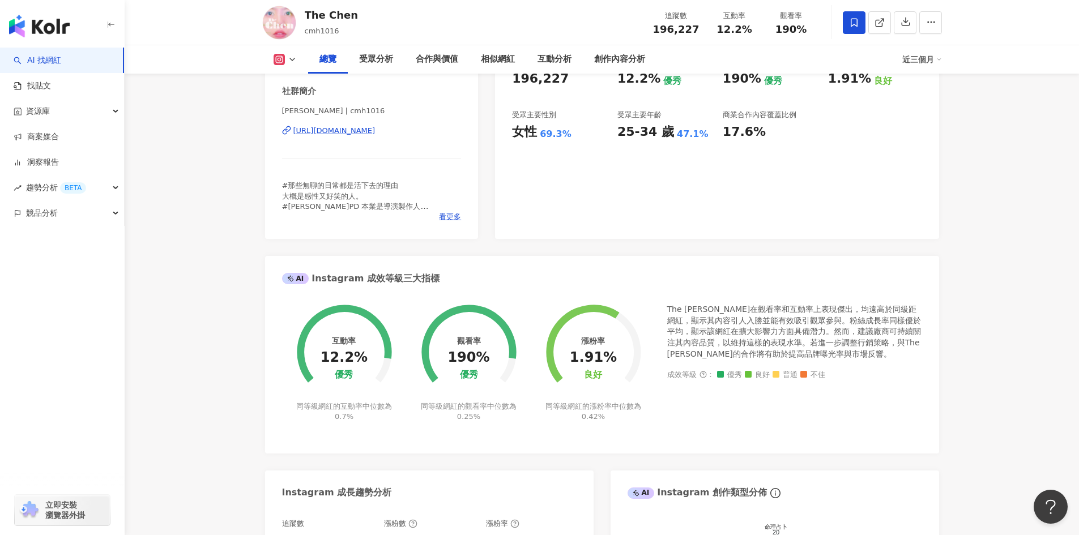
scroll to position [0, 0]
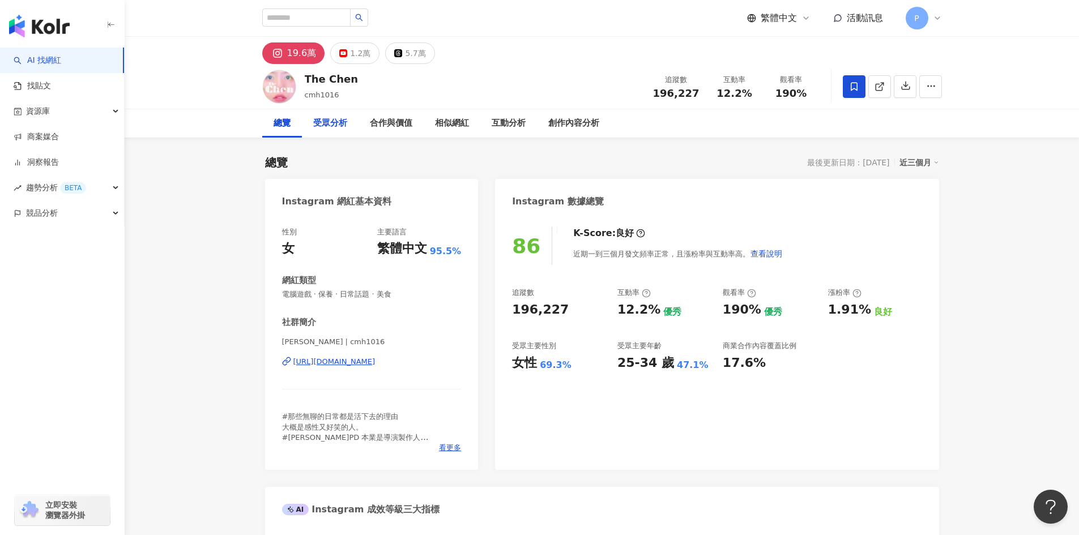
click at [335, 131] on div "受眾分析" at bounding box center [330, 123] width 57 height 28
click at [618, 308] on div "12.2%" at bounding box center [638, 310] width 43 height 18
drag, startPoint x: 618, startPoint y: 308, endPoint x: 654, endPoint y: 313, distance: 36.1
click at [654, 313] on div "12.2%" at bounding box center [638, 310] width 43 height 18
copy div "12.2%"
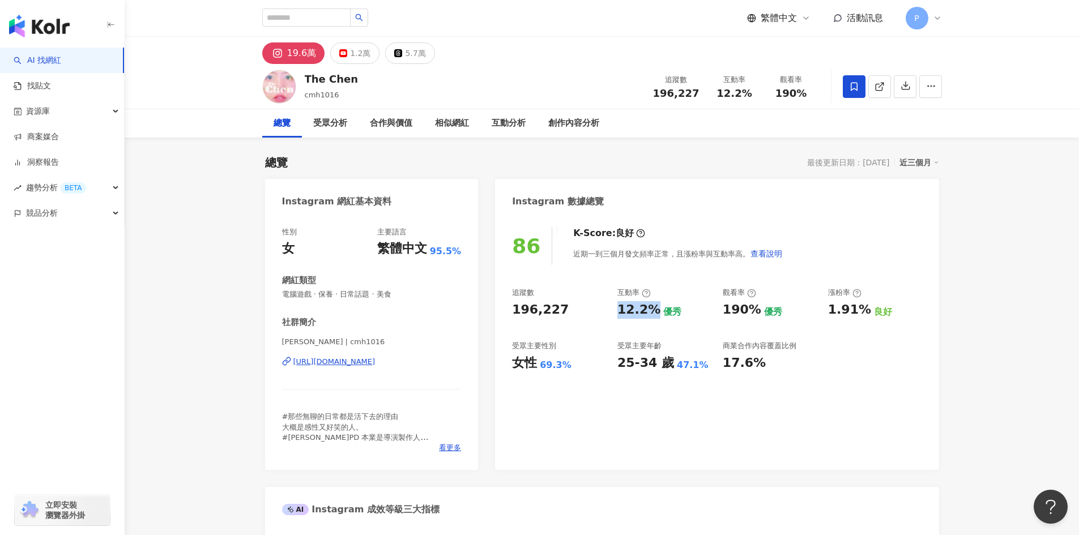
click at [335, 363] on div "https://www.instagram.com/cmh1016/" at bounding box center [334, 362] width 82 height 10
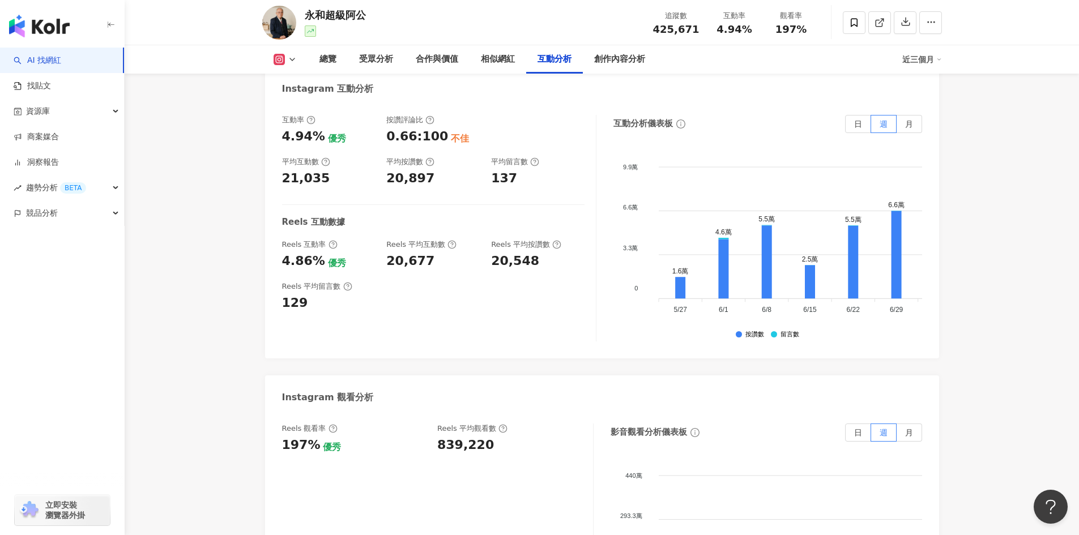
scroll to position [2507, 0]
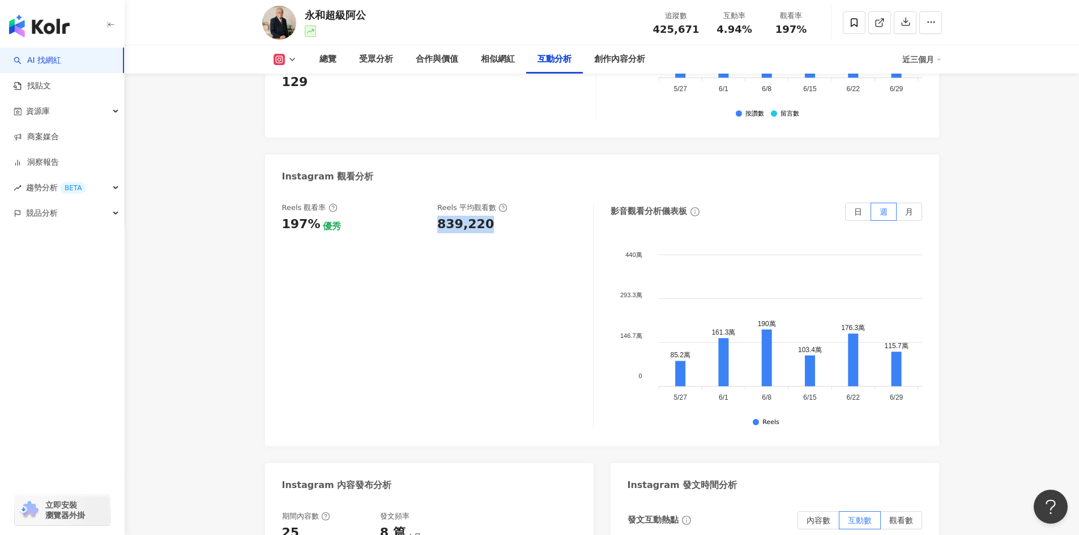
drag, startPoint x: 434, startPoint y: 198, endPoint x: 508, endPoint y: 198, distance: 73.1
click at [508, 203] on div "Reels 觀看率 197% 優秀 [PERSON_NAME] 平均觀看數 839,220" at bounding box center [432, 218] width 300 height 31
copy div "839,220"
click at [385, 58] on div "受眾分析" at bounding box center [376, 60] width 34 height 14
